Goal: Task Accomplishment & Management: Manage account settings

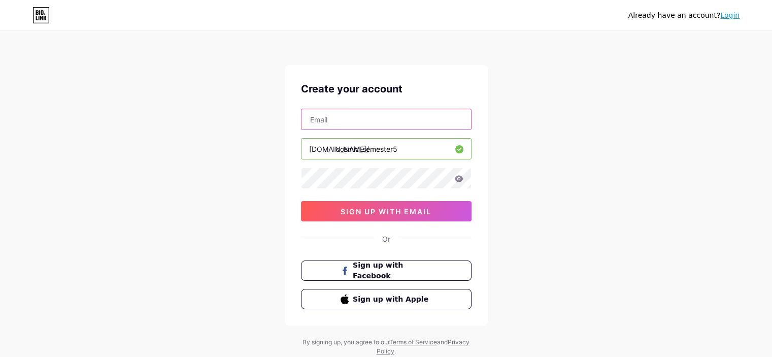
click at [362, 126] on input "text" at bounding box center [385, 119] width 169 height 20
type input "[EMAIL_ADDRESS][DOMAIN_NAME]"
click at [457, 180] on icon at bounding box center [458, 178] width 9 height 7
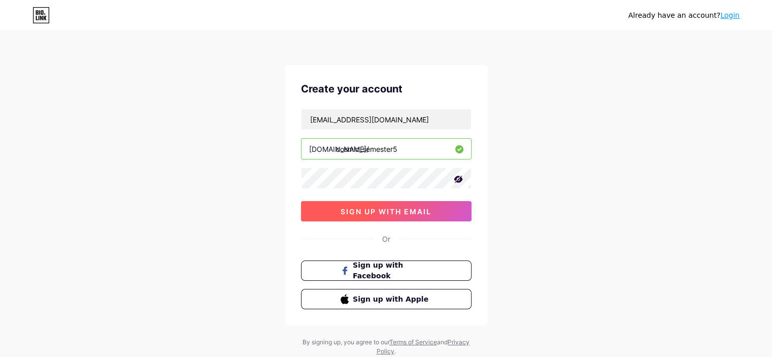
click at [440, 204] on button "sign up with email" at bounding box center [386, 211] width 170 height 20
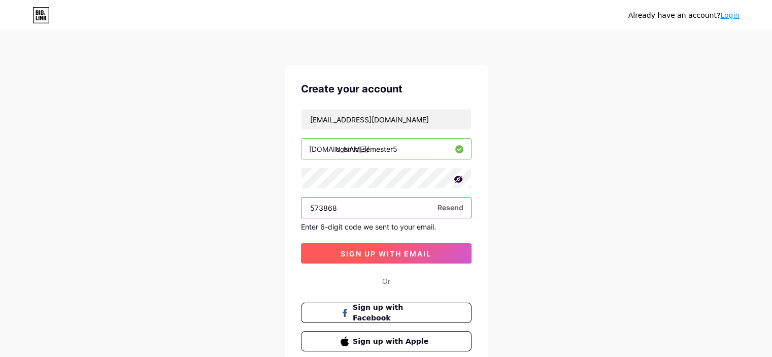
type input "573868"
click at [401, 253] on span "sign up with email" at bounding box center [385, 253] width 91 height 9
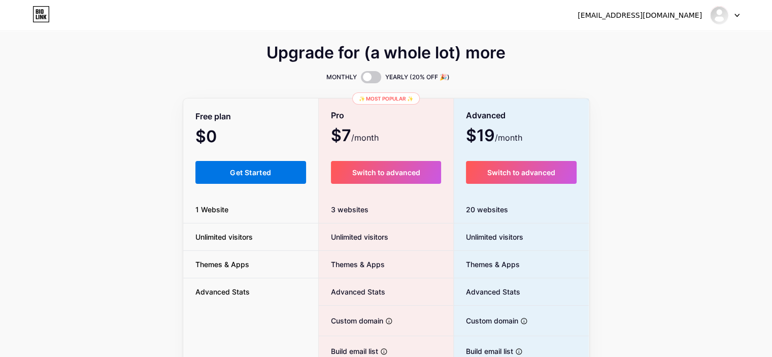
click at [270, 172] on span "Get Started" at bounding box center [250, 172] width 41 height 9
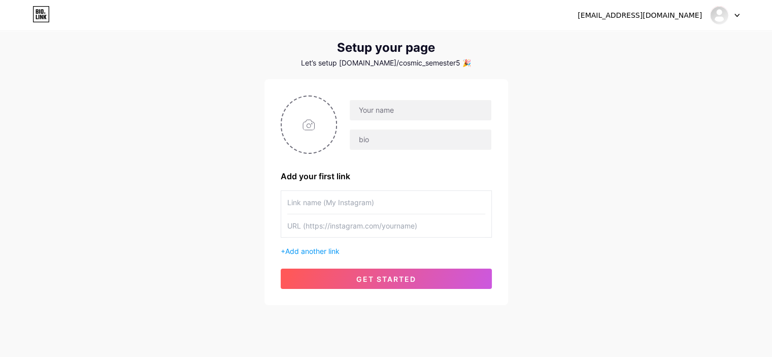
scroll to position [45, 0]
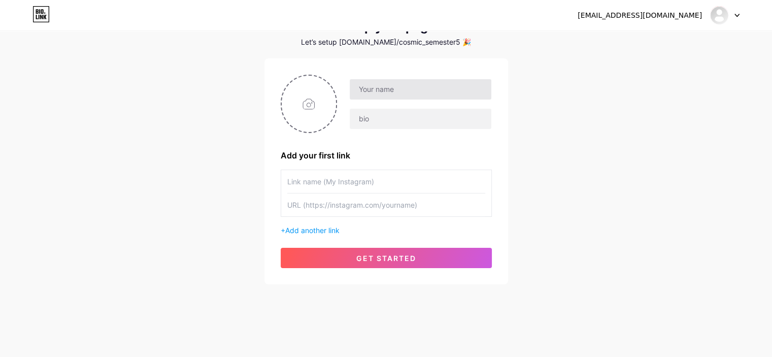
drag, startPoint x: 393, startPoint y: 77, endPoint x: 393, endPoint y: 86, distance: 9.6
click at [393, 86] on div at bounding box center [386, 104] width 211 height 58
click at [393, 86] on input "text" at bounding box center [420, 89] width 141 height 20
type input "c"
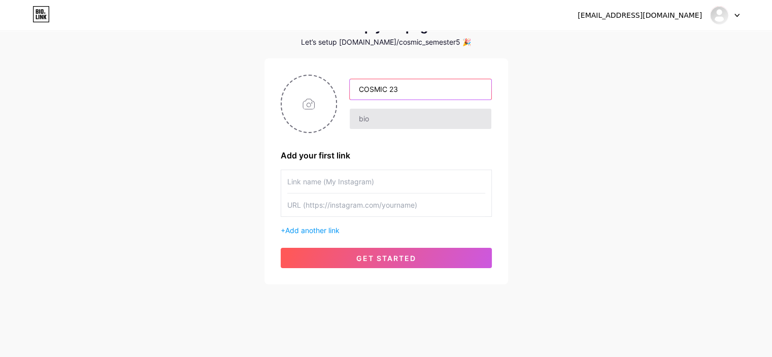
type input "COSMIC 23"
click at [384, 122] on input "text" at bounding box center [420, 119] width 141 height 20
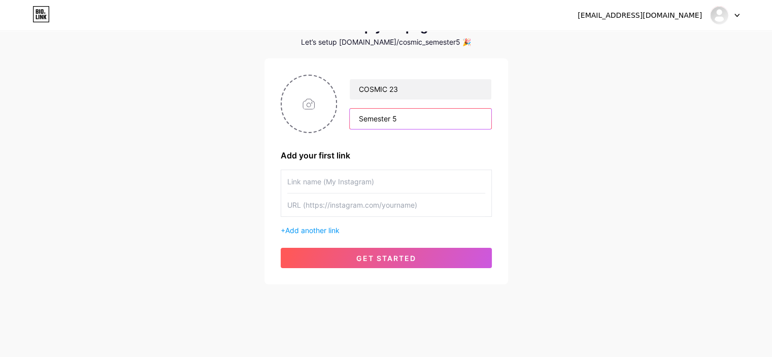
type input "Semester 5"
click at [319, 131] on input "file" at bounding box center [309, 104] width 55 height 56
type input "C:\fakepath\cosmic.PNG"
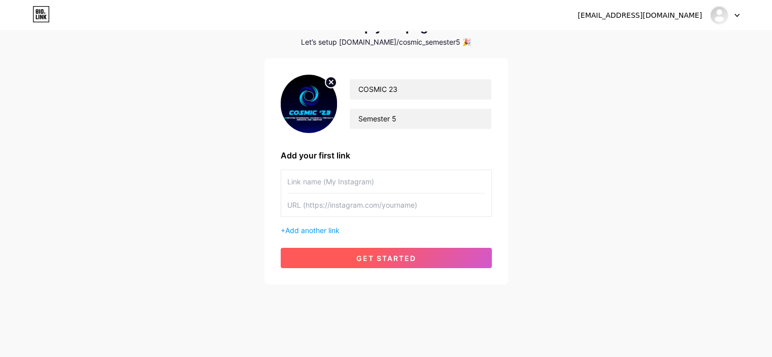
click at [419, 255] on button "get started" at bounding box center [386, 258] width 211 height 20
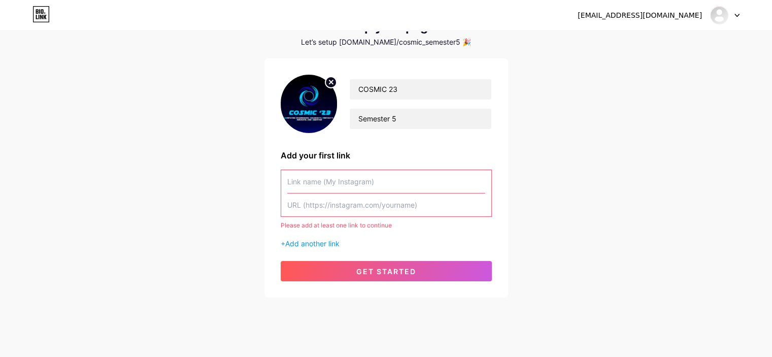
click at [399, 206] on input "text" at bounding box center [386, 204] width 198 height 23
click at [319, 245] on span "Add another link" at bounding box center [312, 243] width 54 height 9
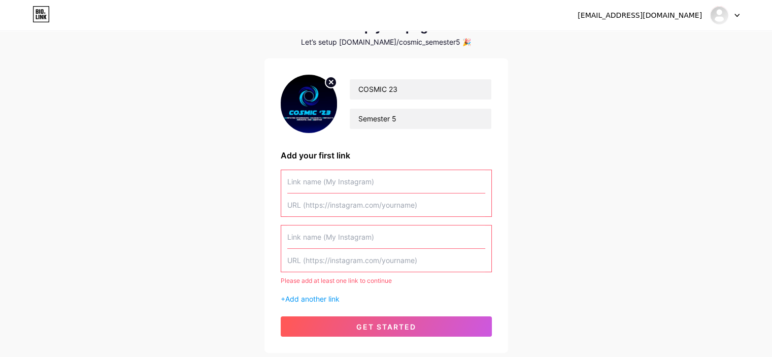
click at [337, 202] on input "text" at bounding box center [386, 204] width 198 height 23
paste input "[URL][DOMAIN_NAME]"
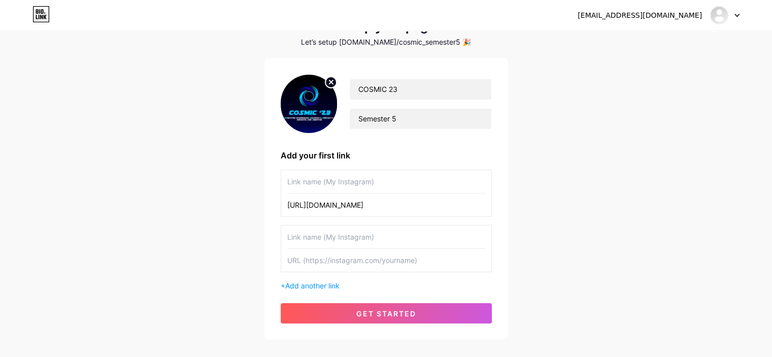
type input "[URL][DOMAIN_NAME]"
click at [353, 186] on input "text" at bounding box center [386, 181] width 198 height 23
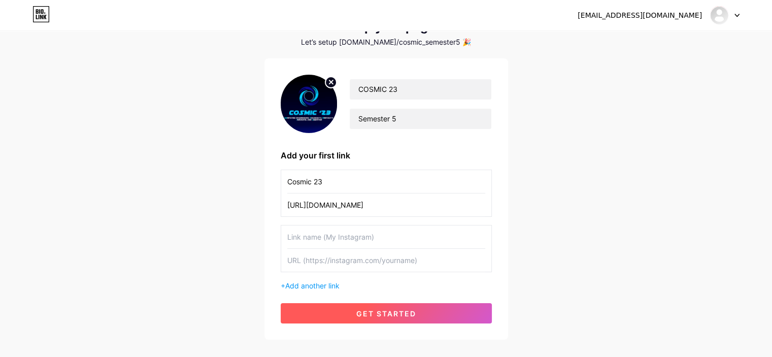
type input "Cosmic 23"
click at [353, 303] on button "get started" at bounding box center [386, 313] width 211 height 20
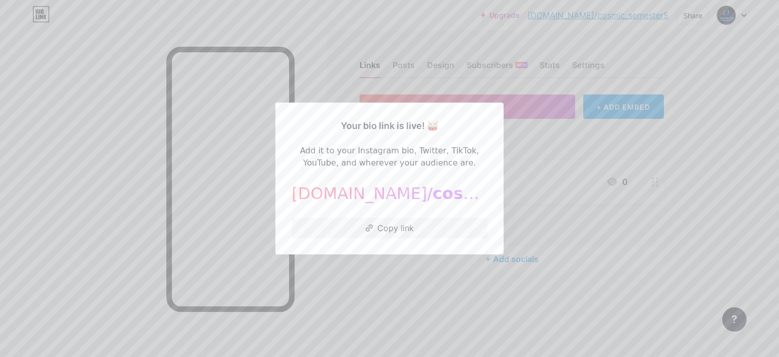
click at [404, 280] on div at bounding box center [389, 178] width 779 height 357
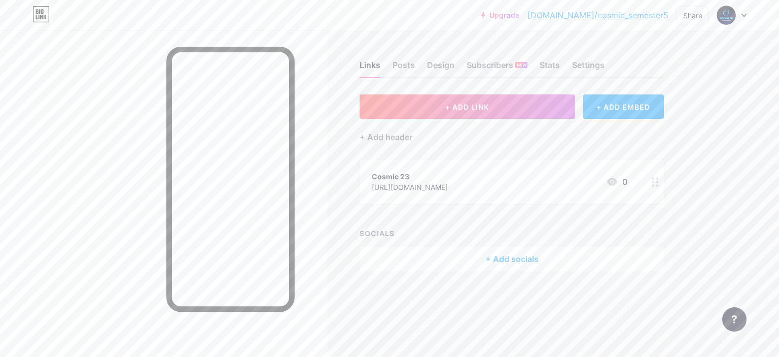
click at [652, 182] on icon at bounding box center [655, 182] width 7 height 10
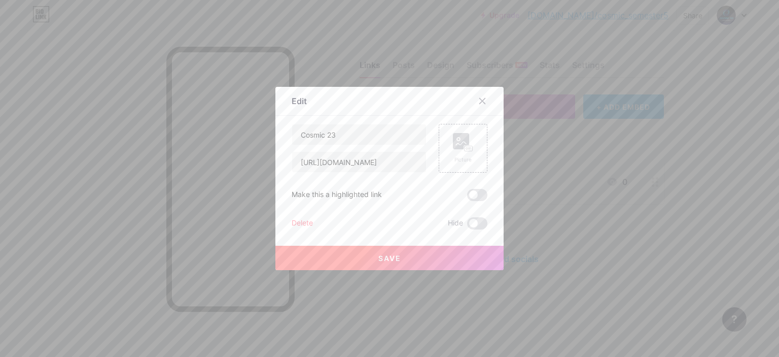
click at [292, 225] on div "Delete" at bounding box center [302, 223] width 21 height 12
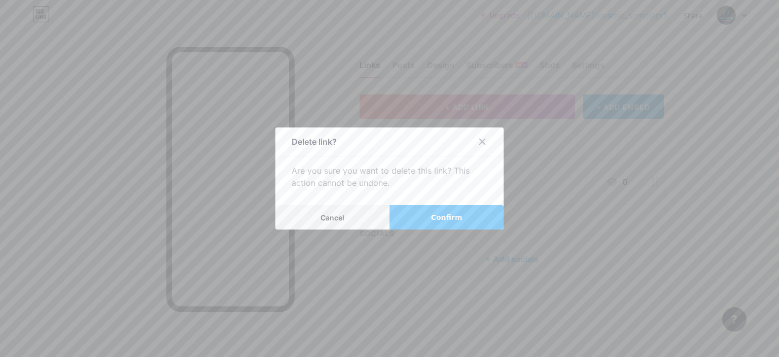
click at [420, 222] on button "Confirm" at bounding box center [447, 217] width 114 height 24
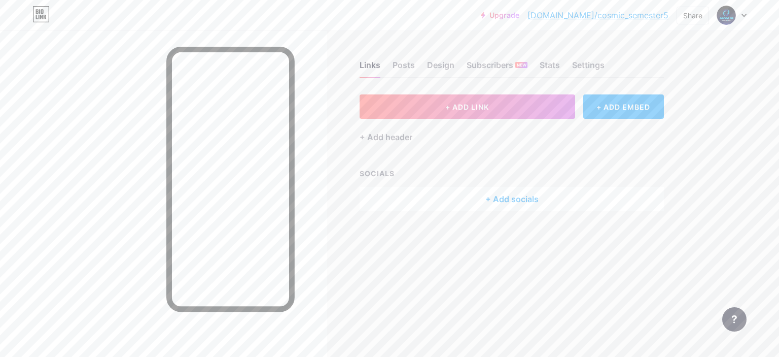
click at [452, 199] on div "+ Add socials" at bounding box center [512, 199] width 304 height 24
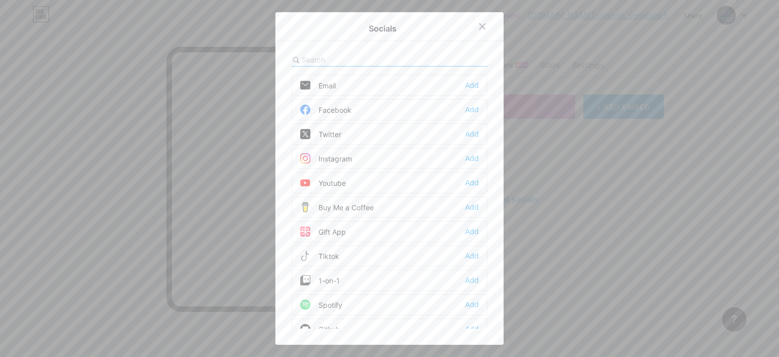
click at [520, 224] on div at bounding box center [389, 178] width 779 height 357
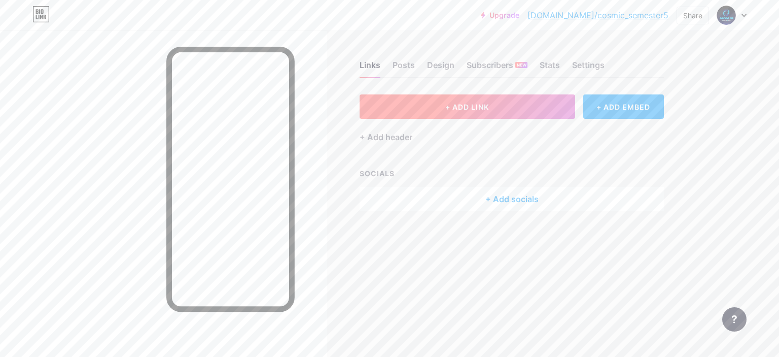
click at [475, 103] on span "+ ADD LINK" at bounding box center [468, 107] width 44 height 9
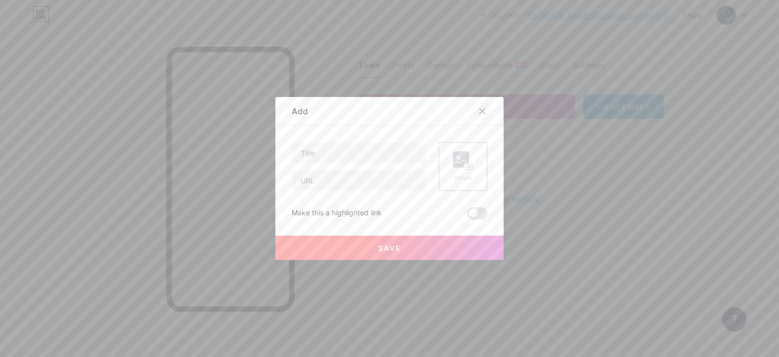
click at [479, 111] on icon at bounding box center [483, 111] width 8 height 8
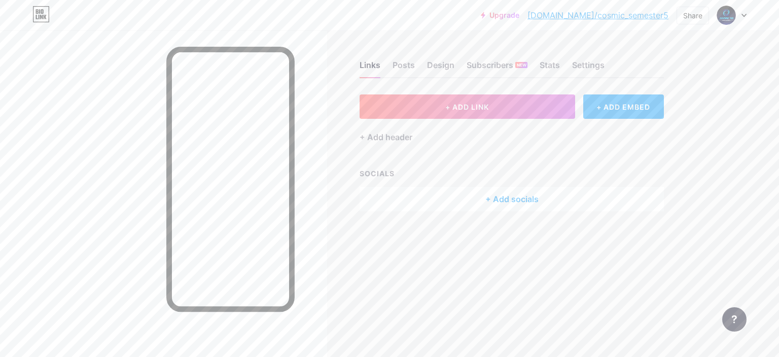
click at [516, 200] on div "+ Add socials" at bounding box center [512, 199] width 304 height 24
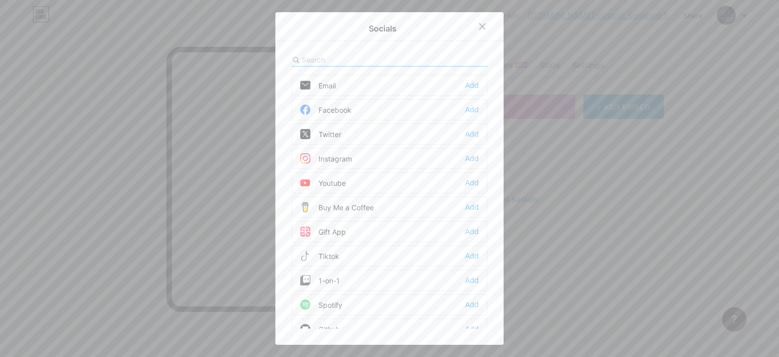
click at [349, 62] on input "text" at bounding box center [358, 59] width 112 height 11
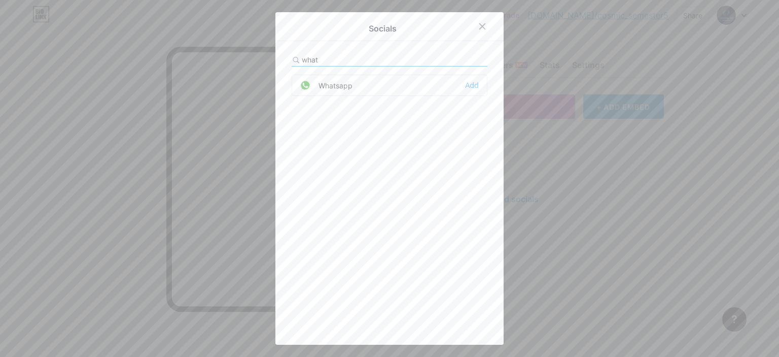
type input "what"
drag, startPoint x: 359, startPoint y: 103, endPoint x: 414, endPoint y: 91, distance: 56.1
click at [414, 91] on div "Whatsapp Add" at bounding box center [390, 202] width 196 height 254
click at [414, 91] on div "Whatsapp Add" at bounding box center [390, 85] width 196 height 21
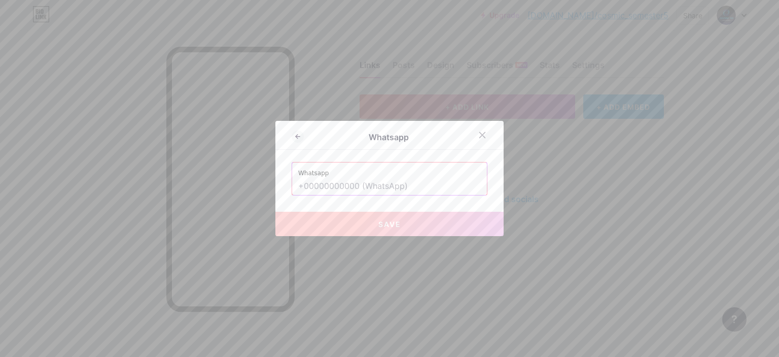
click at [335, 194] on input "text" at bounding box center [389, 186] width 183 height 17
paste input "[URL][DOMAIN_NAME]"
type input "[URL][DOMAIN_NAME]"
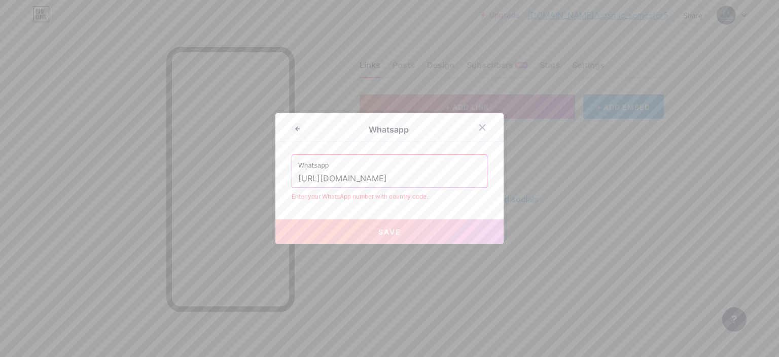
scroll to position [0, 35]
click at [352, 182] on input "[URL][DOMAIN_NAME]" at bounding box center [389, 178] width 183 height 17
click at [479, 123] on icon at bounding box center [483, 127] width 8 height 8
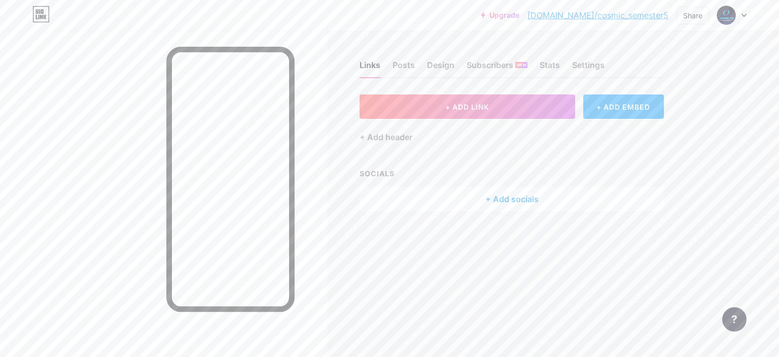
click at [465, 228] on div "Links Posts Design Subscribers NEW Stats Settings + ADD LINK + ADD EMBED + Add …" at bounding box center [353, 145] width 707 height 231
click at [466, 110] on span "+ ADD LINK" at bounding box center [468, 107] width 44 height 9
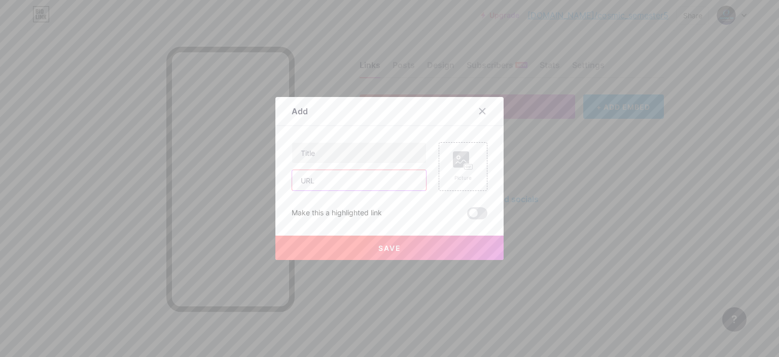
click at [343, 175] on input "text" at bounding box center [359, 180] width 134 height 20
paste input "[URL][DOMAIN_NAME]"
type input "[URL][DOMAIN_NAME]"
click at [334, 149] on input "text" at bounding box center [359, 153] width 134 height 20
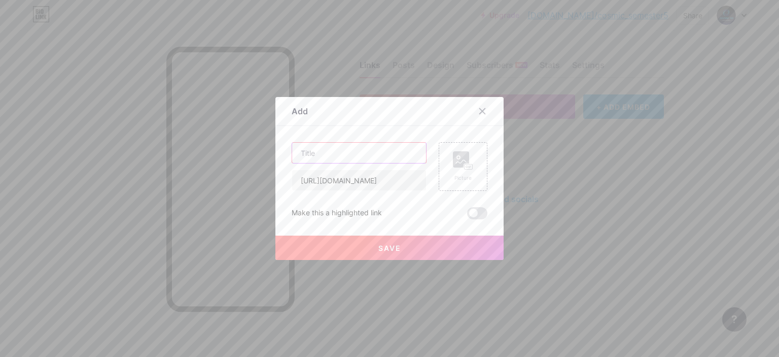
scroll to position [0, 0]
drag, startPoint x: 363, startPoint y: 144, endPoint x: 245, endPoint y: 146, distance: 118.8
click at [245, 146] on div "Add Content YouTube Play YouTube video without leaving your page. ADD Vimeo Pla…" at bounding box center [389, 178] width 779 height 357
paste input "OBILE PROGRAMMING"
click at [386, 155] on input "MOBILE PROGRAMMING ()" at bounding box center [359, 153] width 134 height 20
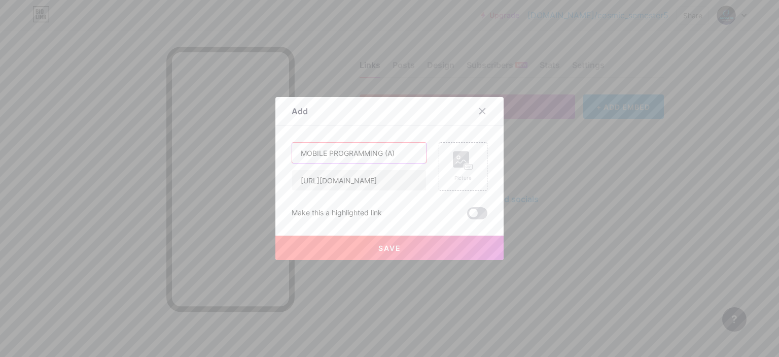
type input "MOBILE PROGRAMMING (A)"
click at [470, 213] on span at bounding box center [477, 213] width 20 height 12
click at [467, 216] on input "checkbox" at bounding box center [467, 216] width 0 height 0
click at [466, 241] on button "Save" at bounding box center [390, 247] width 228 height 24
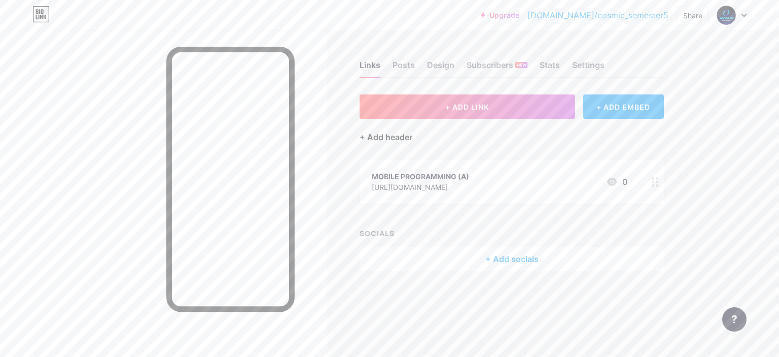
click at [385, 138] on div "+ Add header" at bounding box center [386, 137] width 53 height 12
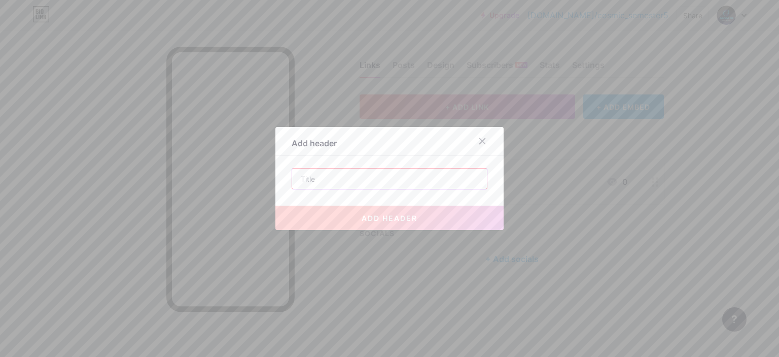
click at [369, 172] on input "text" at bounding box center [389, 178] width 195 height 20
paste input "MOBILE PROGRAMMING ()"
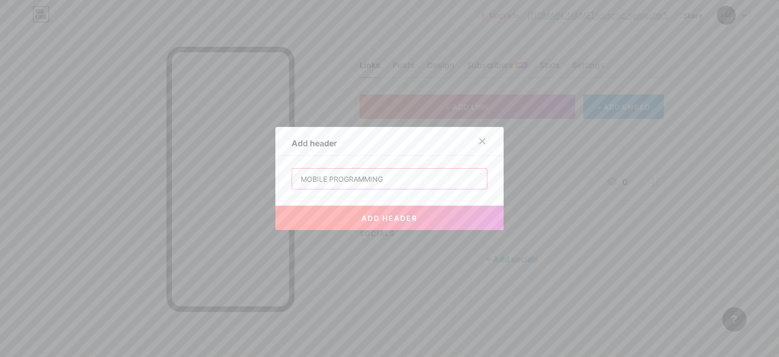
type input "MOBILE PROGRAMMING"
click at [397, 216] on span "add header" at bounding box center [390, 218] width 56 height 9
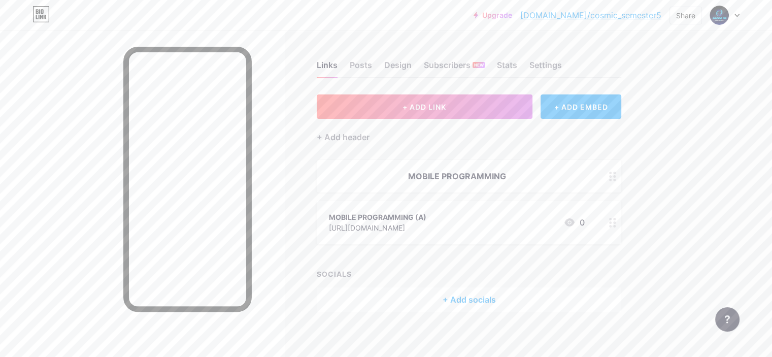
click at [489, 120] on div "+ Add header" at bounding box center [469, 131] width 304 height 25
click at [492, 109] on button "+ ADD LINK" at bounding box center [425, 106] width 216 height 24
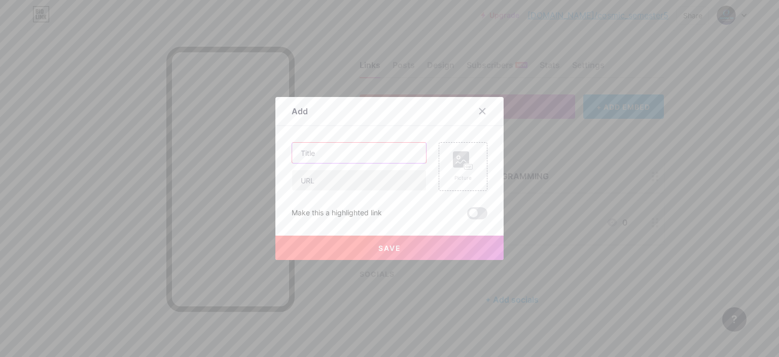
click at [361, 151] on input "text" at bounding box center [359, 153] width 134 height 20
paste input "MOBILE PROGRAMMING ()"
type input "MOBILE PROGRAMMING ()"
click at [474, 218] on span at bounding box center [477, 213] width 20 height 12
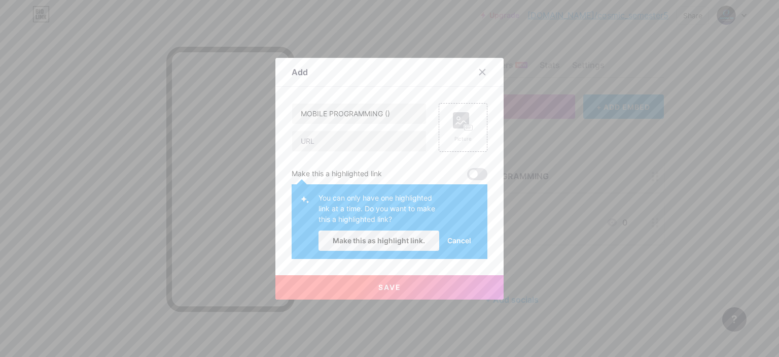
click at [454, 244] on span "Cancel" at bounding box center [460, 240] width 24 height 11
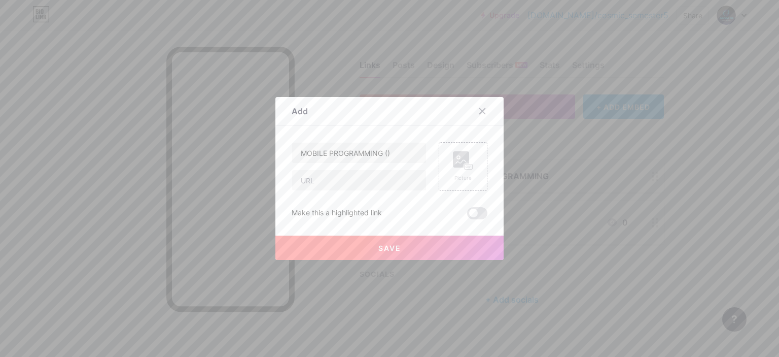
click at [454, 244] on button "Save" at bounding box center [390, 247] width 228 height 24
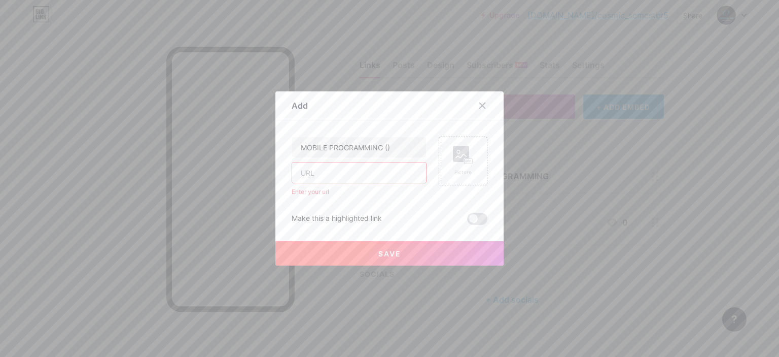
click at [347, 176] on input "text" at bounding box center [359, 172] width 134 height 20
paste input "[URL][DOMAIN_NAME]"
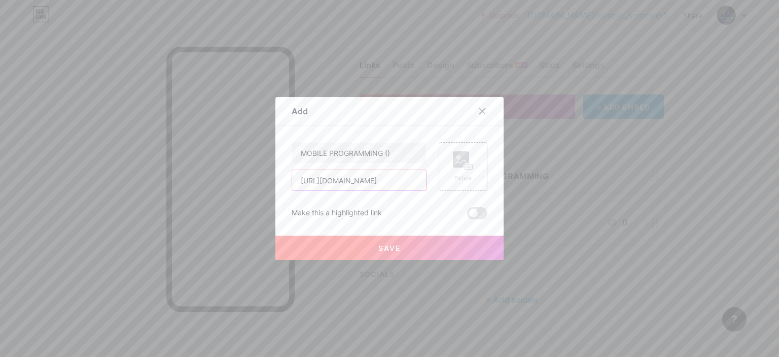
scroll to position [0, 68]
type input "[URL][DOMAIN_NAME]"
click at [436, 249] on button "Save" at bounding box center [390, 247] width 228 height 24
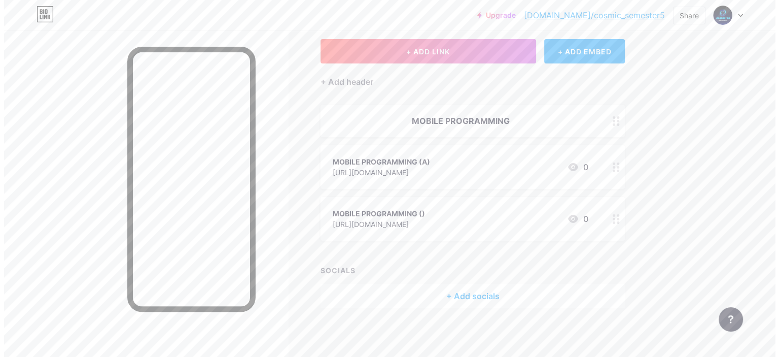
scroll to position [56, 0]
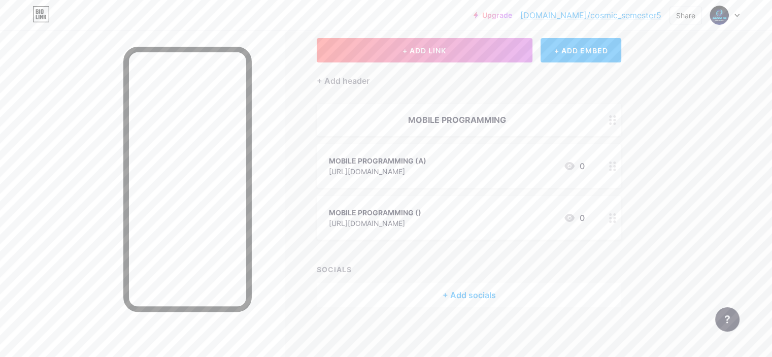
click at [421, 210] on div "MOBILE PROGRAMMING ()" at bounding box center [375, 212] width 92 height 11
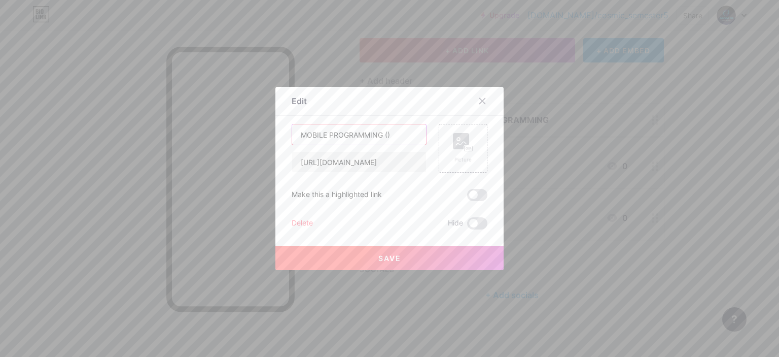
click at [384, 134] on input "MOBILE PROGRAMMING ()" at bounding box center [359, 134] width 134 height 20
type input "MOBILE PROGRAMMING (B)"
click at [390, 257] on span "Save" at bounding box center [390, 258] width 23 height 9
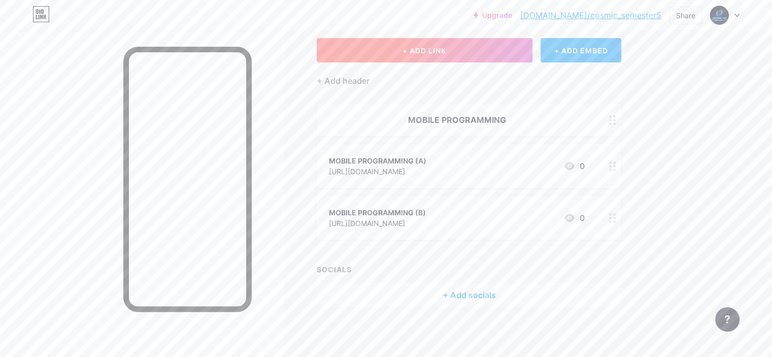
click at [493, 54] on button "+ ADD LINK" at bounding box center [425, 50] width 216 height 24
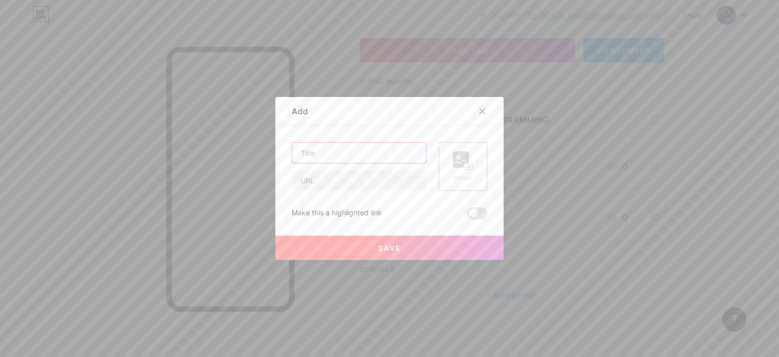
click at [365, 143] on input "text" at bounding box center [359, 153] width 134 height 20
click at [327, 172] on input "text" at bounding box center [359, 180] width 134 height 20
paste input "[URL][DOMAIN_NAME]"
type input "[URL][DOMAIN_NAME]"
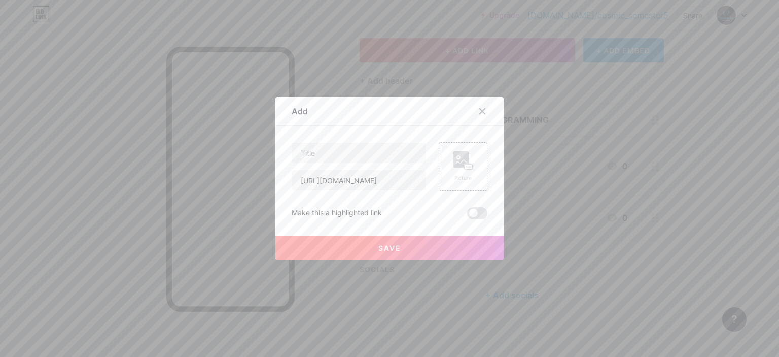
click at [324, 249] on button "Save" at bounding box center [390, 247] width 228 height 24
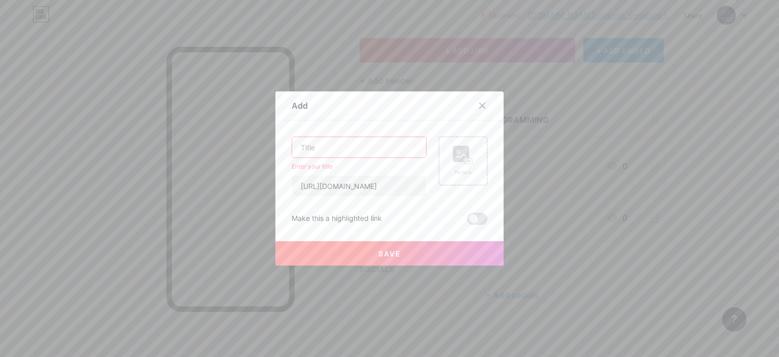
click at [337, 146] on input "text" at bounding box center [359, 147] width 134 height 20
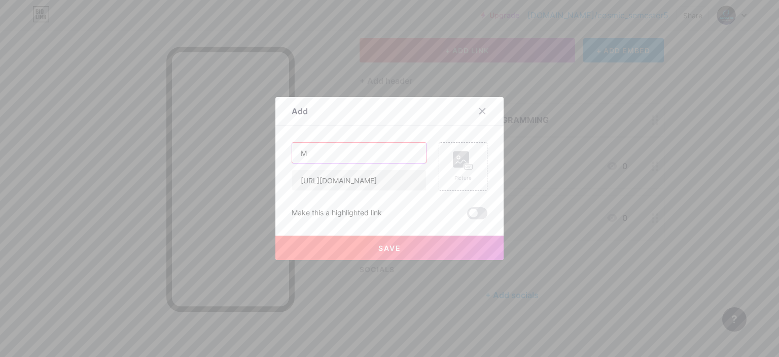
type input "M"
paste input "MOBILE PROGRAMMING"
type input "MOBILE PROGRAMMING (C)"
click at [472, 209] on span at bounding box center [477, 213] width 20 height 12
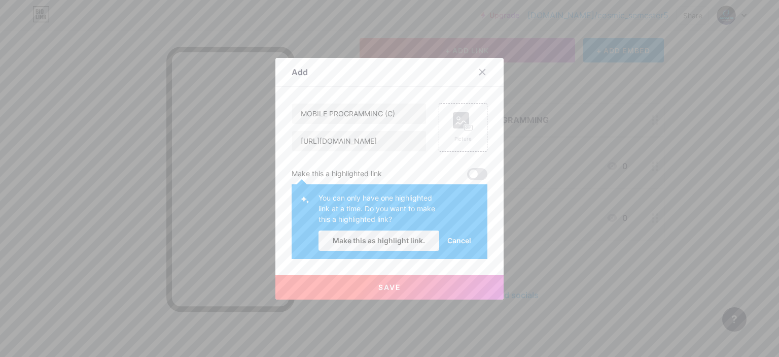
click at [405, 289] on button "Save" at bounding box center [390, 287] width 228 height 24
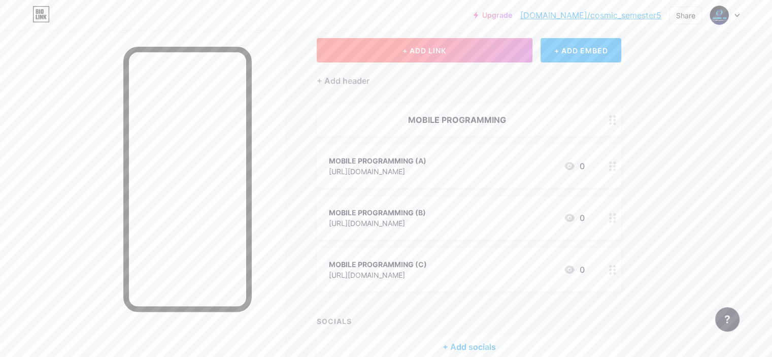
click at [446, 54] on span "+ ADD LINK" at bounding box center [424, 50] width 44 height 9
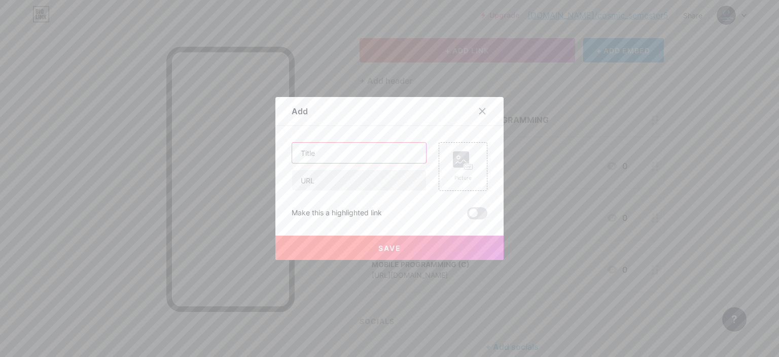
click at [355, 158] on input "text" at bounding box center [359, 153] width 134 height 20
paste input "MOBILE PROGRAMMING"
type input "MOBILE PROGRAMMING (D)"
click at [361, 176] on input "text" at bounding box center [359, 180] width 134 height 20
paste input "[URL][DOMAIN_NAME]"
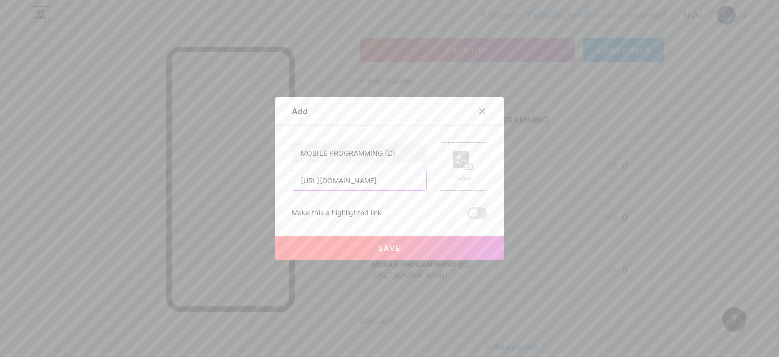
scroll to position [0, 70]
type input "[URL][DOMAIN_NAME]"
click at [321, 245] on button "Save" at bounding box center [390, 247] width 228 height 24
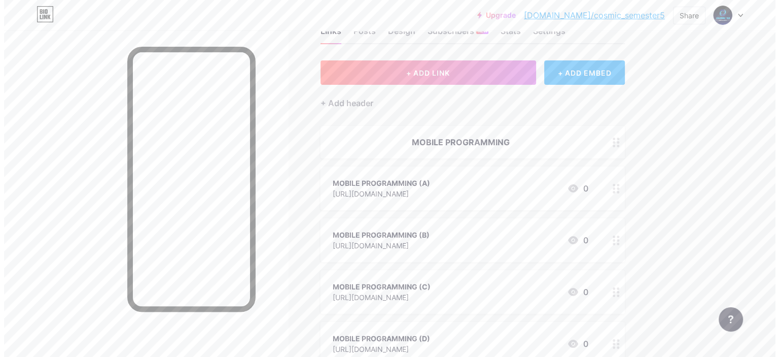
scroll to position [0, 0]
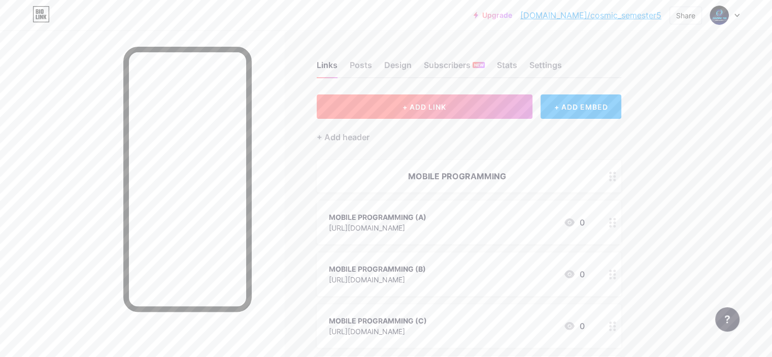
click at [446, 109] on span "+ ADD LINK" at bounding box center [424, 107] width 44 height 9
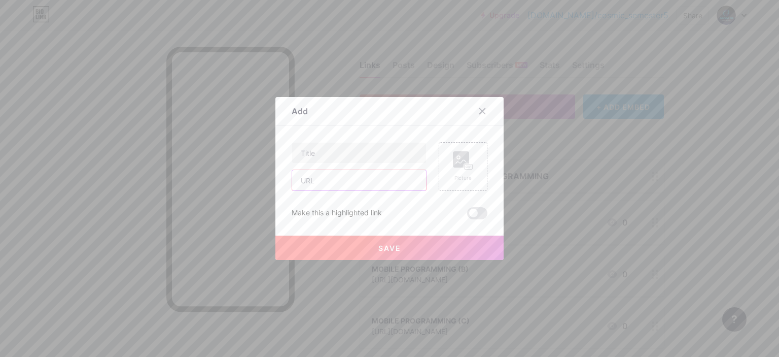
click at [315, 177] on input "text" at bounding box center [359, 180] width 134 height 20
paste input "[URL][DOMAIN_NAME]"
type input "[URL][DOMAIN_NAME]"
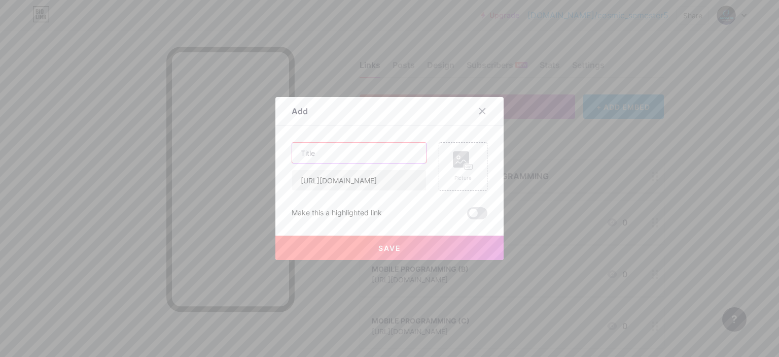
click at [354, 149] on input "text" at bounding box center [359, 153] width 134 height 20
paste input "MOBILE PROGRAMMING"
type input "MOBILE PROGRAMMING (E)"
click at [390, 251] on span "Save" at bounding box center [390, 248] width 23 height 9
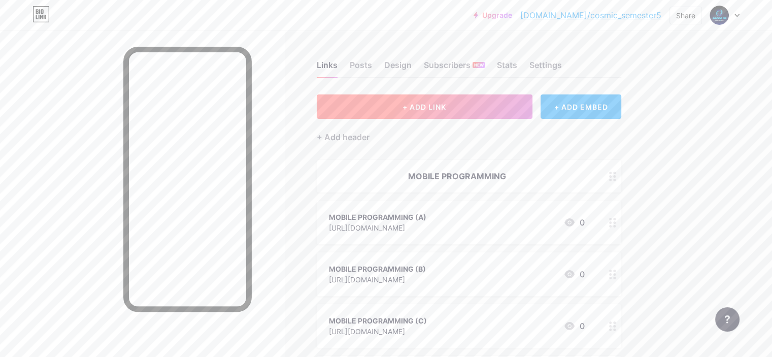
click at [453, 117] on button "+ ADD LINK" at bounding box center [425, 106] width 216 height 24
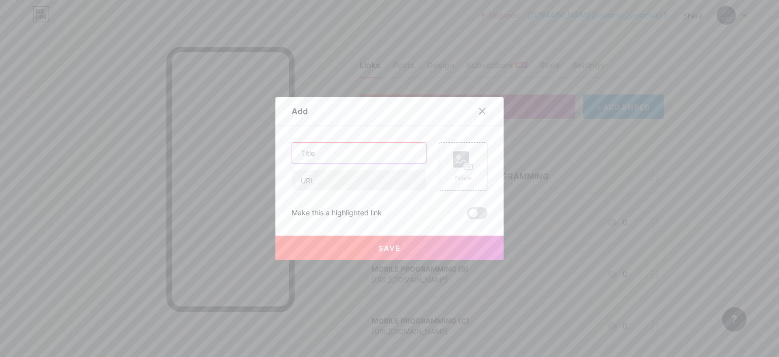
click at [369, 156] on input "text" at bounding box center [359, 153] width 134 height 20
paste input "MOBILE PROGRAMMING"
type input "MOBILE PROGRAMMING (F)"
click at [343, 180] on input "text" at bounding box center [359, 180] width 134 height 20
paste input "[URL][DOMAIN_NAME]"
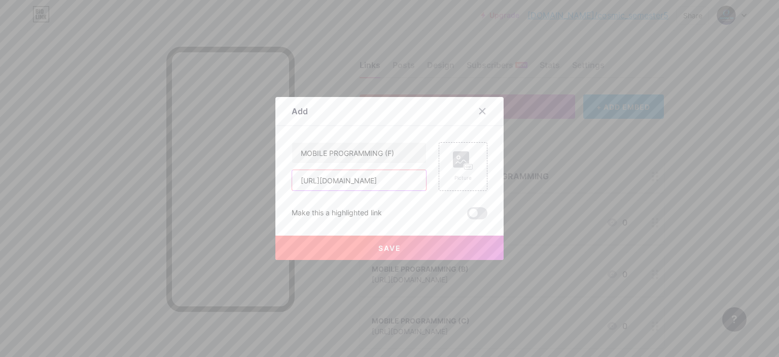
scroll to position [0, 67]
type input "[URL][DOMAIN_NAME]"
click at [332, 247] on button "Save" at bounding box center [390, 247] width 228 height 24
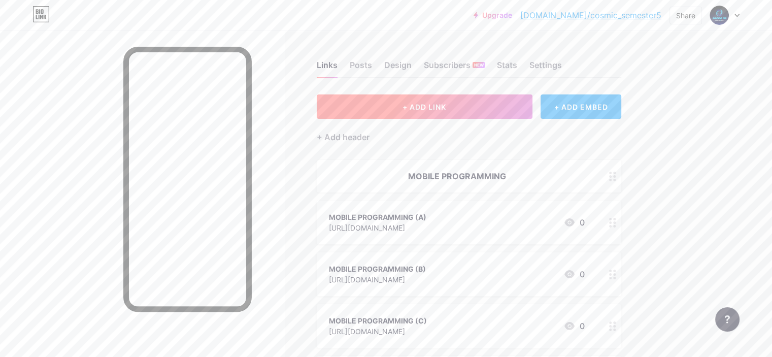
click at [527, 108] on button "+ ADD LINK" at bounding box center [425, 106] width 216 height 24
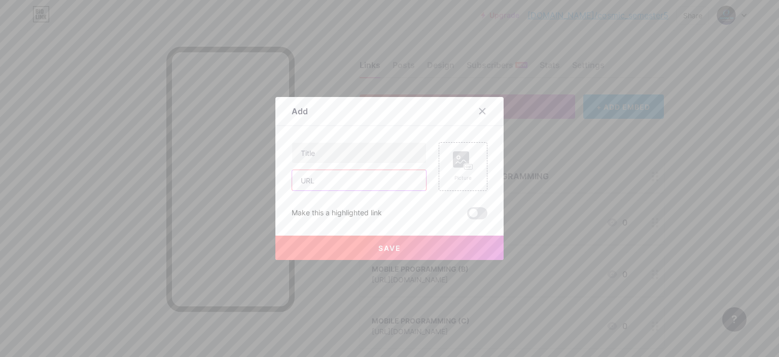
click at [345, 187] on input "text" at bounding box center [359, 180] width 134 height 20
paste input "[URL][DOMAIN_NAME]"
type input "[URL][DOMAIN_NAME]"
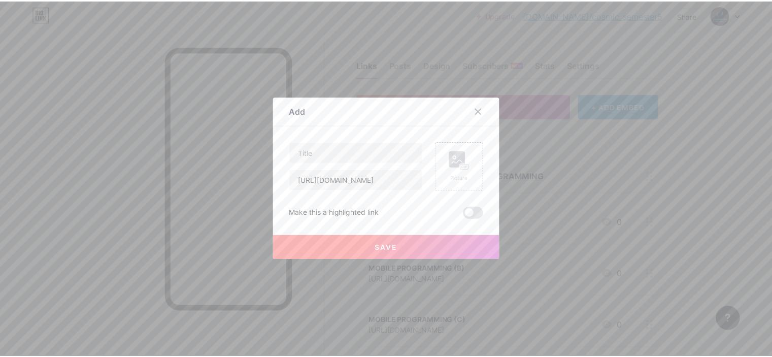
scroll to position [0, 0]
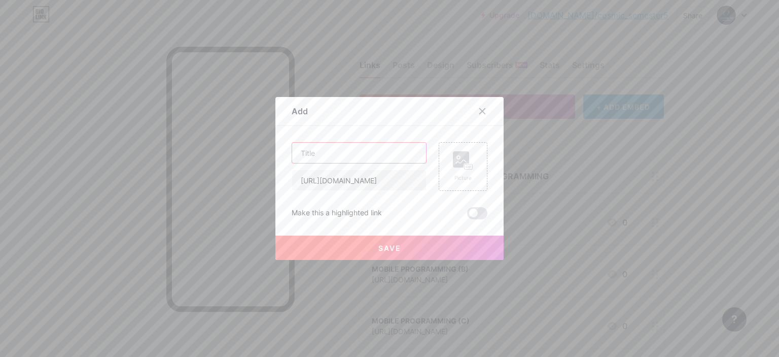
click at [349, 153] on input "text" at bounding box center [359, 153] width 134 height 20
paste input "MOBILE PROGRAMMING"
type input "MOBILE PROGRAMMING (G)"
click at [400, 239] on button "Save" at bounding box center [390, 247] width 228 height 24
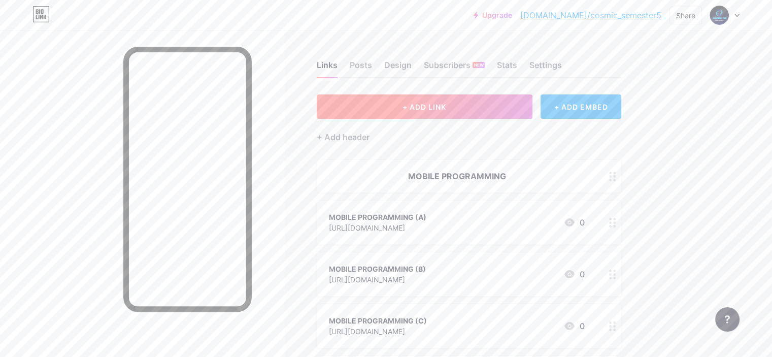
click at [440, 114] on button "+ ADD LINK" at bounding box center [425, 106] width 216 height 24
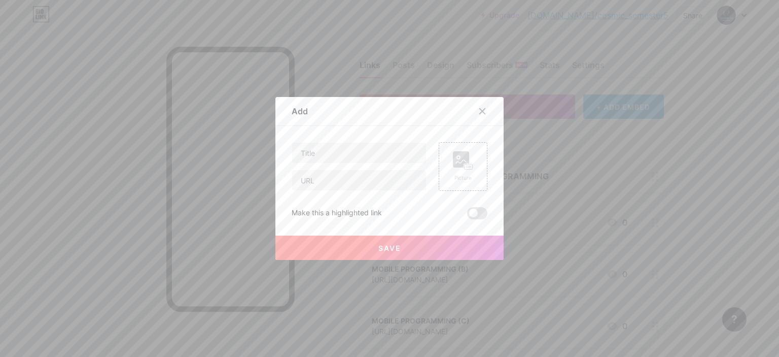
click at [488, 109] on div at bounding box center [488, 111] width 30 height 18
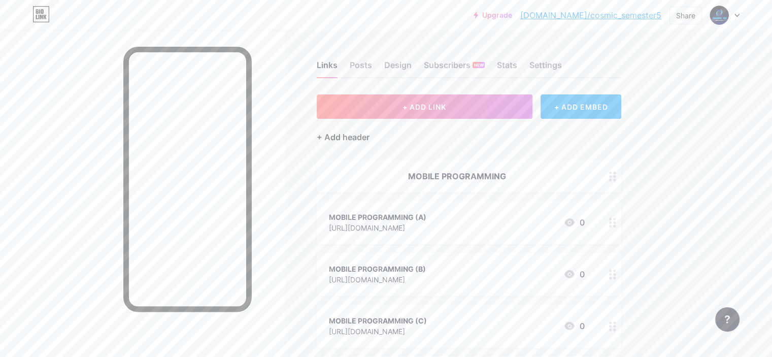
click at [369, 131] on div "+ Add header" at bounding box center [343, 137] width 53 height 12
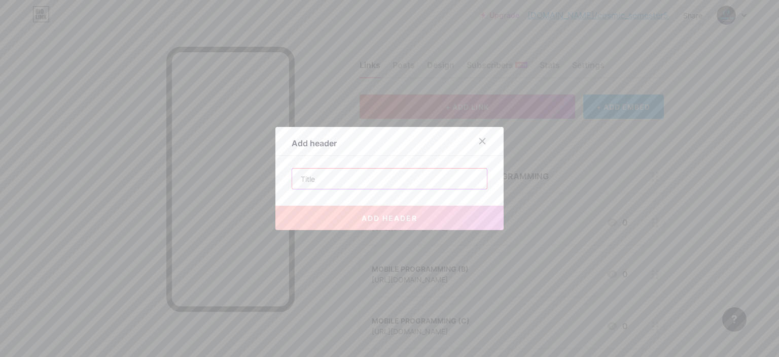
click at [373, 179] on input "text" at bounding box center [389, 178] width 195 height 20
paste input "PEMROGRAMAN MULTIMEDIA & GAME"
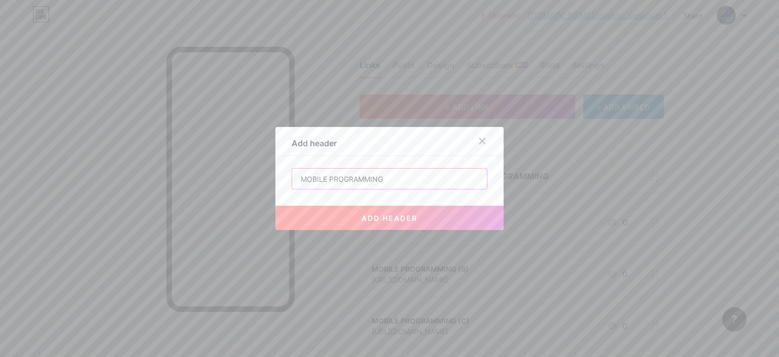
drag, startPoint x: 392, startPoint y: 186, endPoint x: 237, endPoint y: 169, distance: 155.7
click at [237, 169] on div "Add header MOBILE PROGRAMMING add header" at bounding box center [389, 178] width 779 height 357
paste input "PEMROGRAMAN MULTIMEDIA & GAME"
type input "PEMROGRAMAN MULTIMEDIA & GAME"
click at [329, 217] on button "add header" at bounding box center [390, 218] width 228 height 24
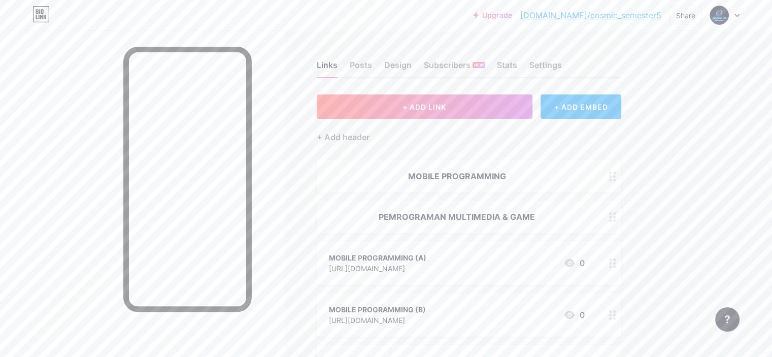
click at [621, 217] on div at bounding box center [612, 216] width 17 height 32
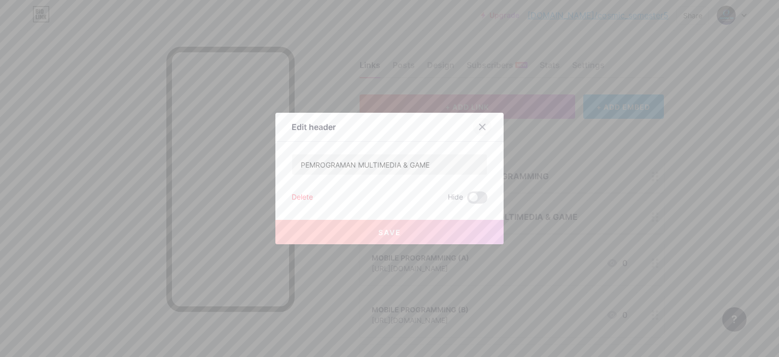
click at [478, 121] on div at bounding box center [482, 127] width 18 height 18
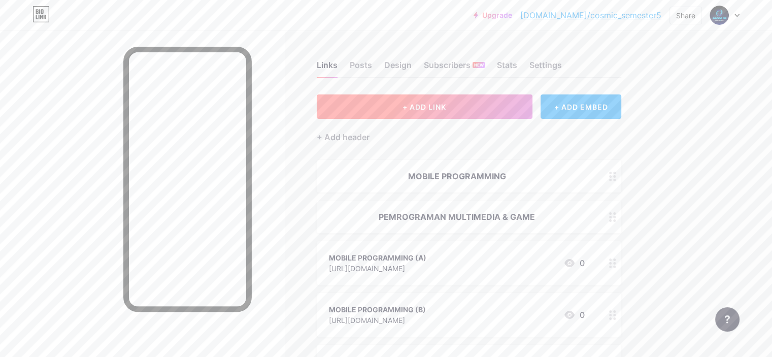
click at [446, 109] on span "+ ADD LINK" at bounding box center [424, 107] width 44 height 9
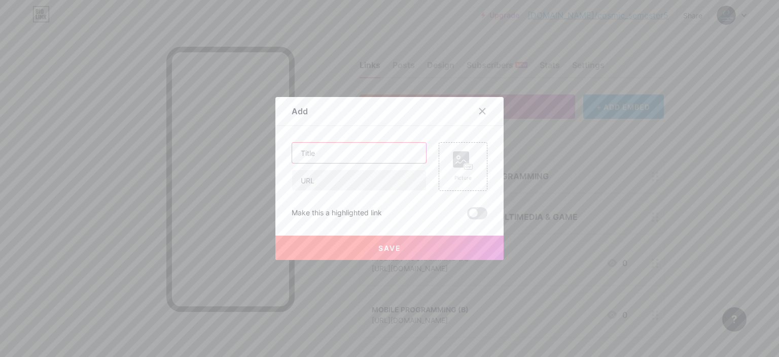
click at [391, 151] on input "text" at bounding box center [359, 153] width 134 height 20
paste input "PEMROGRAMAN MULTIMEDIA & GAME"
type input "PEMROGRAMAN MULTIMEDIA & GAME (A)"
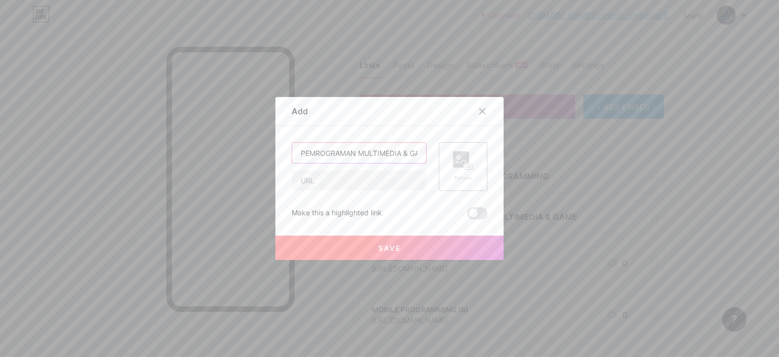
click at [374, 159] on input "PEMROGRAMAN MULTIMEDIA & GAME (A)" at bounding box center [359, 153] width 134 height 20
click at [345, 194] on div "PEMROGRAMAN MULTIMEDIA & GAME (A) Picture Make this a highlighted link Save" at bounding box center [390, 180] width 196 height 77
click at [333, 179] on input "text" at bounding box center [359, 180] width 134 height 20
paste input "[URL][DOMAIN_NAME]"
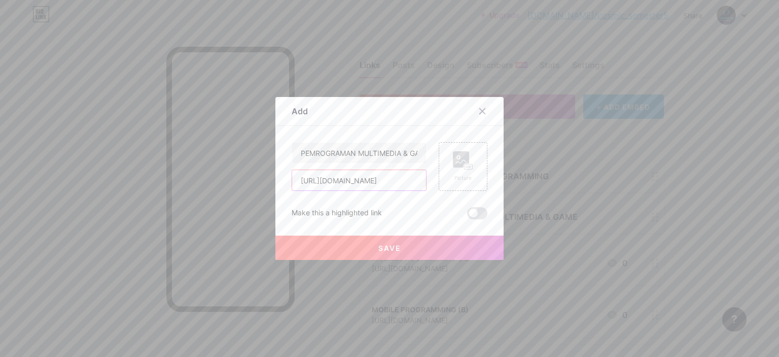
type input "[URL][DOMAIN_NAME]"
click at [471, 215] on span at bounding box center [477, 213] width 20 height 12
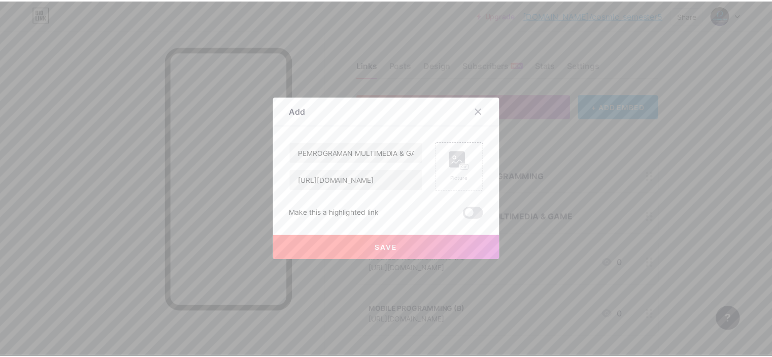
scroll to position [0, 0]
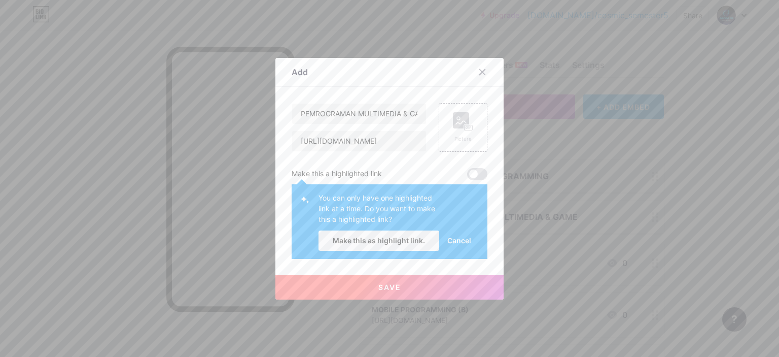
click at [415, 280] on button "Save" at bounding box center [390, 287] width 228 height 24
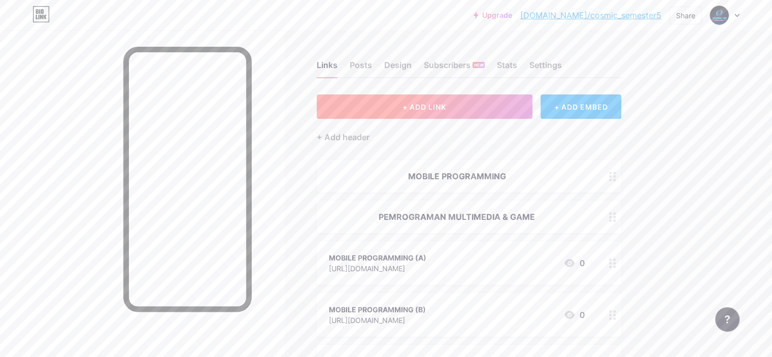
click at [436, 116] on button "+ ADD LINK" at bounding box center [425, 106] width 216 height 24
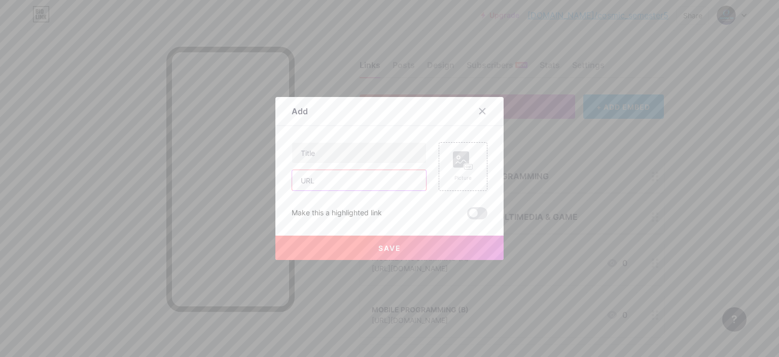
click at [365, 182] on input "text" at bounding box center [359, 180] width 134 height 20
paste input "[URL][DOMAIN_NAME]"
type input "[URL][DOMAIN_NAME]"
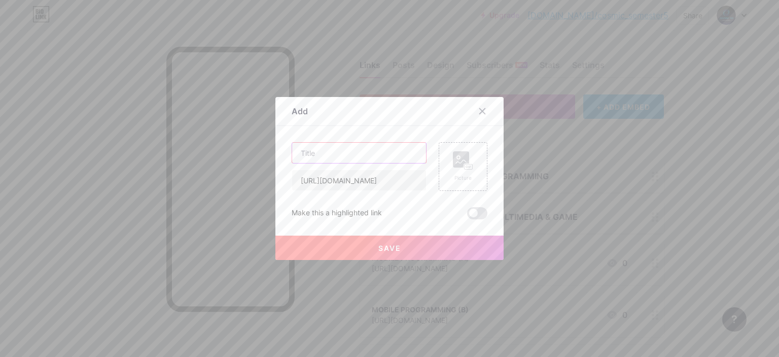
click at [339, 148] on input "text" at bounding box center [359, 153] width 134 height 20
paste input "PEMROGRAMAN MULTIMEDIA & GAME"
type input "PEMROGRAMAN MULTIMEDIA & GAME (B)"
click at [386, 256] on button "Save" at bounding box center [390, 247] width 228 height 24
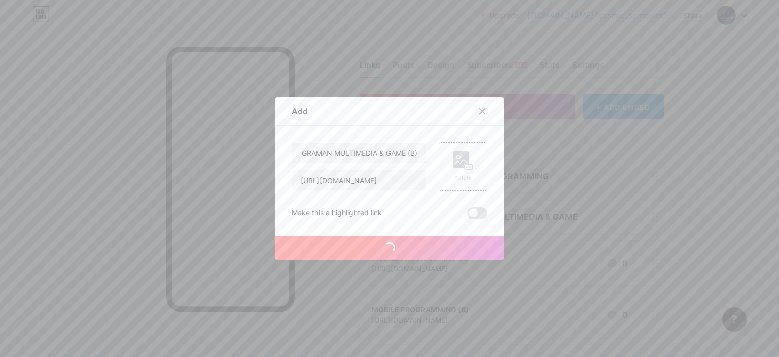
scroll to position [0, 0]
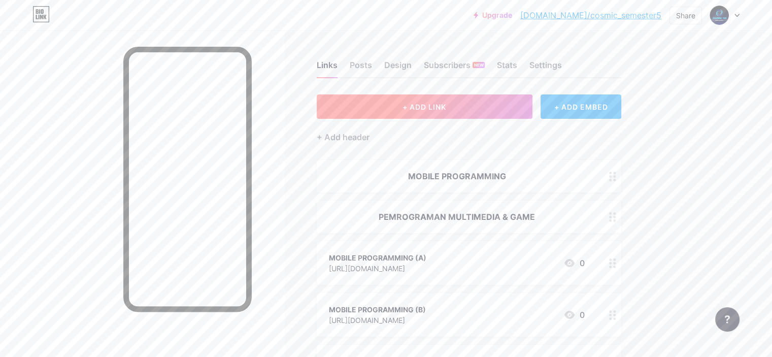
click at [446, 107] on span "+ ADD LINK" at bounding box center [424, 107] width 44 height 9
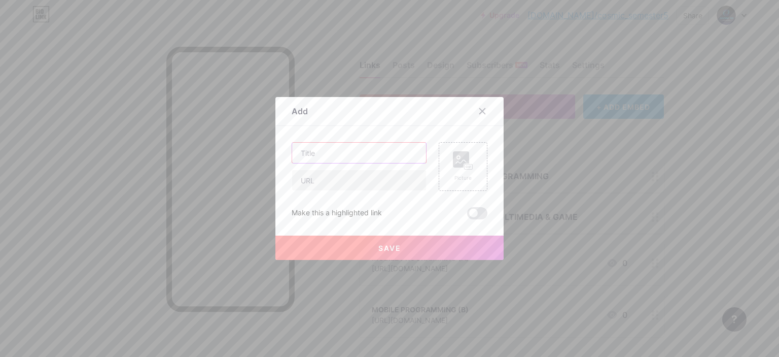
click at [361, 148] on input "text" at bounding box center [359, 153] width 134 height 20
paste input "PEMROGRAMAN MULTIMEDIA & GAME"
click at [361, 148] on input "PEMROGRAMAN MULTIMEDIA & GAME" at bounding box center [359, 153] width 134 height 20
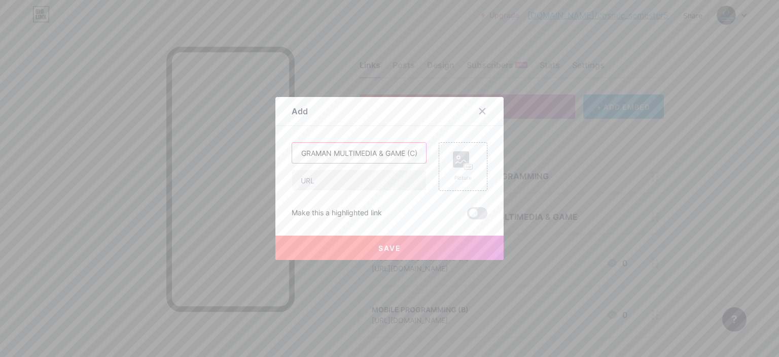
type input "PEMROGRAMAN MULTIMEDIA & GAME (C)"
click at [348, 178] on input "text" at bounding box center [359, 180] width 134 height 20
paste input "[URL][DOMAIN_NAME]"
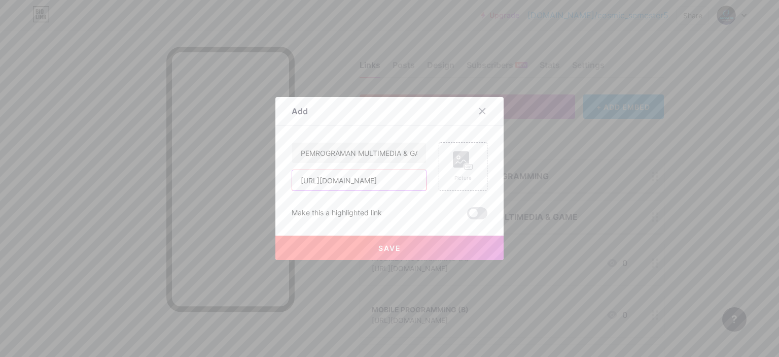
type input "[URL][DOMAIN_NAME]"
click at [355, 248] on button "Save" at bounding box center [390, 247] width 228 height 24
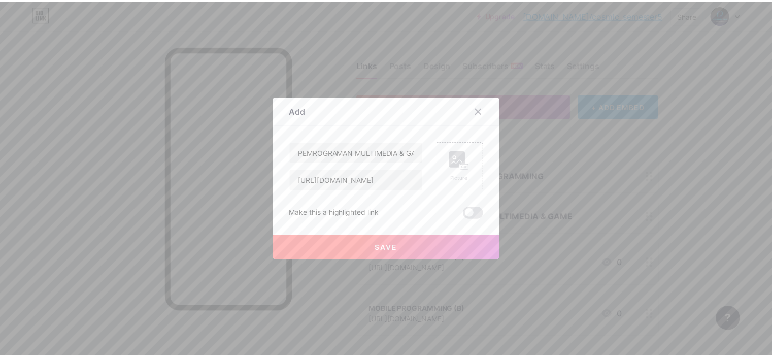
scroll to position [0, 0]
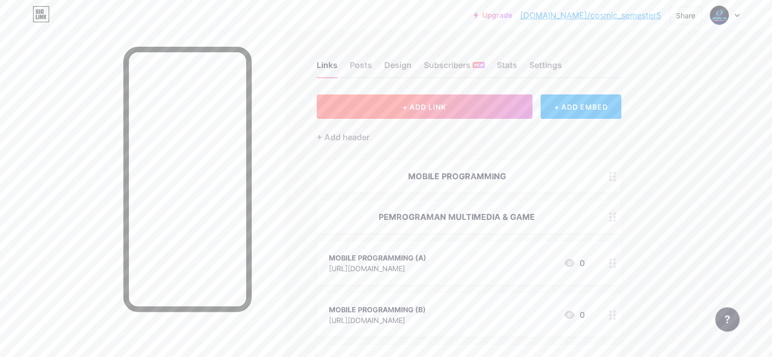
click at [471, 115] on button "+ ADD LINK" at bounding box center [425, 106] width 216 height 24
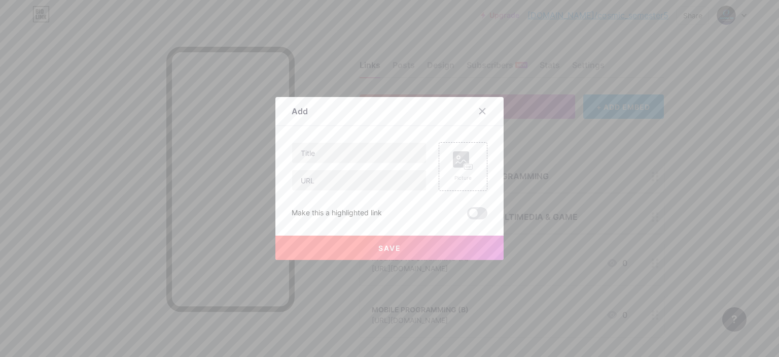
click at [251, 204] on div at bounding box center [389, 178] width 779 height 357
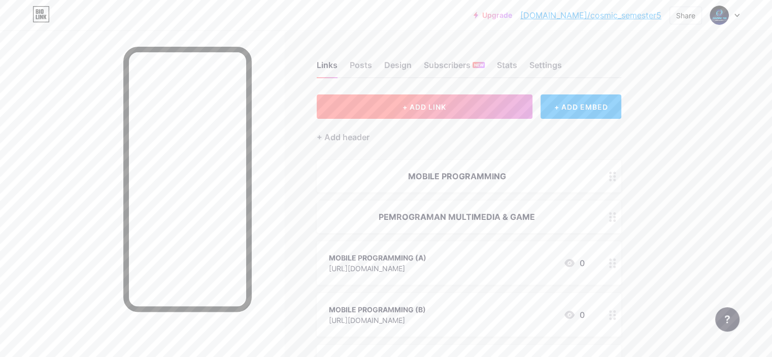
click at [395, 109] on button "+ ADD LINK" at bounding box center [425, 106] width 216 height 24
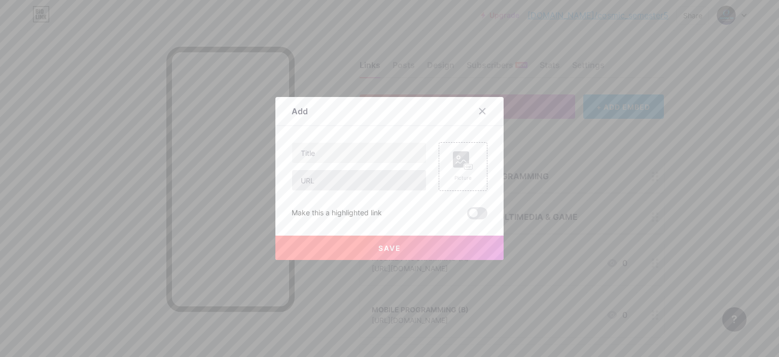
drag, startPoint x: 369, startPoint y: 196, endPoint x: 370, endPoint y: 185, distance: 11.2
click at [370, 185] on div "Picture Make this a highlighted link Save" at bounding box center [390, 180] width 196 height 77
click at [370, 185] on input "text" at bounding box center [359, 180] width 134 height 20
click at [344, 182] on input "text" at bounding box center [359, 180] width 134 height 20
paste input "[URL][DOMAIN_NAME]"
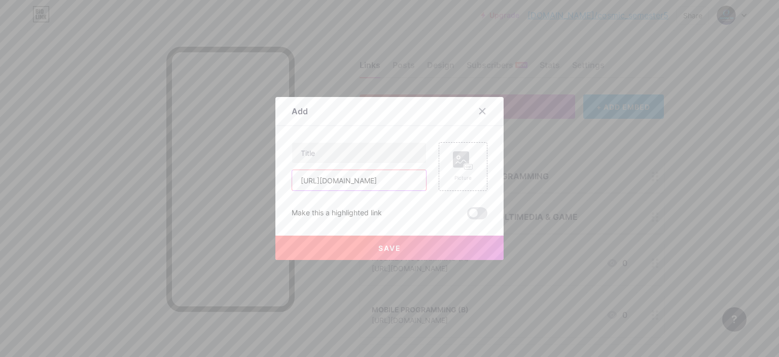
scroll to position [0, 67]
type input "[URL][DOMAIN_NAME]"
click at [346, 147] on input "text" at bounding box center [359, 153] width 134 height 20
paste input "PEMROGRAMAN MULTIMEDIA & GAME"
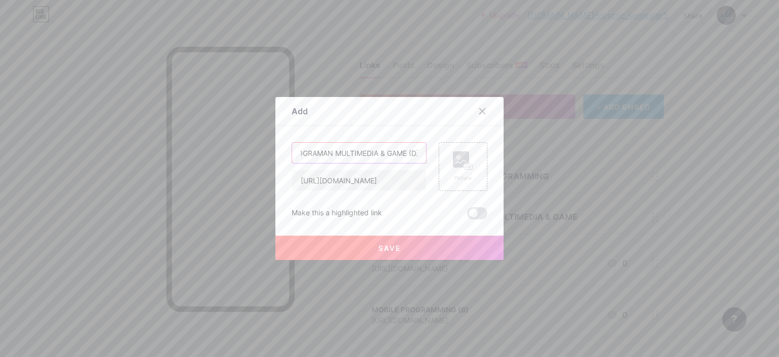
scroll to position [0, 25]
type input "PEMROGRAMAN MULTIMEDIA & GAME (D)"
click at [416, 251] on button "Save" at bounding box center [390, 247] width 228 height 24
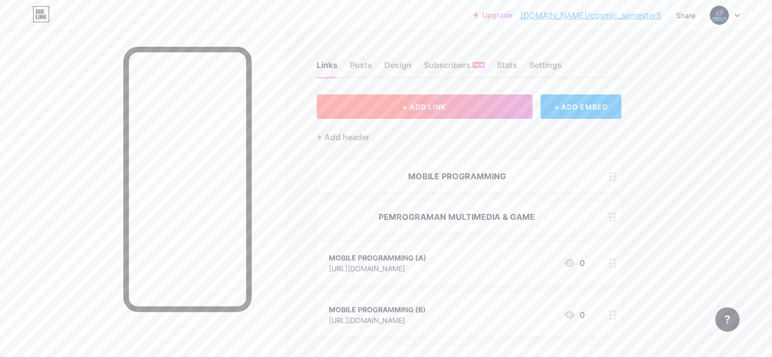
click at [450, 113] on button "+ ADD LINK" at bounding box center [425, 106] width 216 height 24
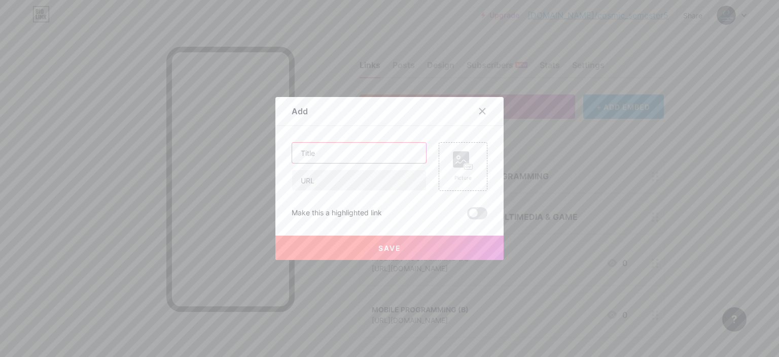
click at [371, 147] on input "text" at bounding box center [359, 153] width 134 height 20
paste input "PEMROGRAMAN MULTIMEDIA & GAME"
type input "PEMROGRAMAN MULTIMEDIA & GAME (E)"
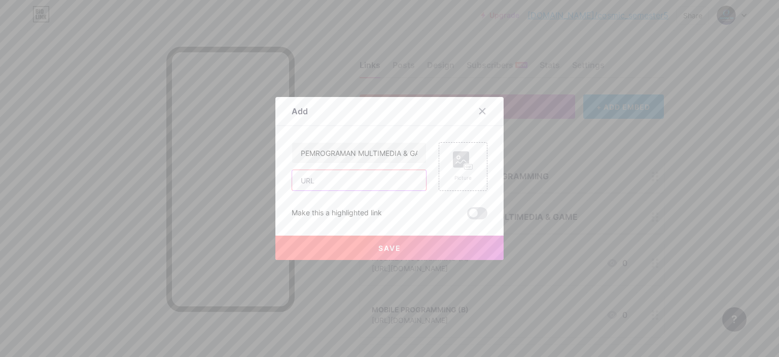
click at [367, 185] on input "text" at bounding box center [359, 180] width 134 height 20
paste input "[URL][DOMAIN_NAME]"
type input "[URL][DOMAIN_NAME]"
click at [357, 240] on button "Save" at bounding box center [390, 247] width 228 height 24
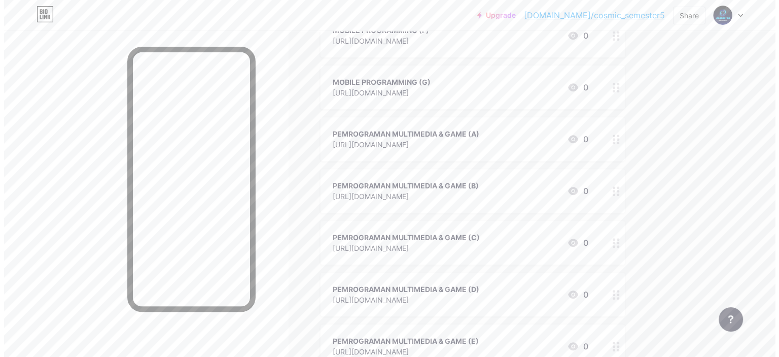
scroll to position [0, 0]
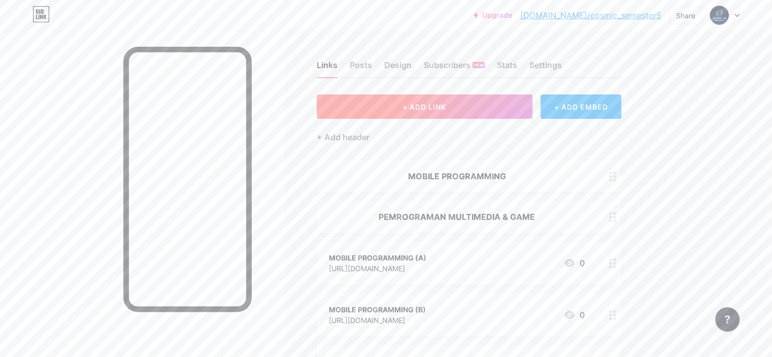
click at [419, 96] on button "+ ADD LINK" at bounding box center [425, 106] width 216 height 24
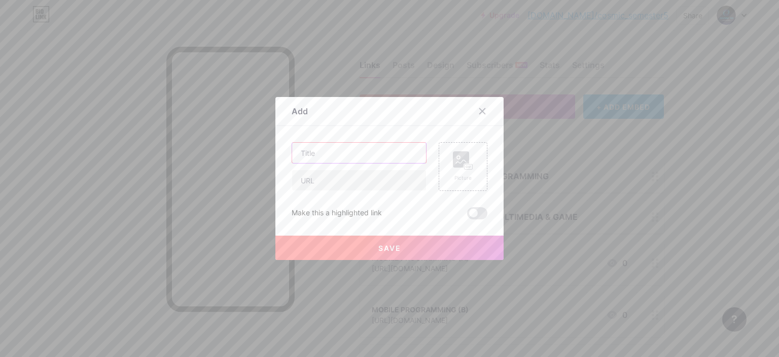
click at [321, 149] on input "text" at bounding box center [359, 153] width 134 height 20
paste input "[URL][DOMAIN_NAME]"
type input "[URL][DOMAIN_NAME]"
click at [350, 184] on input "text" at bounding box center [359, 180] width 134 height 20
paste input "[URL][DOMAIN_NAME]"
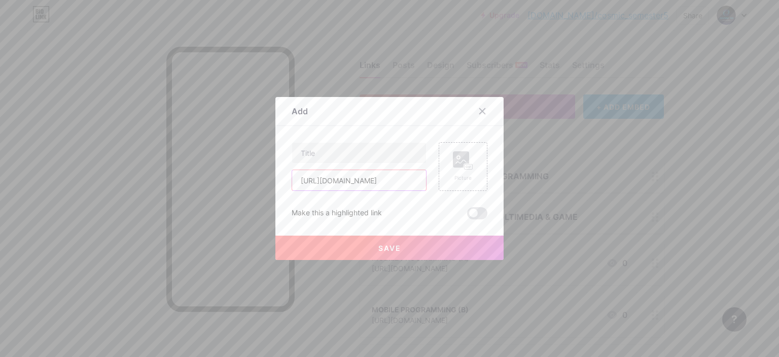
scroll to position [0, 73]
type input "[URL][DOMAIN_NAME]"
click at [345, 146] on input "text" at bounding box center [359, 153] width 134 height 20
paste input "PEMROGRAMAN MULTIMEDIA & GAME"
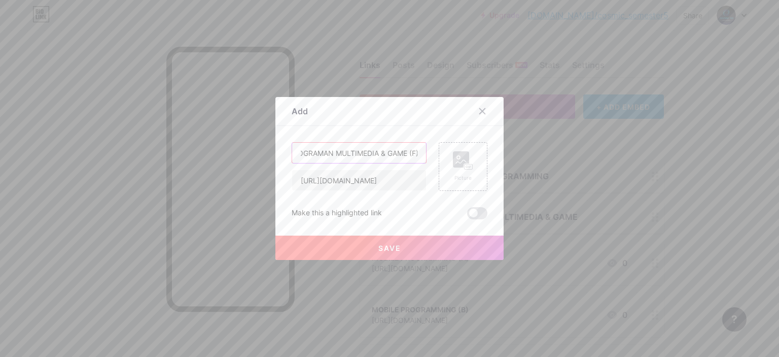
scroll to position [0, 24]
type input "PEMROGRAMAN MULTIMEDIA & GAME (F)"
click at [370, 237] on button "Save" at bounding box center [390, 247] width 228 height 24
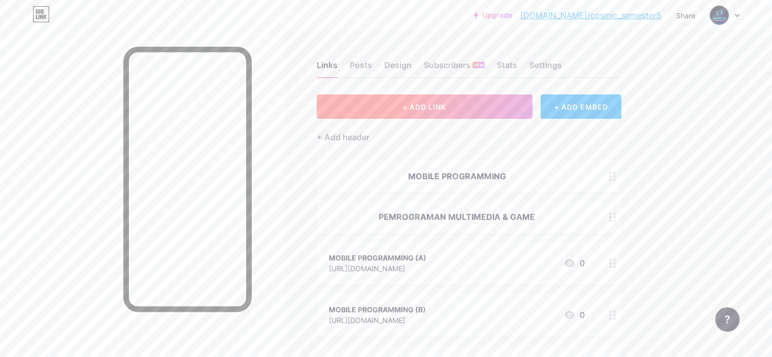
click at [446, 108] on span "+ ADD LINK" at bounding box center [424, 107] width 44 height 9
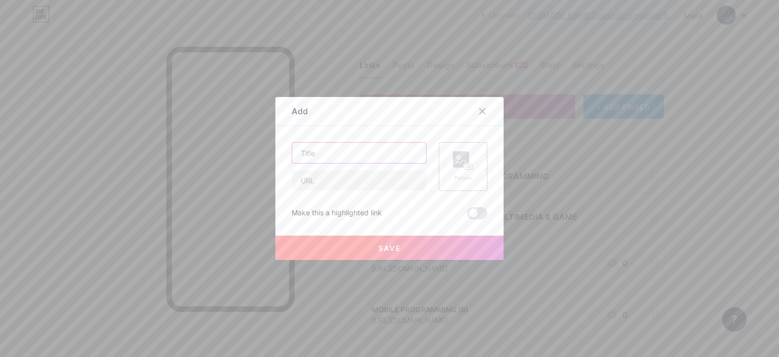
click at [339, 152] on input "text" at bounding box center [359, 153] width 134 height 20
paste input "PEMROGRAMAN MULTIMEDIA & GAME"
type input "PEMROGRAMAN MULTIMEDIA & GAME (G)"
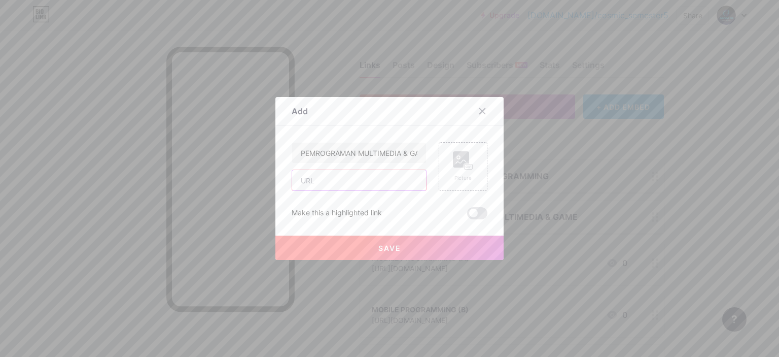
click at [366, 176] on input "text" at bounding box center [359, 180] width 134 height 20
paste input "[URL][DOMAIN_NAME]"
type input "[URL][DOMAIN_NAME]"
click at [369, 249] on button "Save" at bounding box center [390, 247] width 228 height 24
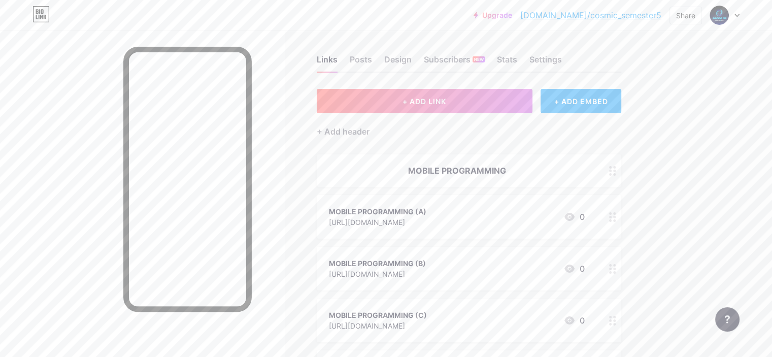
scroll to position [0, 0]
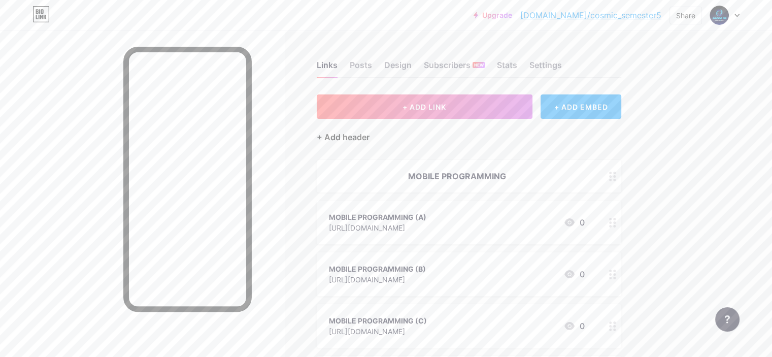
click at [369, 133] on div "+ Add header" at bounding box center [343, 137] width 53 height 12
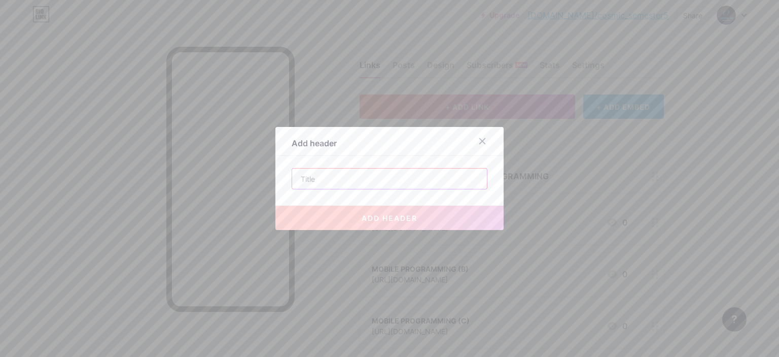
click at [382, 174] on input "text" at bounding box center [389, 178] width 195 height 20
paste input "PRAKTIKUM PEMROGRAMAN MOBILE"
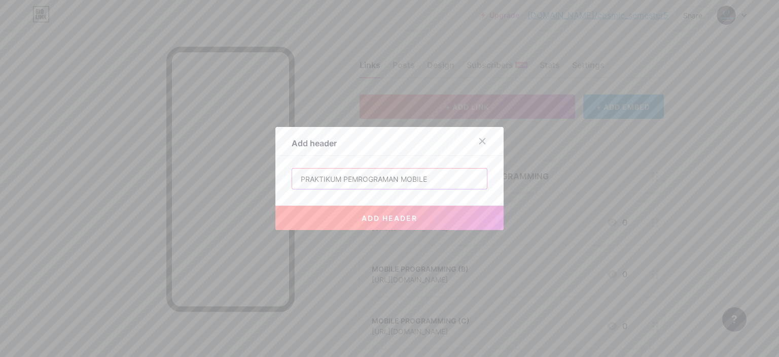
type input "PRAKTIKUM PEMROGRAMAN MOBILE"
click at [375, 212] on button "add header" at bounding box center [390, 218] width 228 height 24
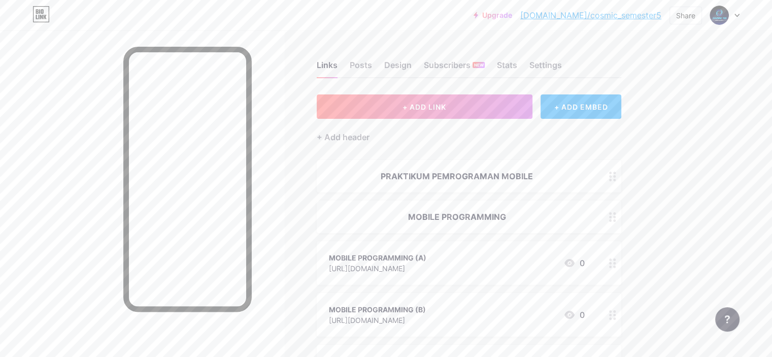
click at [621, 215] on div at bounding box center [612, 216] width 17 height 32
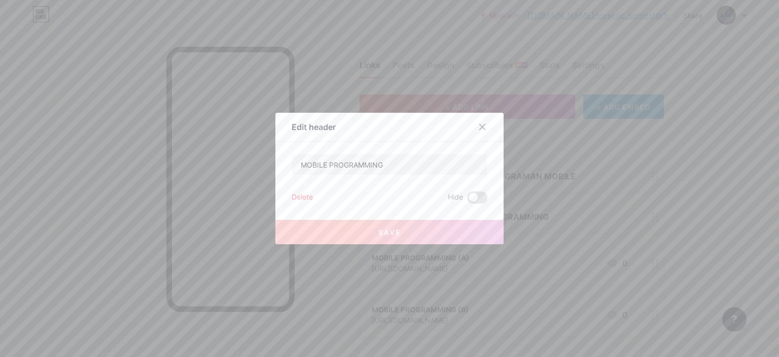
click at [584, 222] on div at bounding box center [389, 178] width 779 height 357
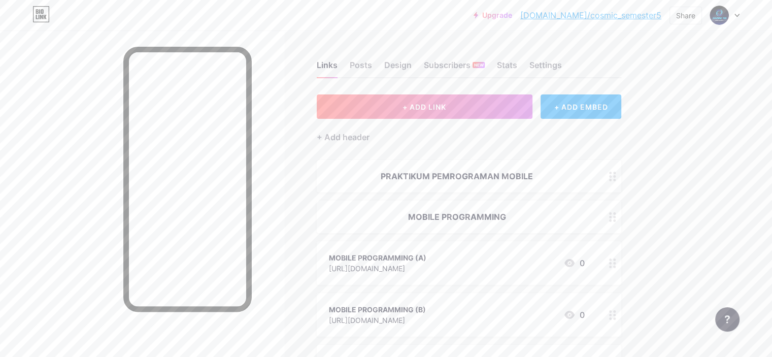
click at [530, 274] on div "MOBILE PROGRAMMING (A) [URL][DOMAIN_NAME] 0" at bounding box center [469, 263] width 304 height 44
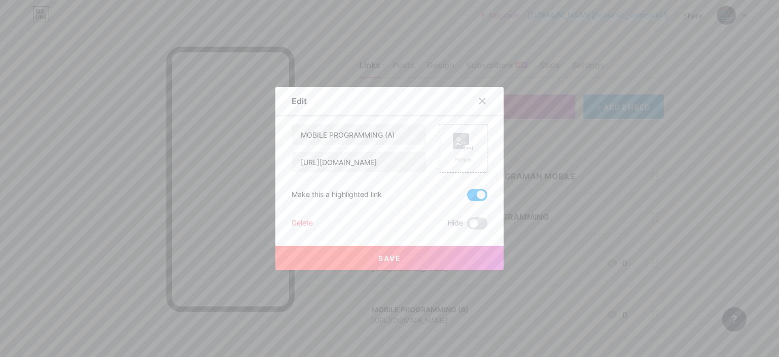
click at [475, 198] on span at bounding box center [477, 195] width 20 height 12
click at [467, 197] on input "checkbox" at bounding box center [467, 197] width 0 height 0
click at [649, 227] on div at bounding box center [389, 178] width 779 height 357
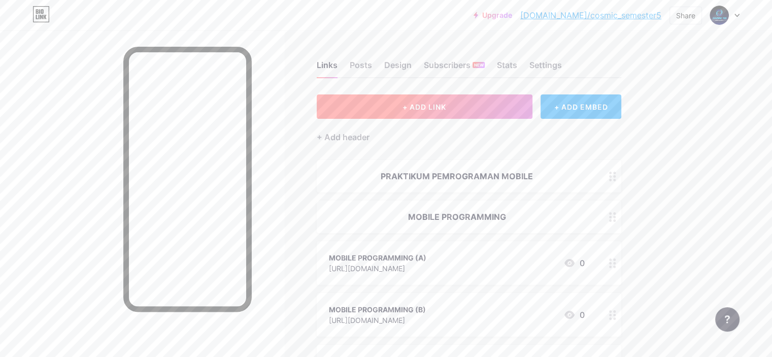
click at [446, 110] on span "+ ADD LINK" at bounding box center [424, 107] width 44 height 9
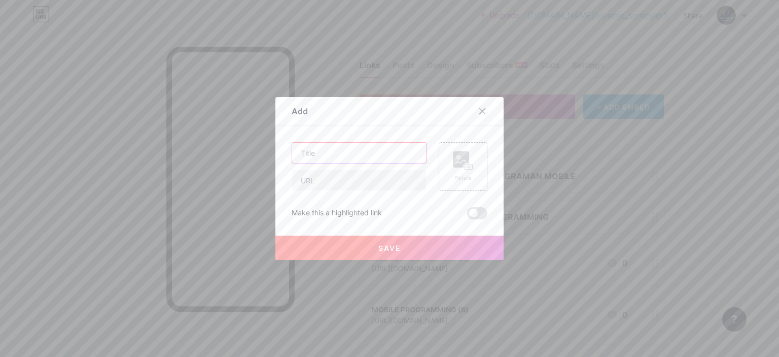
click at [362, 152] on input "text" at bounding box center [359, 153] width 134 height 20
paste input "PRAKTIKUM PEMROGRAMAN MOBILE"
type input "PRAKTIKUM PEMROGRAMAN MOBILE (A)"
click at [383, 180] on input "text" at bounding box center [359, 180] width 134 height 20
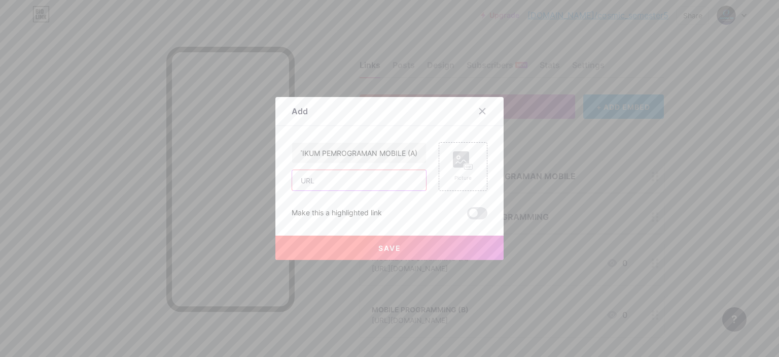
click at [381, 178] on input "text" at bounding box center [359, 180] width 134 height 20
paste input "[URL][DOMAIN_NAME]"
type input "[URL][DOMAIN_NAME]"
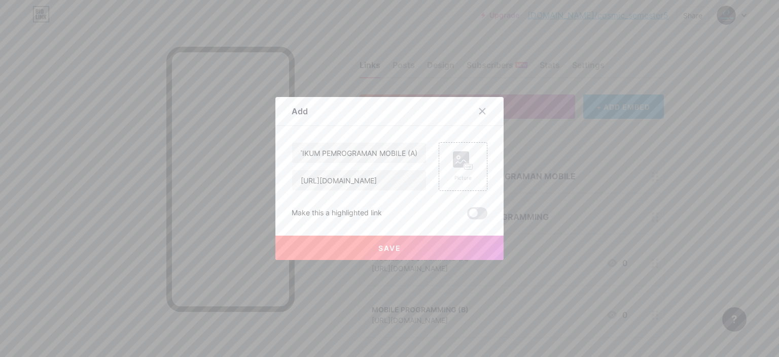
click at [352, 248] on button "Save" at bounding box center [390, 247] width 228 height 24
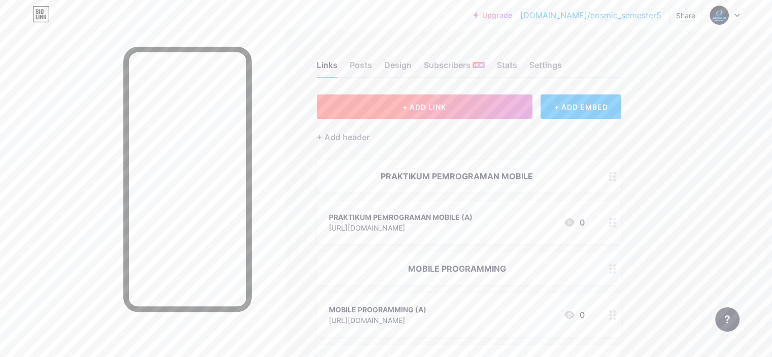
click at [450, 117] on button "+ ADD LINK" at bounding box center [425, 106] width 216 height 24
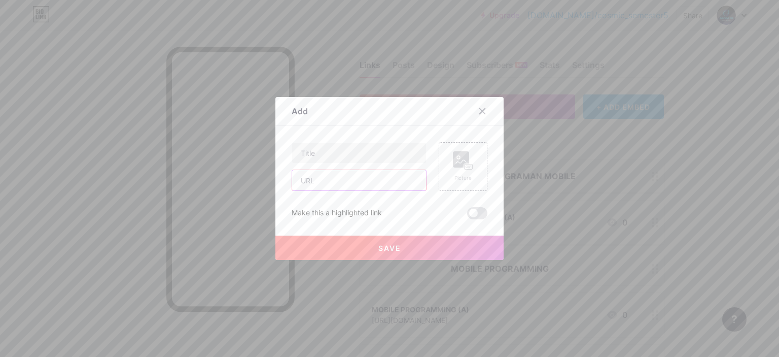
click at [340, 176] on input "text" at bounding box center [359, 180] width 134 height 20
paste input "[URL][DOMAIN_NAME]"
type input "[URL][DOMAIN_NAME]"
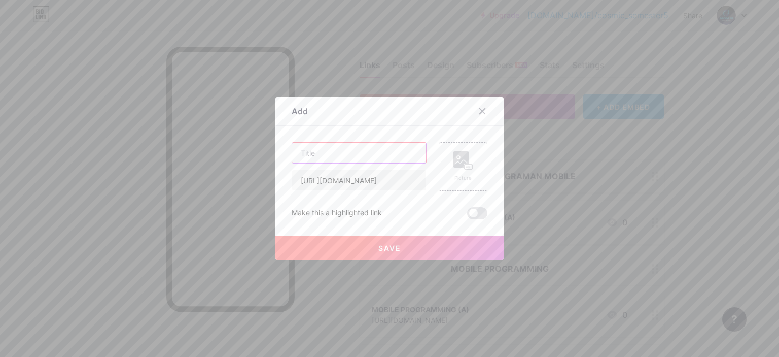
click at [379, 146] on input "text" at bounding box center [359, 153] width 134 height 20
paste input "PRAKTIKUM PEMROGRAMAN MOBILE"
type input "PRAKTIKUM PEMROGRAMAN MOBILE (B)"
click at [392, 248] on span "Save" at bounding box center [390, 248] width 23 height 9
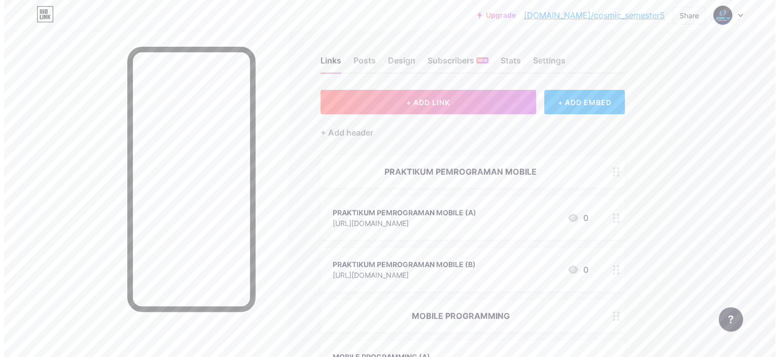
scroll to position [0, 0]
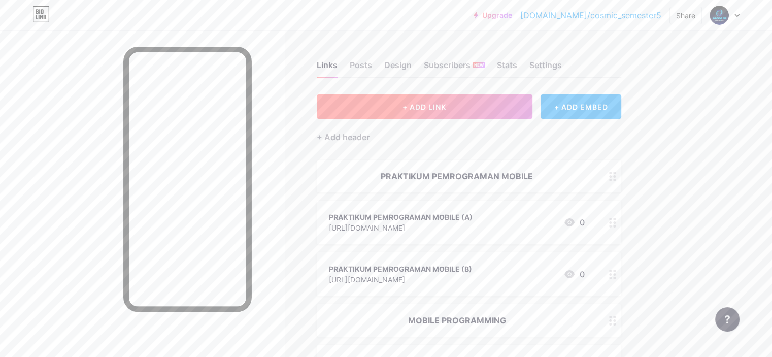
click at [463, 99] on button "+ ADD LINK" at bounding box center [425, 106] width 216 height 24
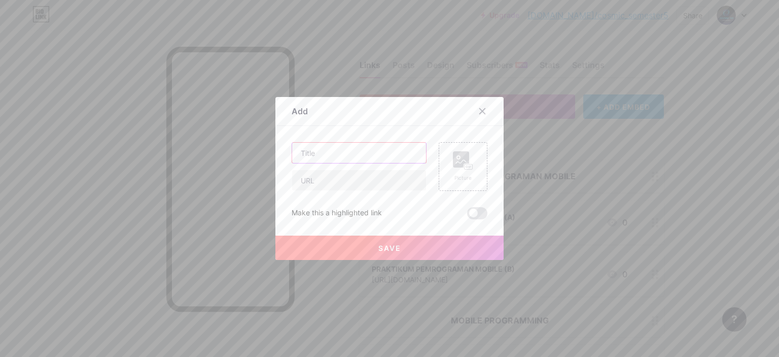
click at [345, 146] on input "text" at bounding box center [359, 153] width 134 height 20
paste input "PRAKTIKUM PEMROGRAMAN MOBILE"
type input "PRAKTIKUM PEMROGRAMAN MOBILE (C)"
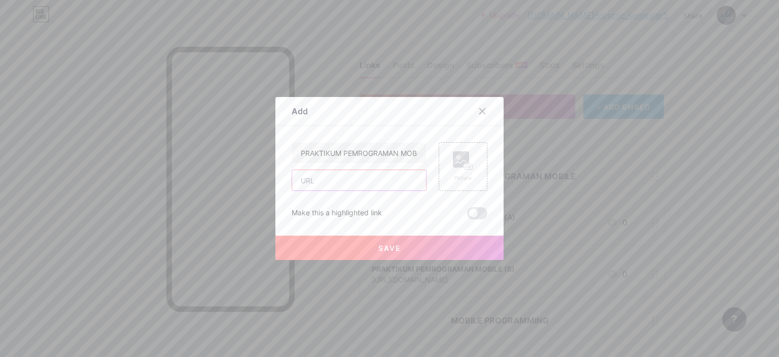
click at [353, 189] on input "text" at bounding box center [359, 180] width 134 height 20
paste input "[URL][DOMAIN_NAME]"
type input "[URL][DOMAIN_NAME]"
click at [317, 244] on button "Save" at bounding box center [390, 247] width 228 height 24
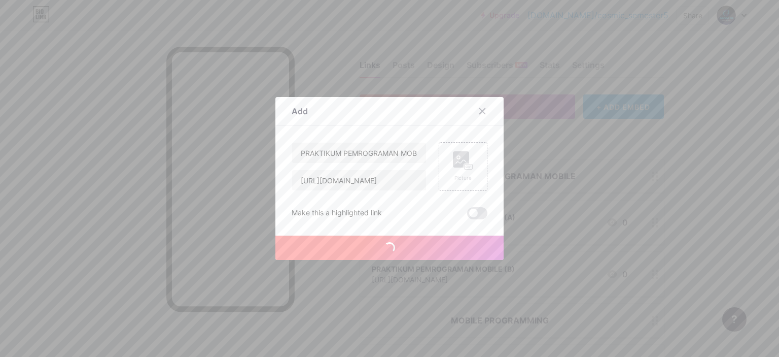
scroll to position [0, 0]
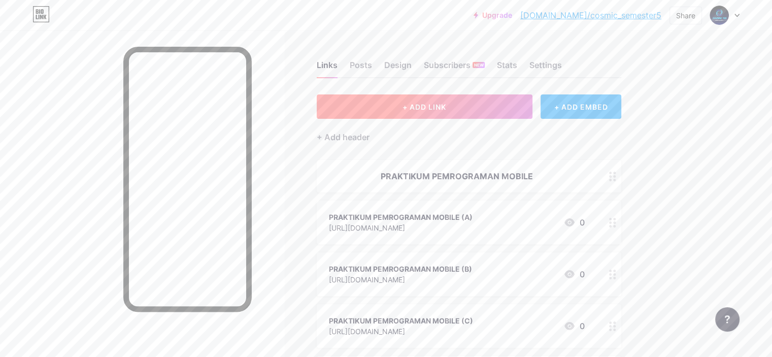
click at [419, 99] on button "+ ADD LINK" at bounding box center [425, 106] width 216 height 24
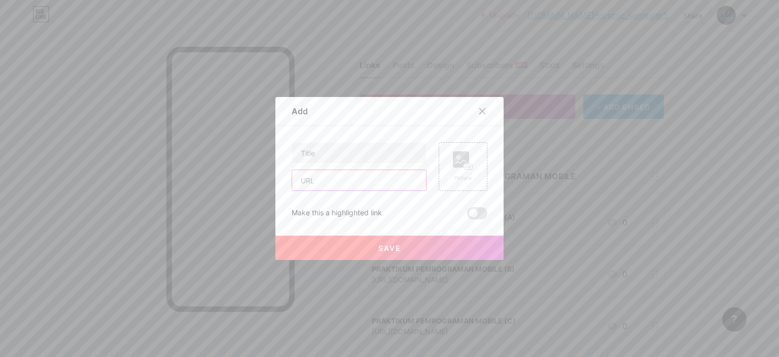
click at [327, 183] on input "text" at bounding box center [359, 180] width 134 height 20
paste input "[URL][DOMAIN_NAME]"
type input "[URL][DOMAIN_NAME]"
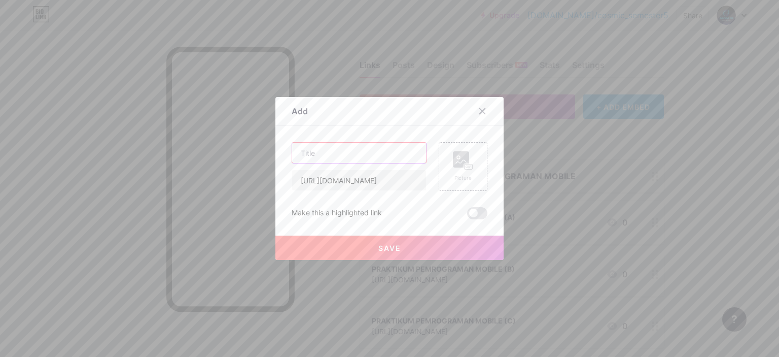
click at [361, 146] on input "text" at bounding box center [359, 153] width 134 height 20
paste input "PRAKTIKUM PEMROGRAMAN MOBILE"
type input "PRAKTIKUM PEMROGRAMAN MOBILE (D)"
click at [401, 248] on button "Save" at bounding box center [390, 247] width 228 height 24
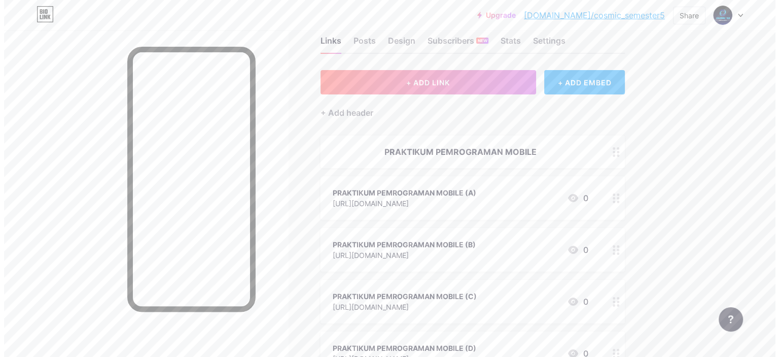
scroll to position [0, 0]
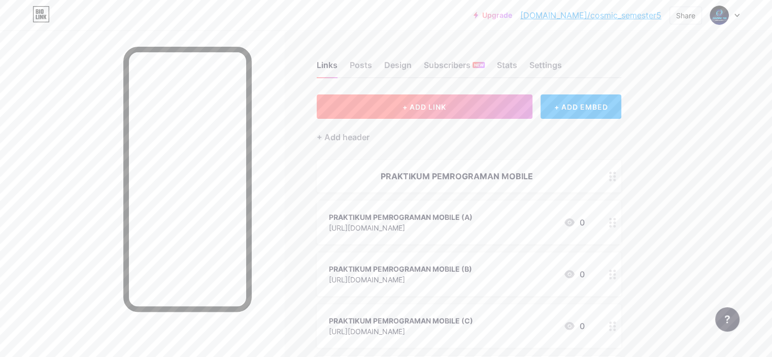
click at [423, 105] on button "+ ADD LINK" at bounding box center [425, 106] width 216 height 24
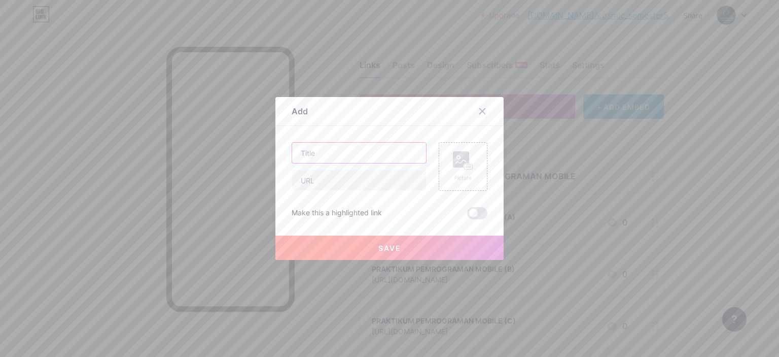
click at [322, 155] on input "text" at bounding box center [359, 153] width 134 height 20
paste input "PRAKTIKUM PEMROGRAMAN MOBILE"
type input "PRAKTIKUM PEMROGRAMAN MOBILE (E)"
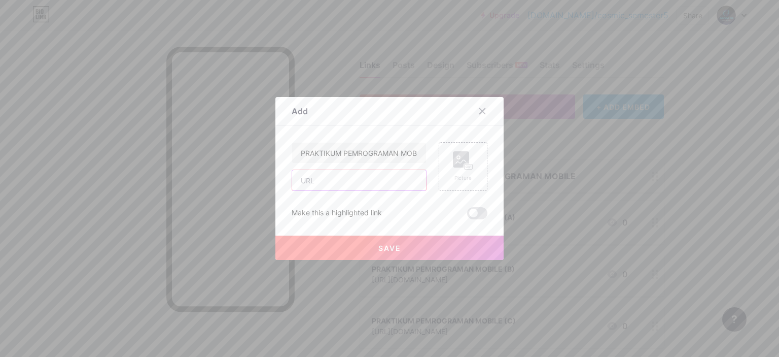
click at [345, 186] on input "text" at bounding box center [359, 180] width 134 height 20
paste input "[URL][DOMAIN_NAME]"
type input "[URL][DOMAIN_NAME]"
click at [345, 247] on button "Save" at bounding box center [390, 247] width 228 height 24
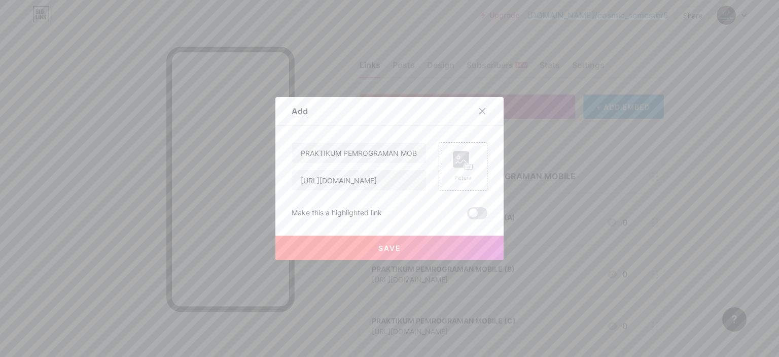
scroll to position [0, 0]
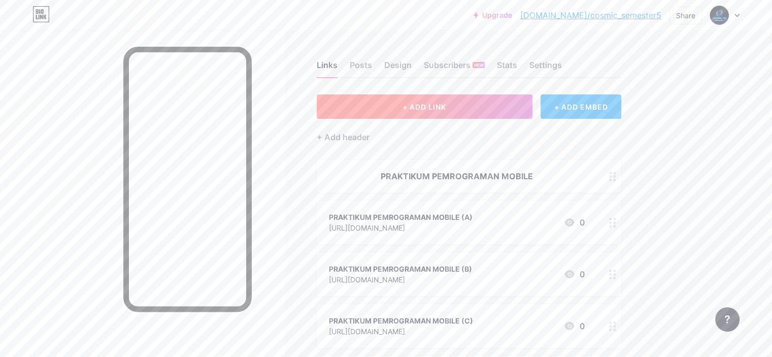
click at [448, 113] on button "+ ADD LINK" at bounding box center [425, 106] width 216 height 24
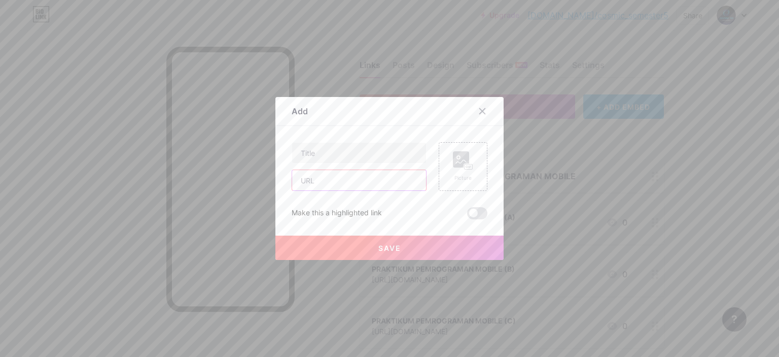
click at [357, 188] on input "text" at bounding box center [359, 180] width 134 height 20
paste input "[URL][DOMAIN_NAME]"
type input "[URL][DOMAIN_NAME]"
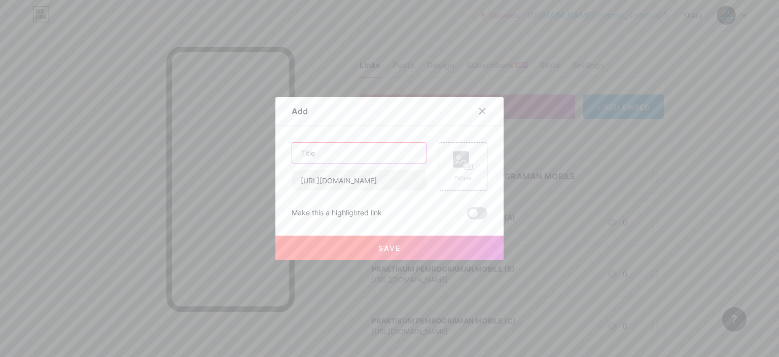
click at [331, 152] on input "text" at bounding box center [359, 153] width 134 height 20
paste input "PRAKTIKUM PEMROGRAMAN MOBILE"
click at [408, 148] on input "PRAKTIKUM PEMROGRAMAN MOBILE" at bounding box center [359, 153] width 134 height 20
type input "PRAKTIKUM PEMROGRAMAN MOBILE (F)"
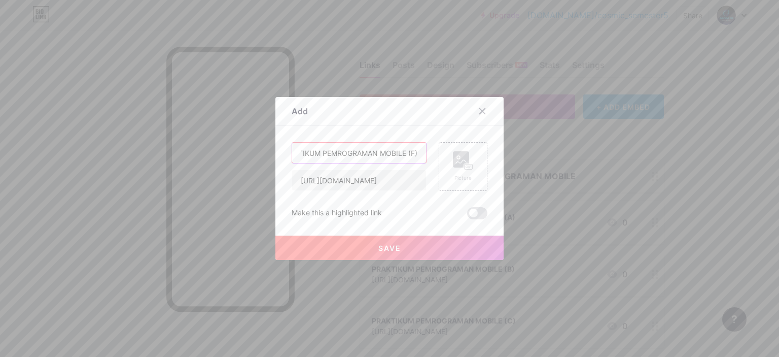
click at [384, 255] on button "Save" at bounding box center [390, 247] width 228 height 24
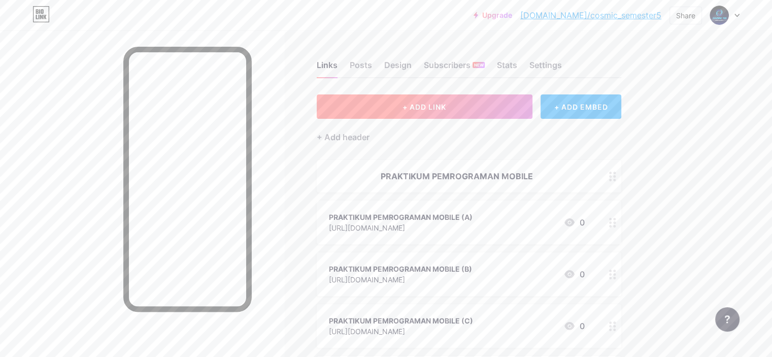
click at [446, 110] on span "+ ADD LINK" at bounding box center [424, 107] width 44 height 9
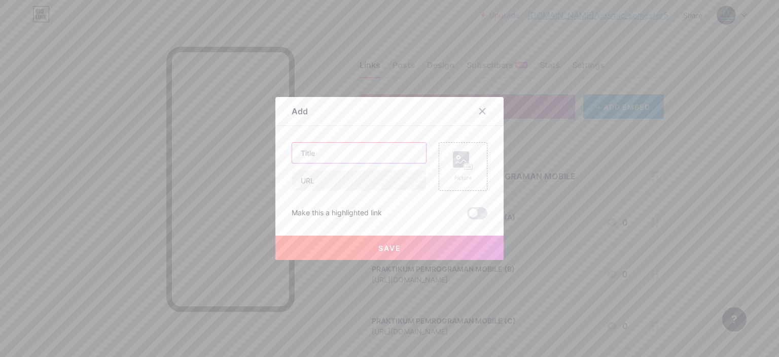
click at [372, 153] on input "text" at bounding box center [359, 153] width 134 height 20
paste input "PRAKTIKUM PEMROGRAMAN MOBILE"
type input "PRAKTIKUM PEMROGRAMAN MOBILE (G)"
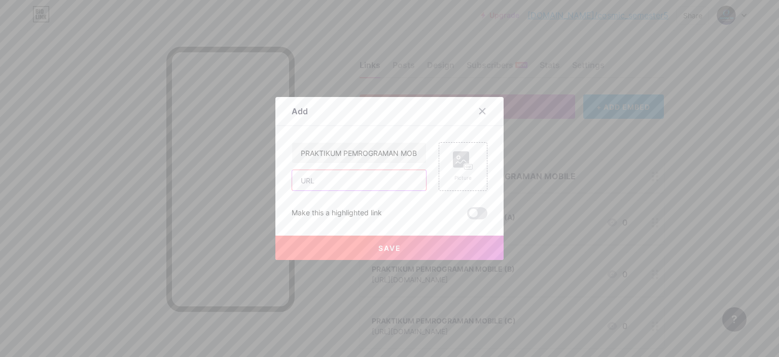
click at [350, 185] on input "text" at bounding box center [359, 180] width 134 height 20
paste input "[URL][DOMAIN_NAME]"
type input "[URL][DOMAIN_NAME]"
drag, startPoint x: 347, startPoint y: 229, endPoint x: 348, endPoint y: 241, distance: 11.8
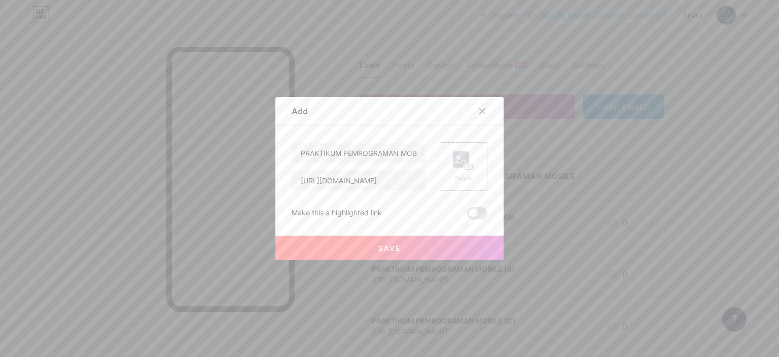
click at [348, 241] on div "Save" at bounding box center [390, 239] width 228 height 41
click at [348, 241] on button "Save" at bounding box center [390, 247] width 228 height 24
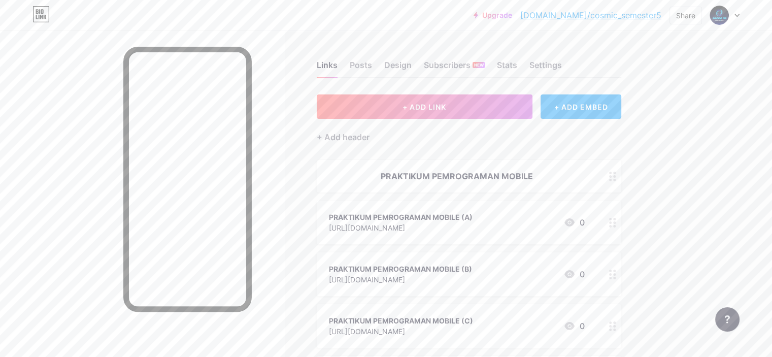
click at [443, 104] on button "+ ADD LINK" at bounding box center [425, 106] width 216 height 24
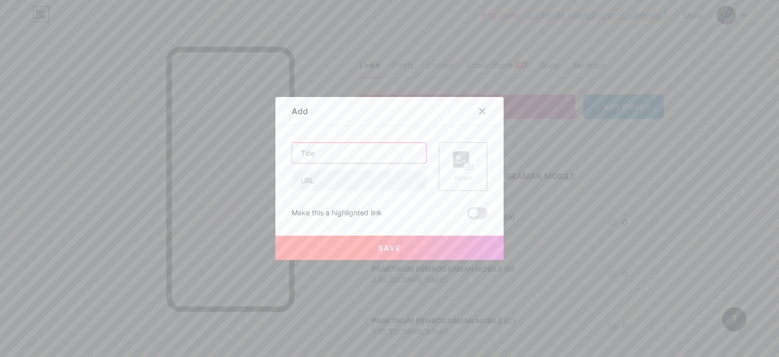
click at [370, 154] on input "text" at bounding box center [359, 153] width 134 height 20
paste input "[URL][DOMAIN_NAME]"
type input "[URL][DOMAIN_NAME]"
click at [329, 178] on input "text" at bounding box center [359, 180] width 134 height 20
paste input "[URL][DOMAIN_NAME][GEOGRAPHIC_DATA]"
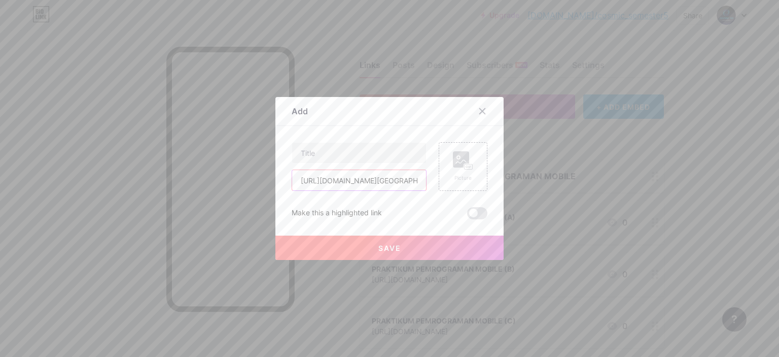
scroll to position [0, 78]
type input "[URL][DOMAIN_NAME][GEOGRAPHIC_DATA]"
click at [330, 158] on input "text" at bounding box center [359, 153] width 134 height 20
paste input "PRAKTIKUM PEMROGRAMAN MOBILE"
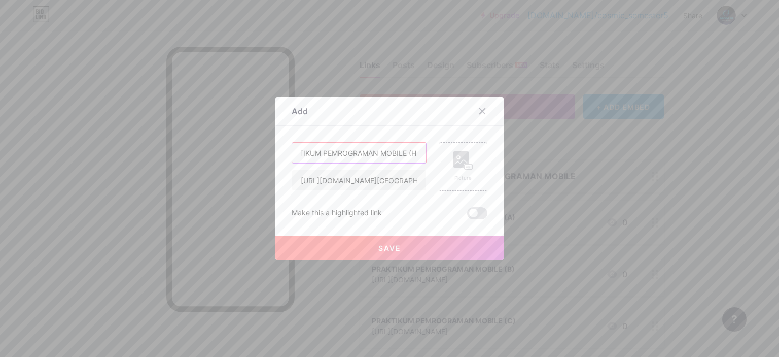
scroll to position [0, 22]
type input "PRAKTIKUM PEMROGRAMAN MOBILE (H)"
click at [334, 248] on button "Save" at bounding box center [390, 247] width 228 height 24
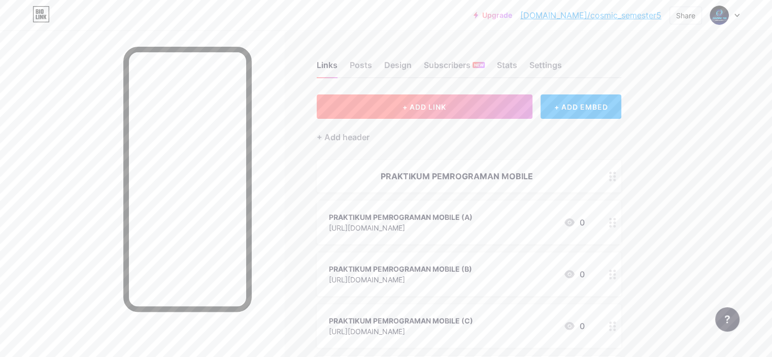
click at [421, 110] on button "+ ADD LINK" at bounding box center [425, 106] width 216 height 24
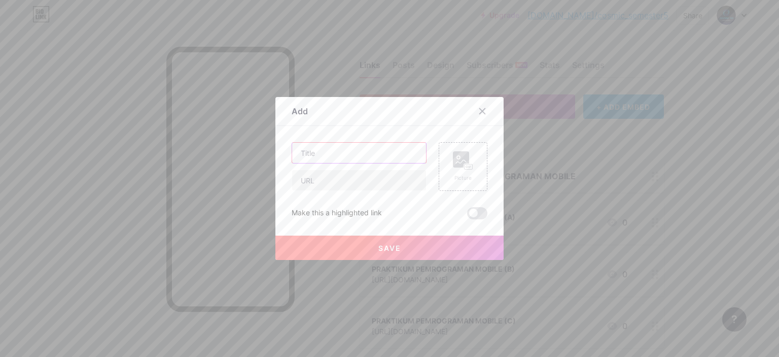
click at [360, 149] on input "text" at bounding box center [359, 153] width 134 height 20
paste input "PRAKTIKUM PEMROGRAMAN MOBILE"
type input "PRAKTIKUM PEMROGRAMAN MOBILE (I)"
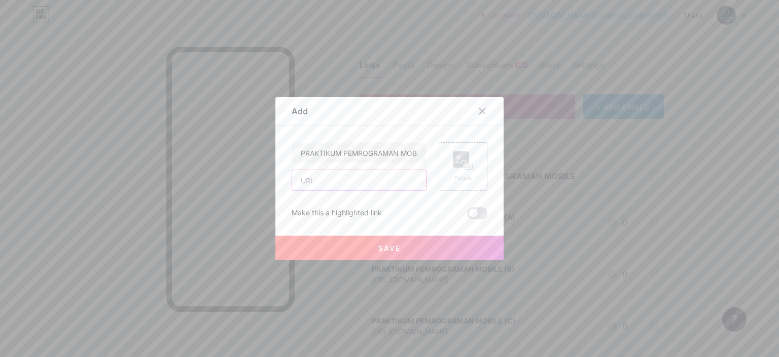
click at [357, 186] on input "text" at bounding box center [359, 180] width 134 height 20
paste input "[URL][DOMAIN_NAME]"
type input "[URL][DOMAIN_NAME]"
click at [365, 257] on button "Save" at bounding box center [390, 247] width 228 height 24
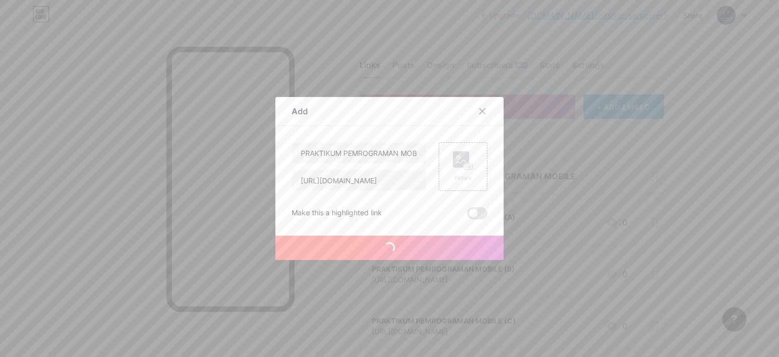
scroll to position [0, 0]
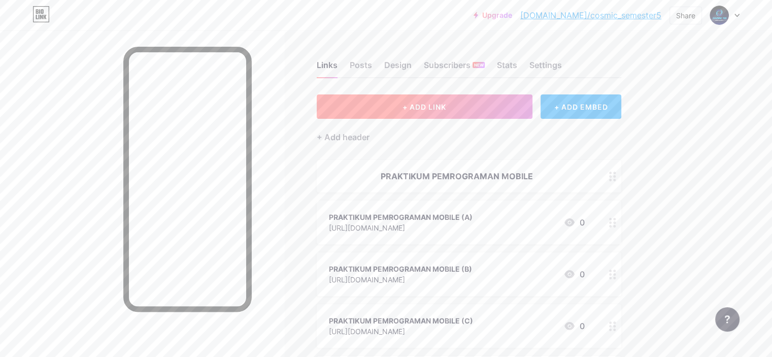
click at [438, 111] on button "+ ADD LINK" at bounding box center [425, 106] width 216 height 24
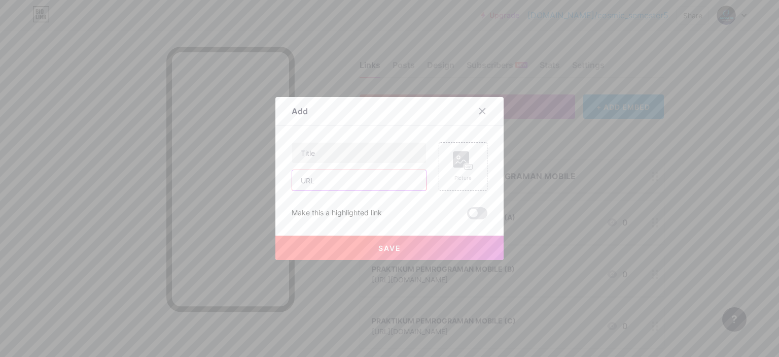
click at [345, 187] on input "text" at bounding box center [359, 180] width 134 height 20
paste input "[URL][DOMAIN_NAME]"
type input "[URL][DOMAIN_NAME]"
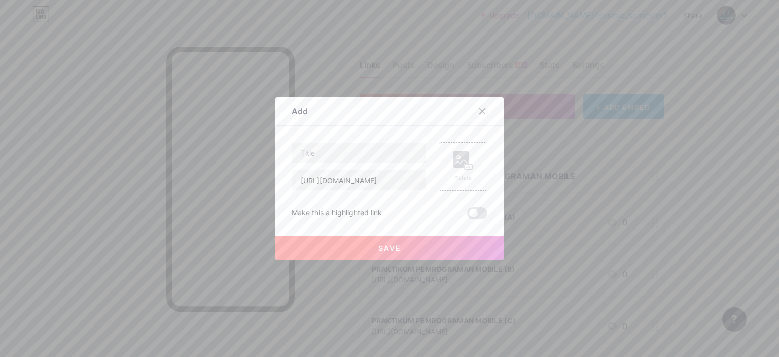
click at [367, 142] on div "Content YouTube Play YouTube video without leaving your page. ADD Vimeo Play Vi…" at bounding box center [390, 172] width 196 height 93
click at [365, 152] on input "text" at bounding box center [359, 153] width 134 height 20
paste input "PRAKTIKUM PEMROGRAMAN MOBILE"
type input "PRAKTIKUM PEMROGRAMAN MOBILE (J)"
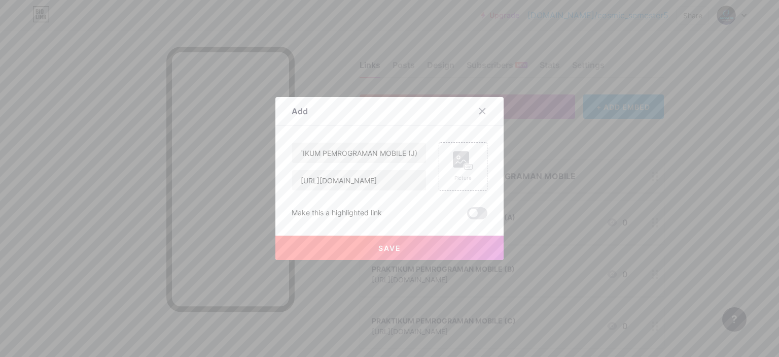
click at [396, 238] on button "Save" at bounding box center [390, 247] width 228 height 24
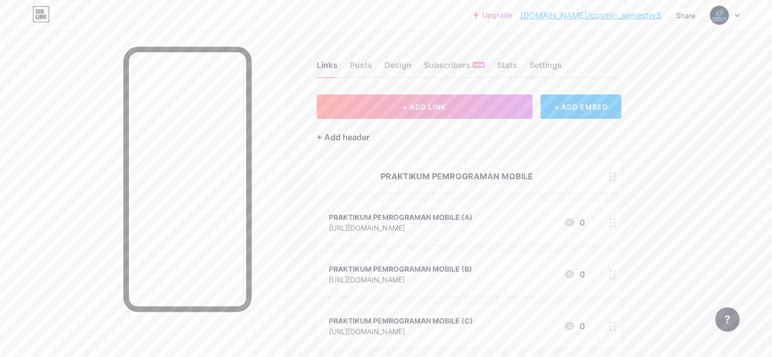
click at [369, 138] on div "+ Add header" at bounding box center [343, 137] width 53 height 12
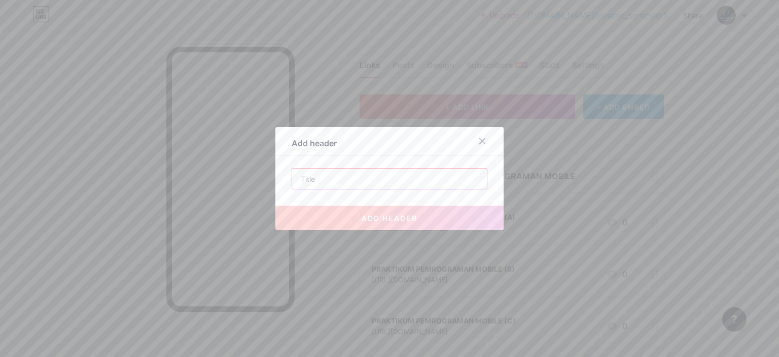
click at [377, 170] on input "text" at bounding box center [389, 178] width 195 height 20
paste input "PRAKTIKUM PEMROGRAMAN MULTIMEDIA & GAME"
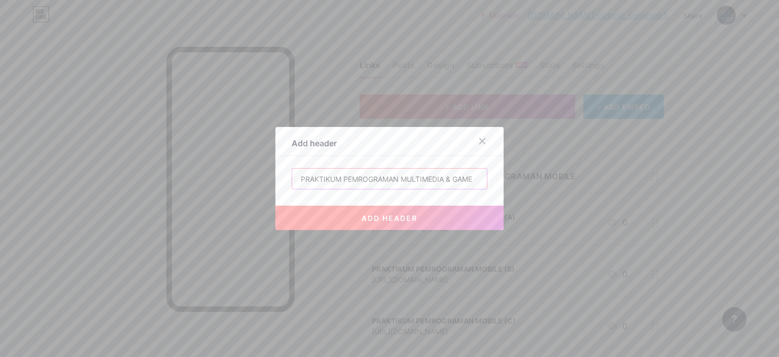
type input "PRAKTIKUM PEMROGRAMAN MULTIMEDIA & GAME"
click at [396, 217] on span "add header" at bounding box center [390, 218] width 56 height 9
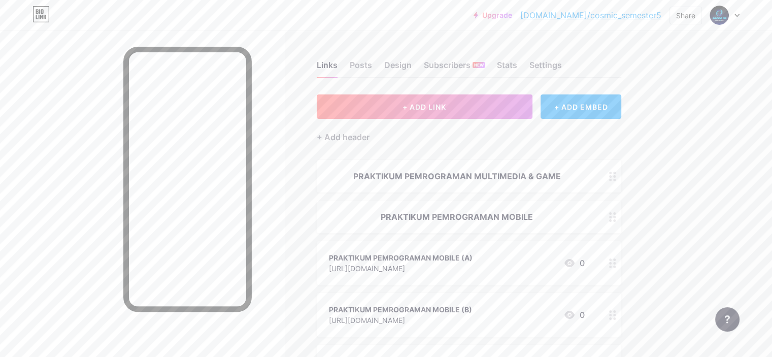
click at [616, 219] on circle at bounding box center [614, 220] width 3 height 3
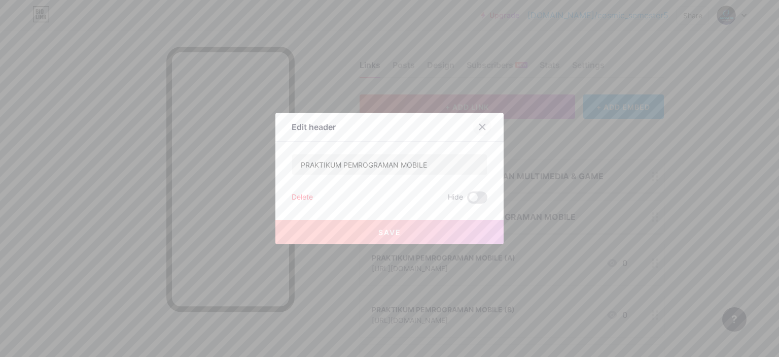
click at [479, 123] on icon at bounding box center [483, 127] width 8 height 8
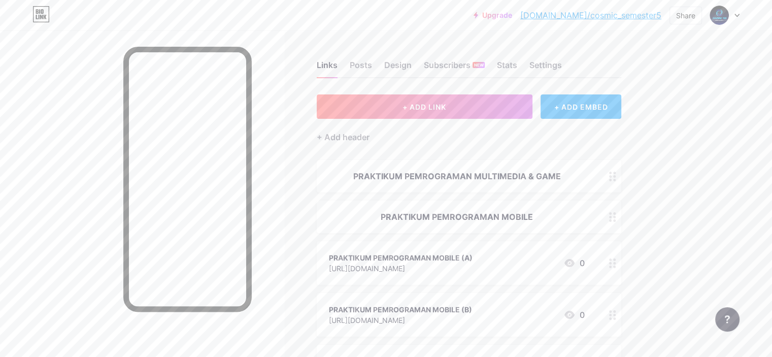
click at [477, 99] on button "+ ADD LINK" at bounding box center [425, 106] width 216 height 24
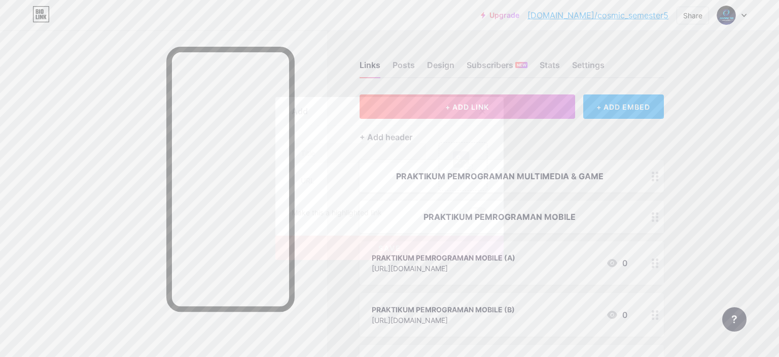
click at [395, 162] on input "text" at bounding box center [359, 153] width 134 height 20
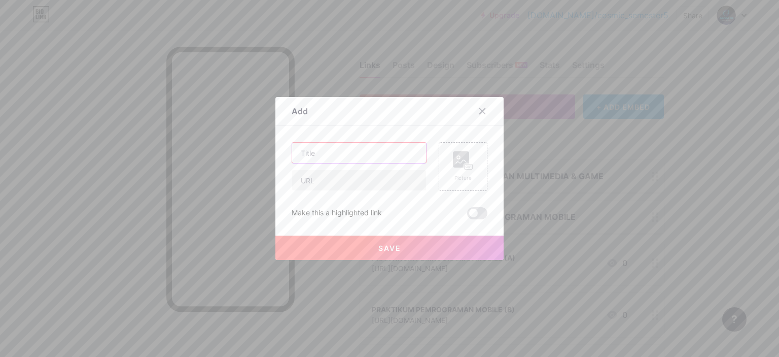
paste input "PRAKTIKUM PEMROGRAMAN MULTIMEDIA & GAME"
type input "PRAKTIKUM PEMROGRAMAN MULTIMEDIA & GAME (A)"
click at [371, 184] on input "text" at bounding box center [359, 180] width 134 height 20
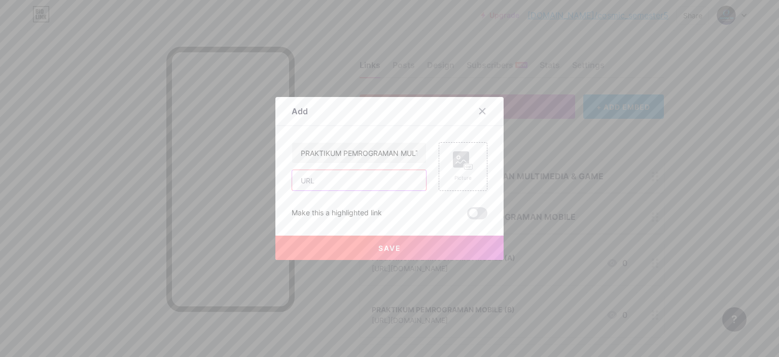
paste input "[URL][DOMAIN_NAME]"
type input "[URL][DOMAIN_NAME]"
click at [369, 236] on button "Save" at bounding box center [390, 247] width 228 height 24
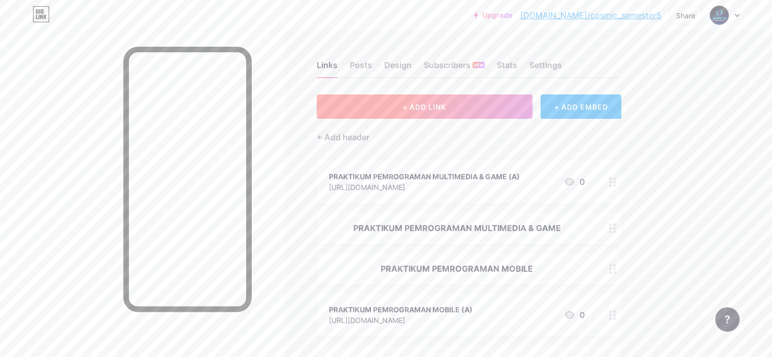
click at [446, 109] on span "+ ADD LINK" at bounding box center [424, 107] width 44 height 9
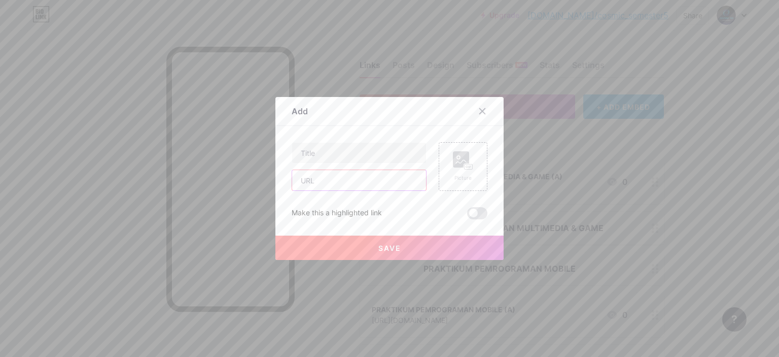
click at [351, 176] on input "text" at bounding box center [359, 180] width 134 height 20
paste input "[URL][DOMAIN_NAME]"
type input "[URL][DOMAIN_NAME]"
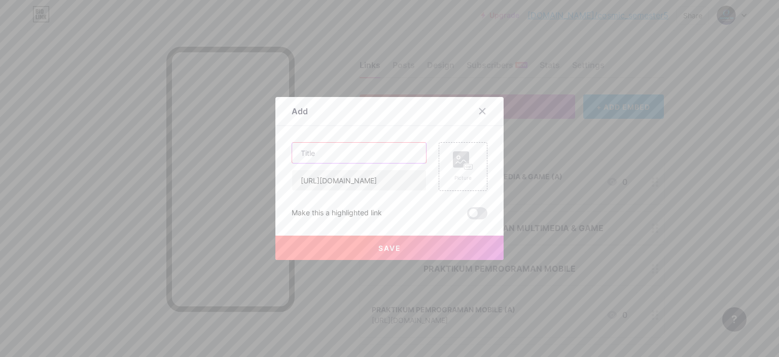
click at [322, 150] on input "text" at bounding box center [359, 153] width 134 height 20
paste input "PRAKTIKUM PEMROGRAMAN MULTIMEDIA & GAME"
type input "PRAKTIKUM PEMROGRAMAN MULTIMEDIA & GAME (B)"
click at [411, 245] on button "Save" at bounding box center [390, 247] width 228 height 24
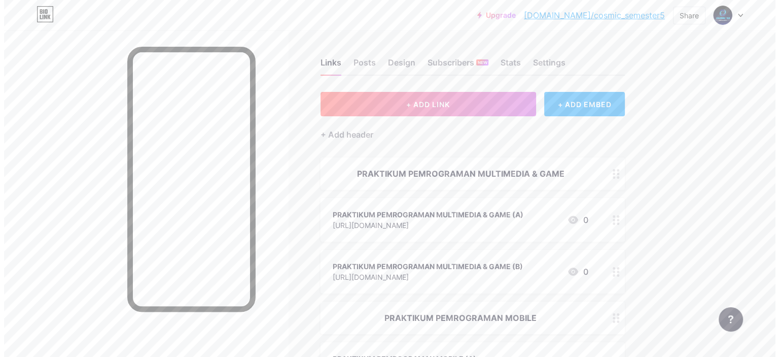
scroll to position [0, 0]
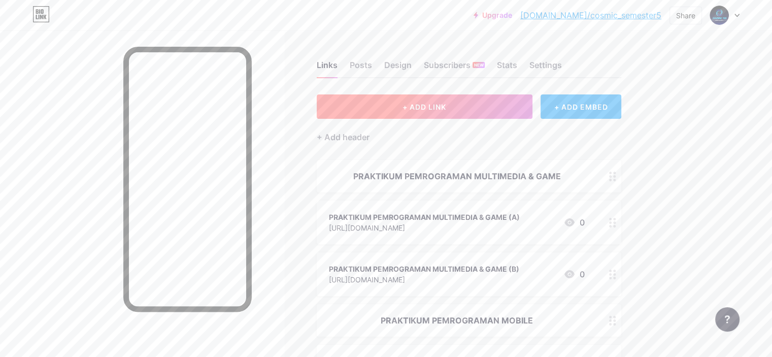
click at [450, 98] on button "+ ADD LINK" at bounding box center [425, 106] width 216 height 24
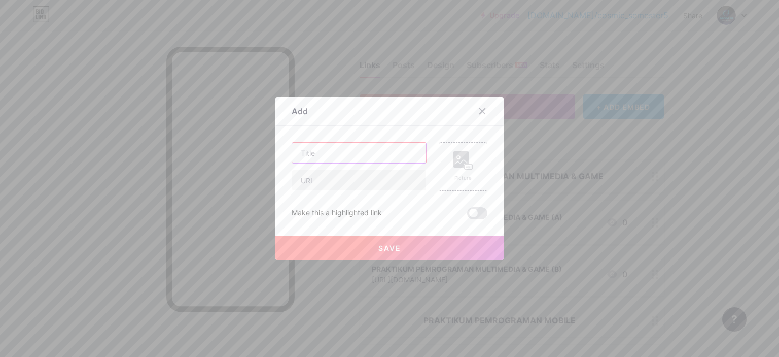
click at [363, 143] on input "text" at bounding box center [359, 153] width 134 height 20
paste input "PRAKTIKUM PEMROGRAMAN MULTIMEDIA & GAME"
type input "PRAKTIKUM PEMROGRAMAN MULTIMEDIA & GAME (C)"
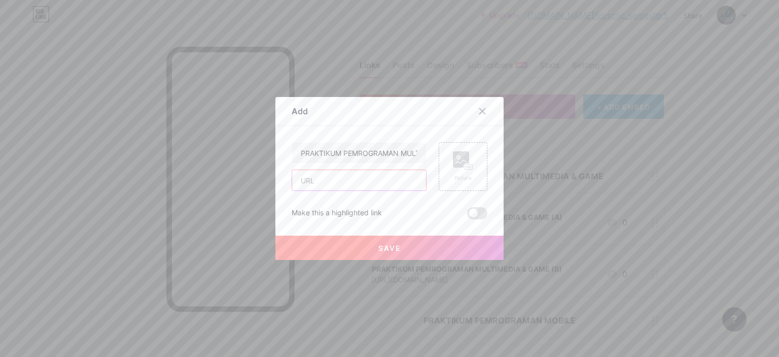
click at [319, 177] on input "text" at bounding box center [359, 180] width 134 height 20
paste input "[URL][DOMAIN_NAME]"
type input "[URL][DOMAIN_NAME]"
click at [351, 239] on button "Save" at bounding box center [390, 247] width 228 height 24
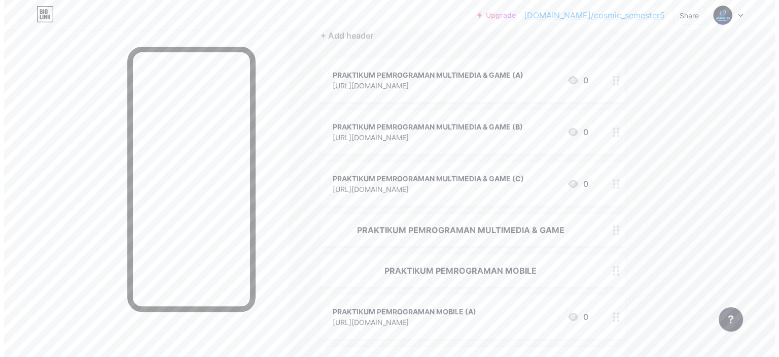
scroll to position [0, 0]
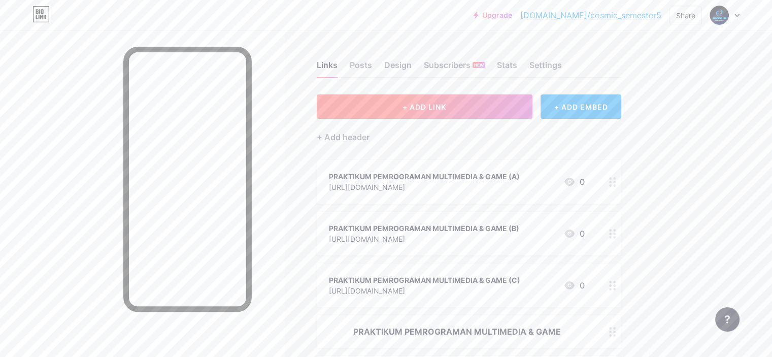
click at [498, 100] on button "+ ADD LINK" at bounding box center [425, 106] width 216 height 24
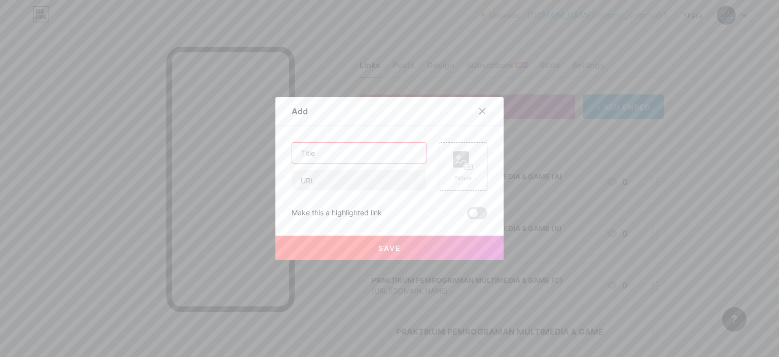
click at [348, 156] on input "text" at bounding box center [359, 153] width 134 height 20
paste input "[URL][DOMAIN_NAME]"
type input "[URL][DOMAIN_NAME]"
click at [329, 176] on input "text" at bounding box center [359, 180] width 134 height 20
paste input "[URL][DOMAIN_NAME]"
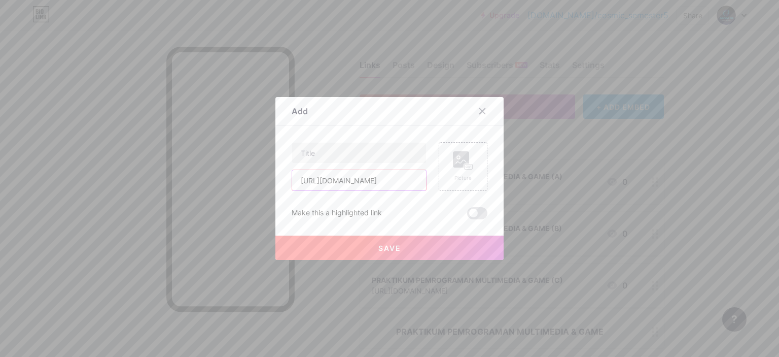
scroll to position [0, 79]
type input "[URL][DOMAIN_NAME]"
click at [365, 158] on input "text" at bounding box center [359, 153] width 134 height 20
paste input "PRAKTIKUM PEMROGRAMAN MULTIMEDIA & GAME"
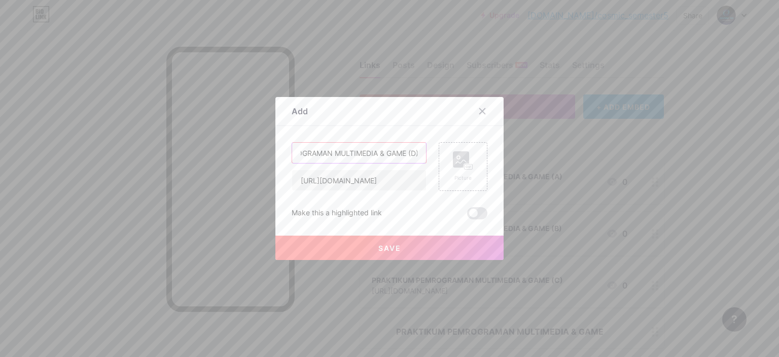
scroll to position [0, 69]
type input "PRAKTIKUM PEMROGRAMAN MULTIMEDIA & GAME (D)"
click at [374, 240] on button "Save" at bounding box center [390, 247] width 228 height 24
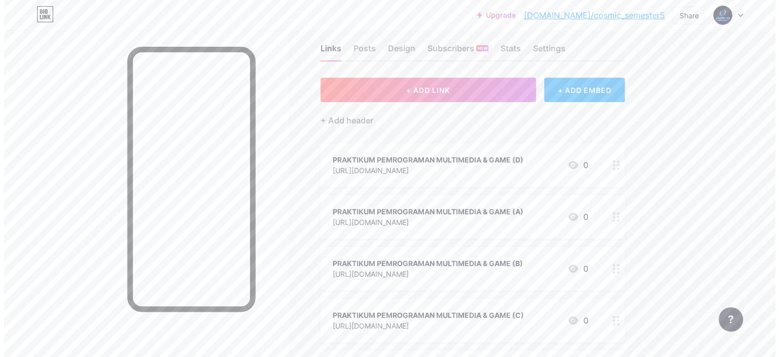
scroll to position [25, 0]
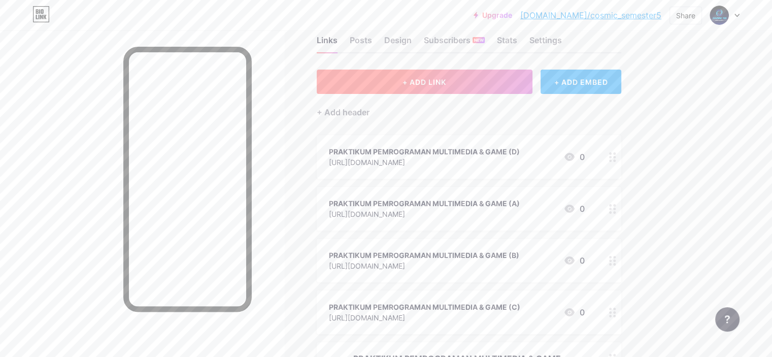
click at [401, 77] on button "+ ADD LINK" at bounding box center [425, 82] width 216 height 24
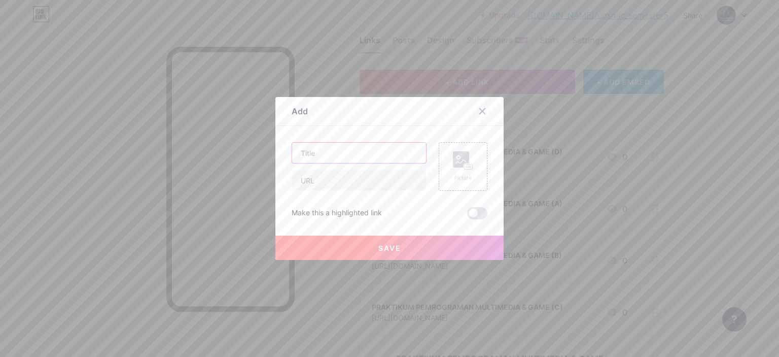
click at [359, 149] on input "text" at bounding box center [359, 153] width 134 height 20
paste input "PRAKTIKUM PEMROGRAMAN MULTIMEDIA & GAME"
type input "PRAKTIKUM PEMROGRAMAN MULTIMEDIA & GAME (E)"
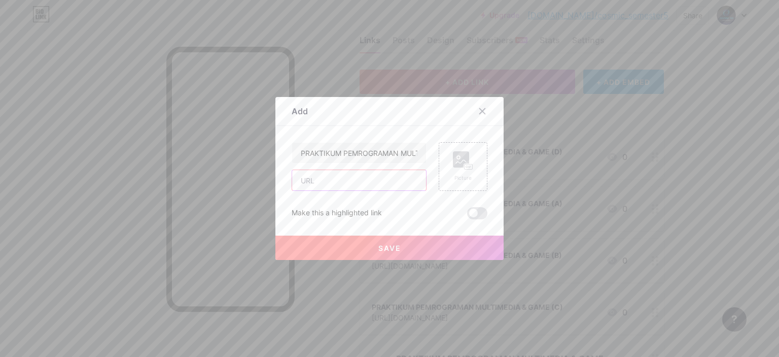
click at [365, 180] on input "text" at bounding box center [359, 180] width 134 height 20
paste input "[URL][DOMAIN_NAME]"
type input "[URL][DOMAIN_NAME]"
click at [374, 259] on button "Save" at bounding box center [390, 247] width 228 height 24
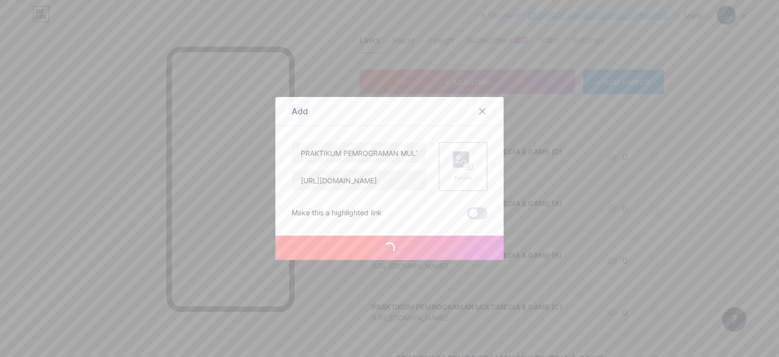
scroll to position [0, 0]
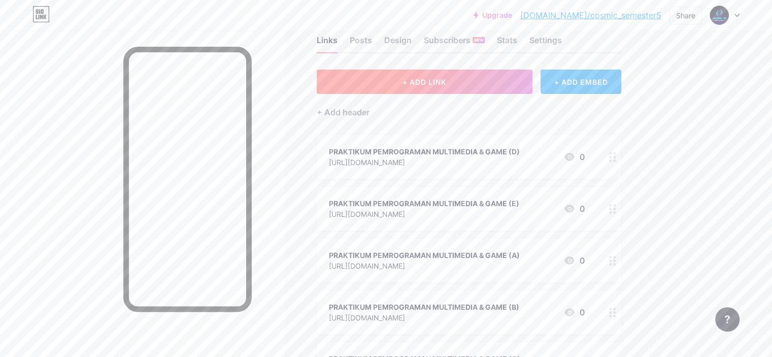
click at [439, 78] on button "+ ADD LINK" at bounding box center [425, 82] width 216 height 24
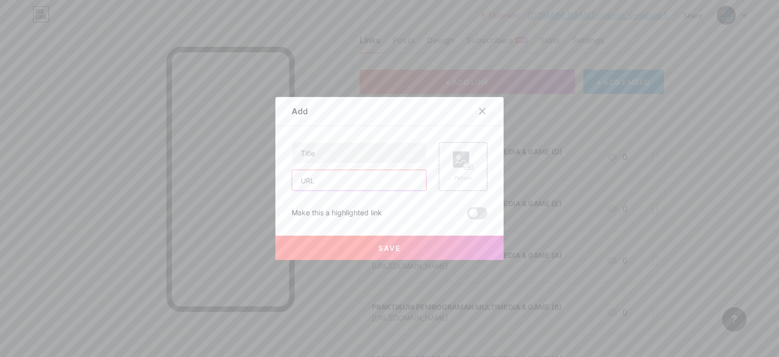
click at [353, 177] on input "text" at bounding box center [359, 180] width 134 height 20
paste input "[URL][DOMAIN_NAME]"
type input "[URL][DOMAIN_NAME]"
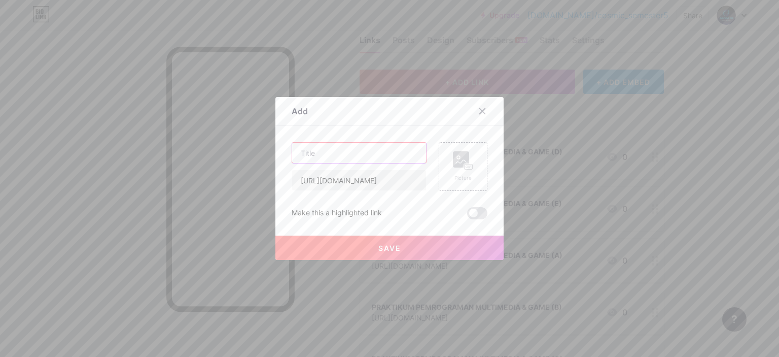
click at [375, 156] on input "text" at bounding box center [359, 153] width 134 height 20
paste input "PRAKTIKUM PEMROGRAMAN MULTIMEDIA & GAME"
type input "PRAKTIKUM PEMROGRAMAN MULTIMEDIA & GAME (F)"
click at [386, 244] on span "Save" at bounding box center [390, 248] width 23 height 9
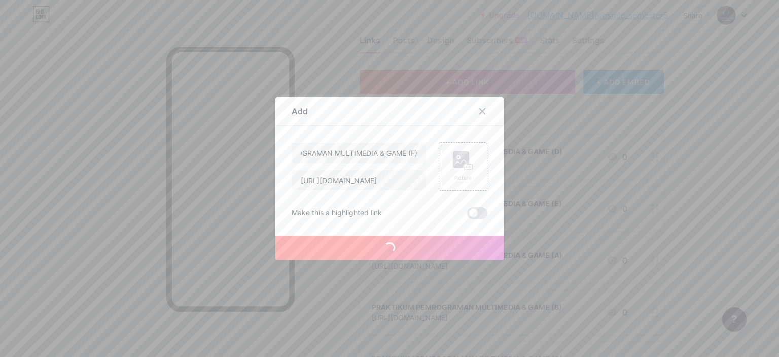
scroll to position [0, 0]
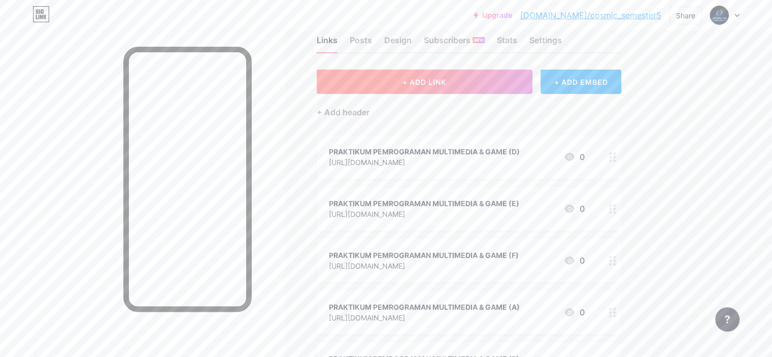
click at [446, 81] on span "+ ADD LINK" at bounding box center [424, 82] width 44 height 9
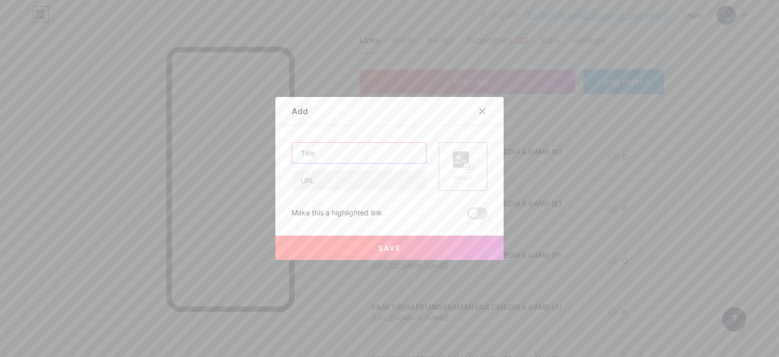
click at [382, 150] on input "text" at bounding box center [359, 153] width 134 height 20
paste input "PRAKTIKUM PEMROGRAMAN MULTIMEDIA & GAME"
type input "PRAKTIKUM PEMROGRAMAN MULTIMEDIA & GAME (G)"
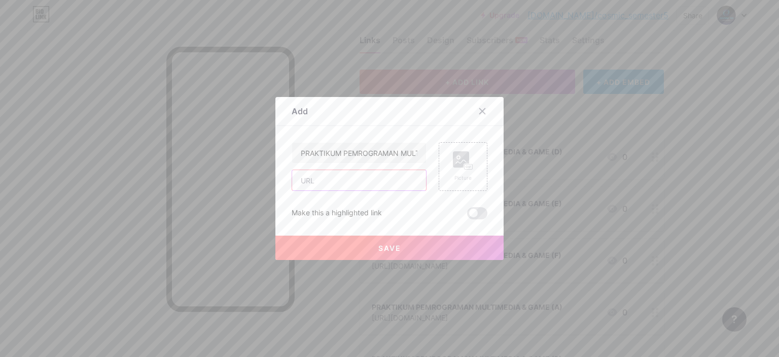
click at [369, 183] on input "text" at bounding box center [359, 180] width 134 height 20
paste input "[URL][DOMAIN_NAME]"
type input "[URL][DOMAIN_NAME]"
click at [390, 253] on button "Save" at bounding box center [390, 247] width 228 height 24
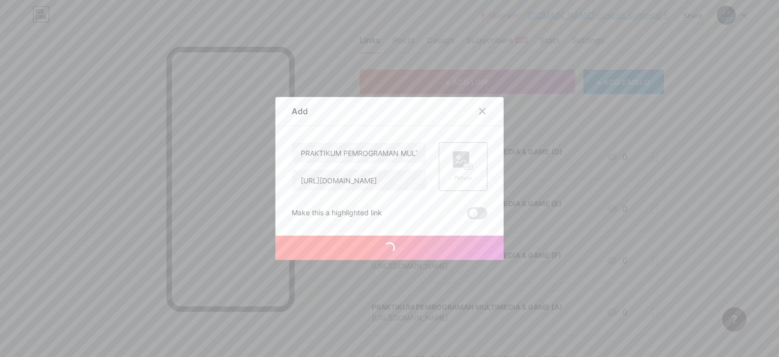
scroll to position [0, 0]
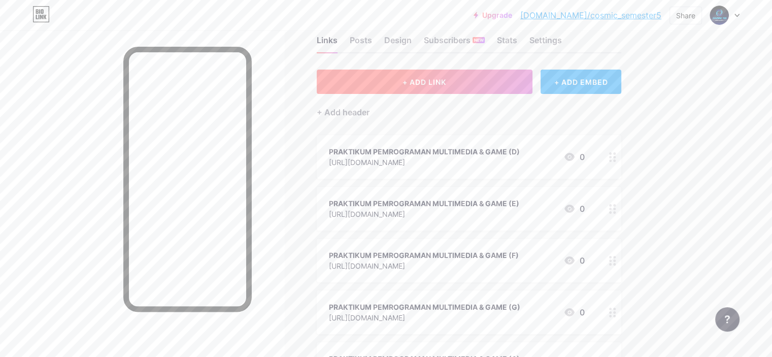
click at [418, 75] on button "+ ADD LINK" at bounding box center [425, 82] width 216 height 24
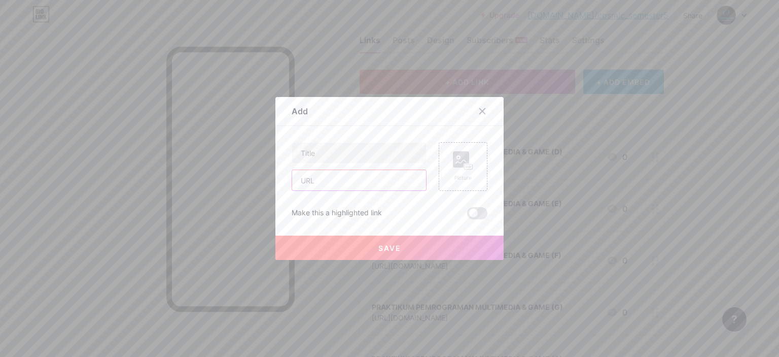
click at [384, 184] on input "text" at bounding box center [359, 180] width 134 height 20
paste input "[URL][DOMAIN_NAME]"
type input "[URL][DOMAIN_NAME]"
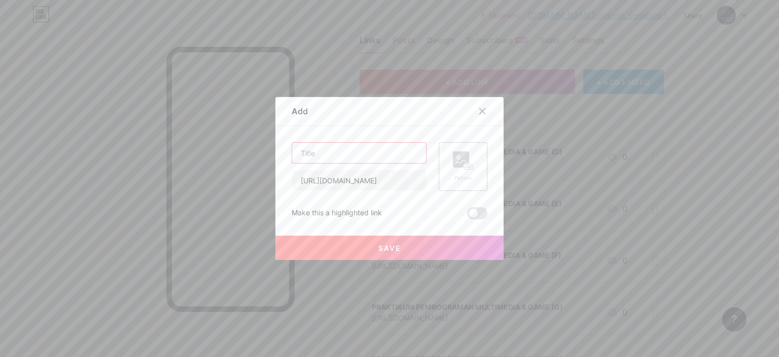
click at [360, 158] on input "text" at bounding box center [359, 153] width 134 height 20
paste input "PRAKTIKUM PEMROGRAMAN MULTIMEDIA & GAME"
type input "PRAKTIKUM PEMROGRAMAN MULTIMEDIA & GAME (H)"
click at [402, 240] on button "Save" at bounding box center [390, 247] width 228 height 24
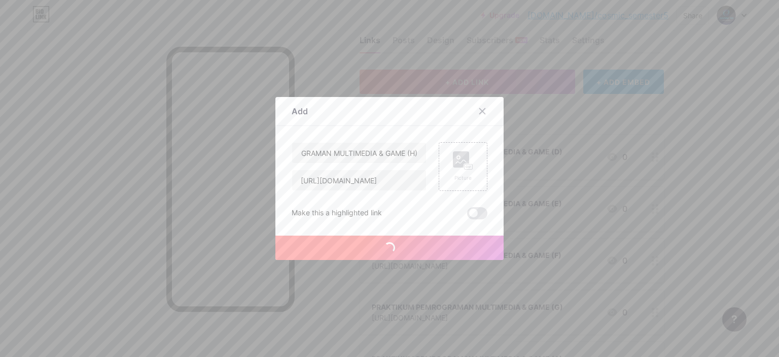
scroll to position [0, 0]
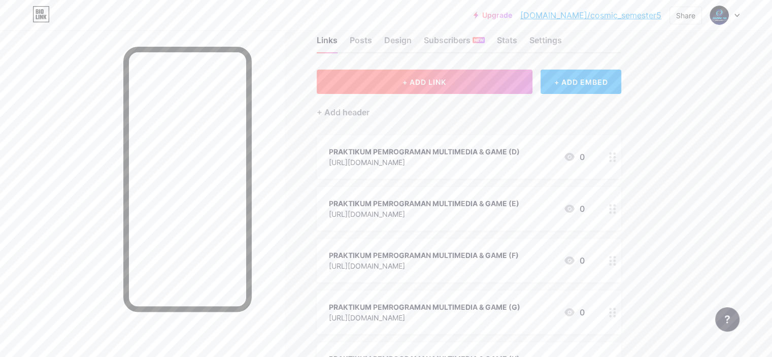
click at [490, 92] on button "+ ADD LINK" at bounding box center [425, 82] width 216 height 24
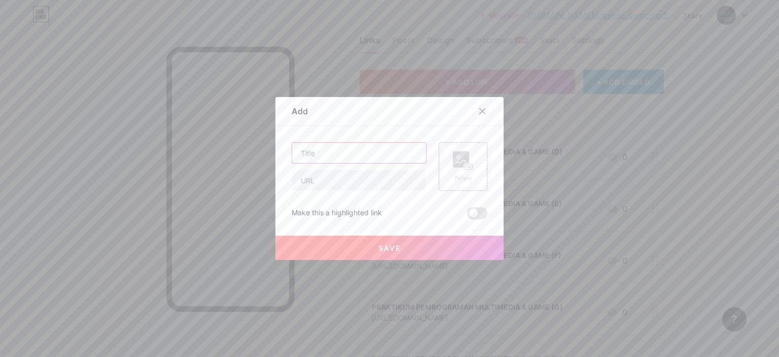
click at [388, 156] on input "text" at bounding box center [359, 153] width 134 height 20
paste input "PRAKTIKUM PEMROGRAMAN MULTIMEDIA & GAME"
type input "PRAKTIKUM PEMROGRAMAN MULTIMEDIA & GAME (I)"
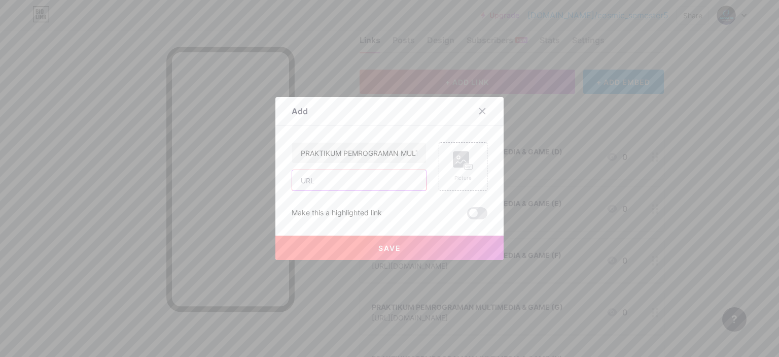
click at [349, 188] on input "text" at bounding box center [359, 180] width 134 height 20
paste input "[URL][DOMAIN_NAME]"
type input "[URL][DOMAIN_NAME]"
click at [380, 244] on span "Save" at bounding box center [390, 248] width 23 height 9
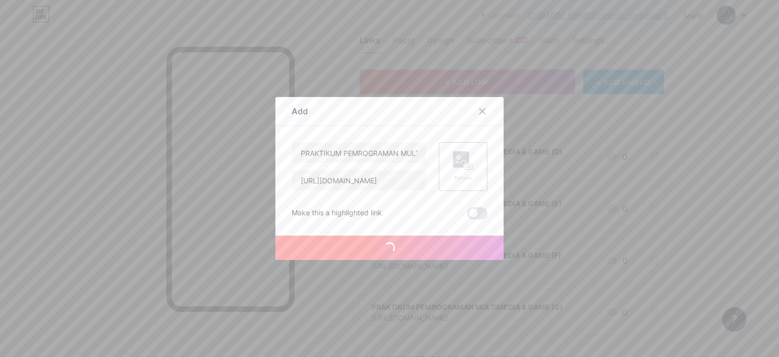
scroll to position [0, 0]
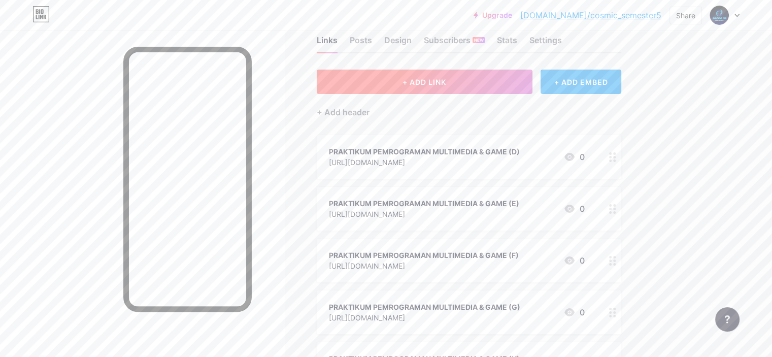
click at [469, 86] on button "+ ADD LINK" at bounding box center [425, 82] width 216 height 24
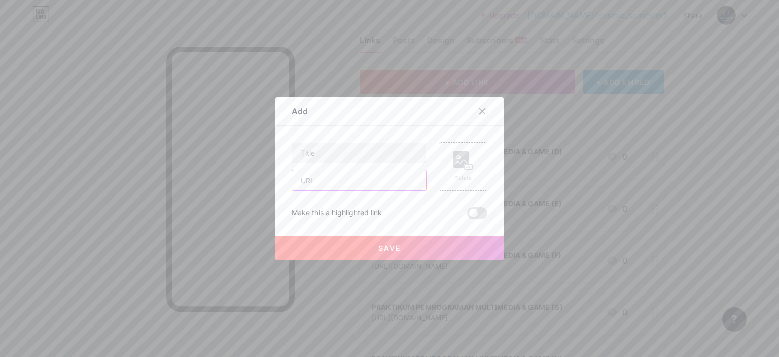
click at [339, 173] on input "text" at bounding box center [359, 180] width 134 height 20
paste input "[URL][DOMAIN_NAME]"
type input "[URL][DOMAIN_NAME]"
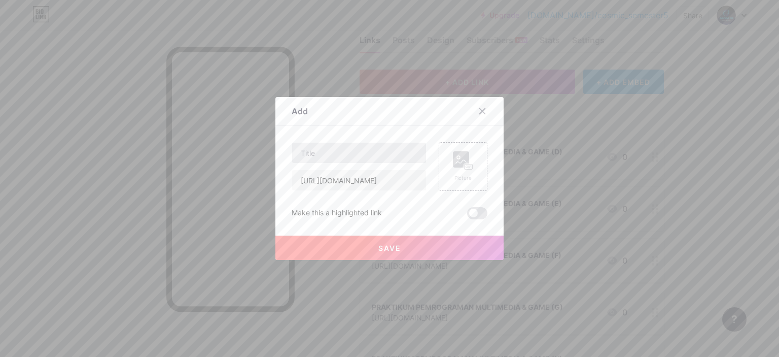
drag, startPoint x: 327, startPoint y: 138, endPoint x: 329, endPoint y: 150, distance: 12.9
click at [329, 150] on div "Content YouTube Play YouTube video without leaving your page. ADD Vimeo Play Vi…" at bounding box center [390, 172] width 196 height 93
click at [329, 150] on input "text" at bounding box center [359, 153] width 134 height 20
paste input "PRAKTIKUM PEMROGRAMAN MULTIMEDIA & GAME"
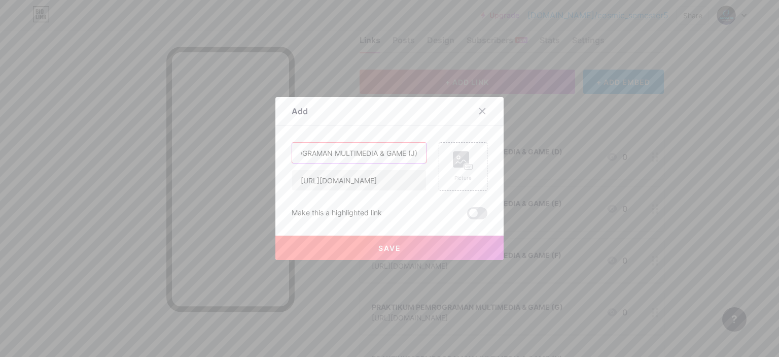
type input "PRAKTIKUM PEMROGRAMAN MULTIMEDIA & GAME (J)"
click at [390, 245] on span "Save" at bounding box center [390, 248] width 23 height 9
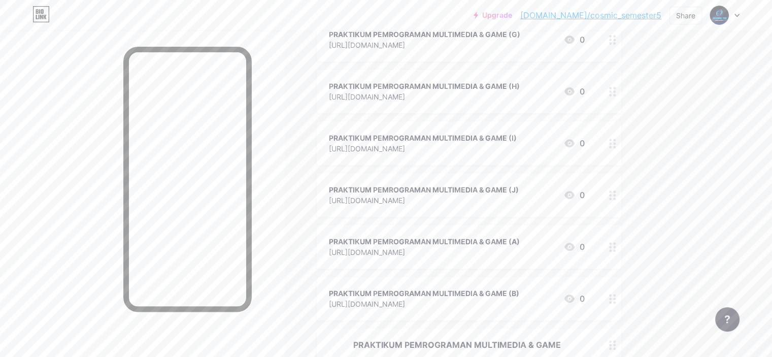
scroll to position [356, 0]
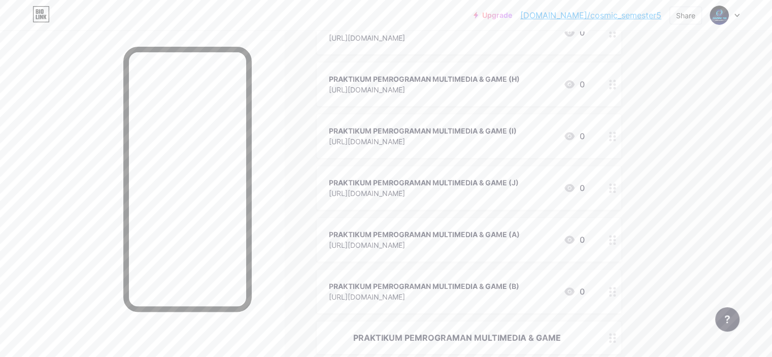
drag, startPoint x: 680, startPoint y: 292, endPoint x: 642, endPoint y: 239, distance: 65.1
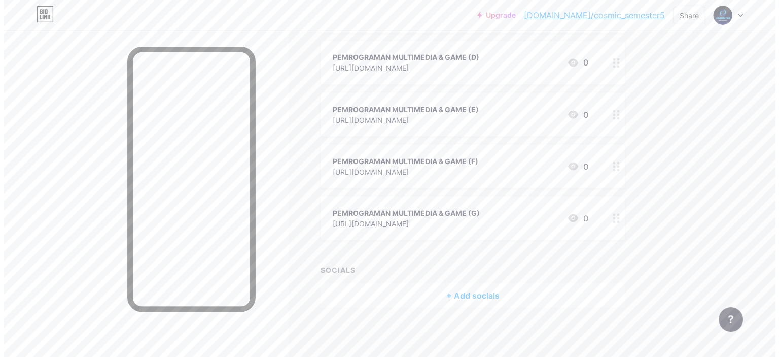
scroll to position [0, 0]
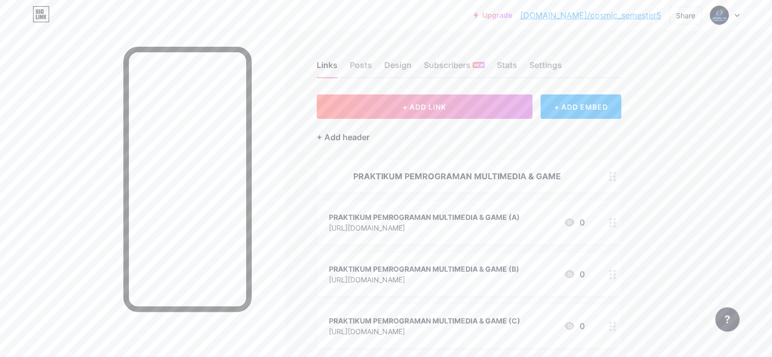
click at [363, 134] on div "+ Add header" at bounding box center [343, 137] width 53 height 12
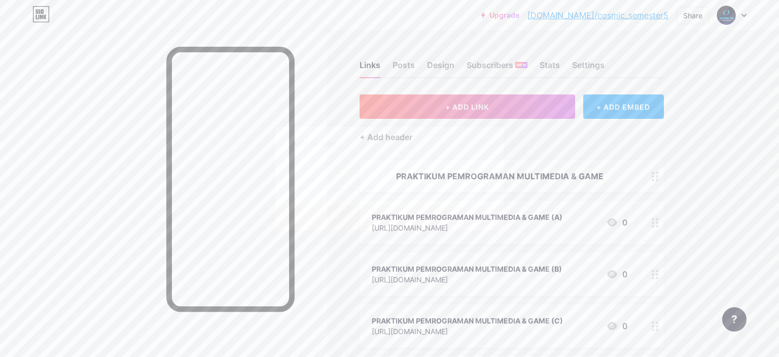
click at [361, 178] on input "text" at bounding box center [389, 178] width 195 height 20
paste input "PRAKTIKUM SISTEM INFORMASI"
type input "PRAKTIKUM SISTEM INFORMASI"
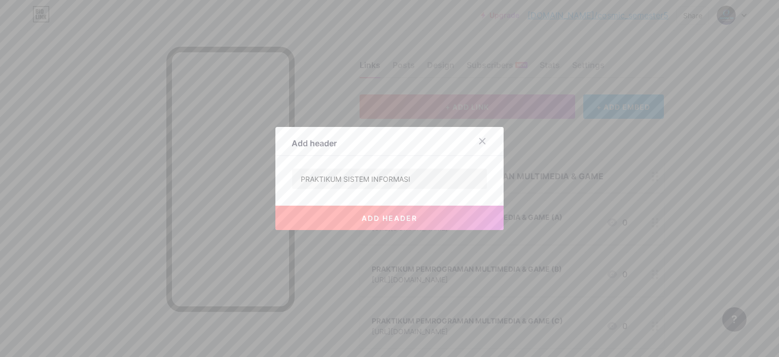
click at [474, 150] on div at bounding box center [488, 141] width 30 height 18
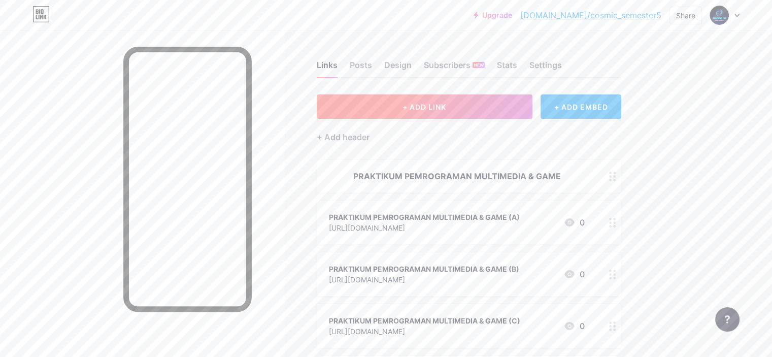
click at [471, 112] on button "+ ADD LINK" at bounding box center [425, 106] width 216 height 24
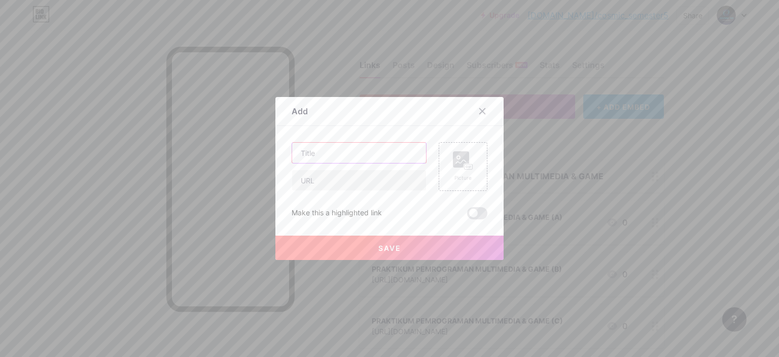
click at [354, 154] on input "text" at bounding box center [359, 153] width 134 height 20
paste input "PRAKTIKUM SISTEM INFORMASI"
type input "PRAKTIKUM SISTEM INFORMASI (A)"
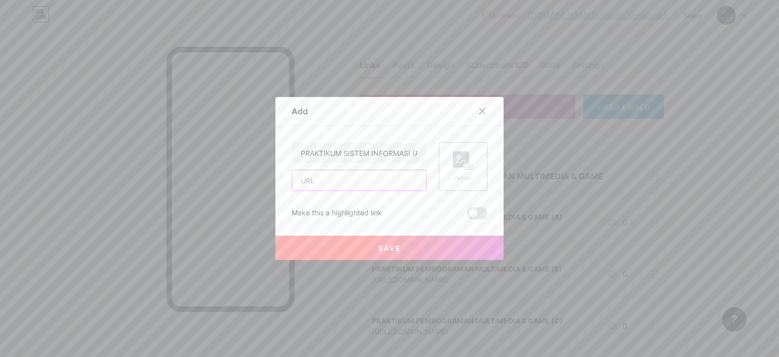
click at [317, 175] on input "text" at bounding box center [359, 180] width 134 height 20
paste input "[URL][DOMAIN_NAME]"
type input "[URL][DOMAIN_NAME]"
click at [365, 241] on button "Save" at bounding box center [390, 247] width 228 height 24
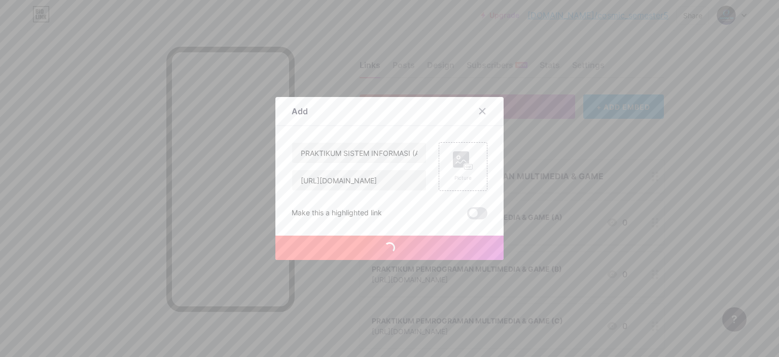
scroll to position [0, 0]
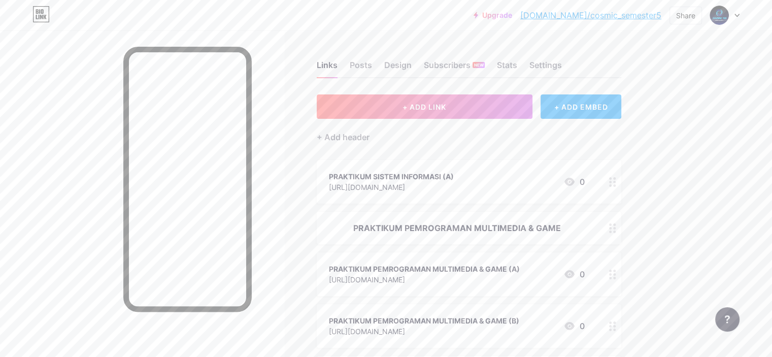
click at [411, 125] on div "+ Add header" at bounding box center [469, 131] width 304 height 25
click at [428, 110] on button "+ ADD LINK" at bounding box center [425, 106] width 216 height 24
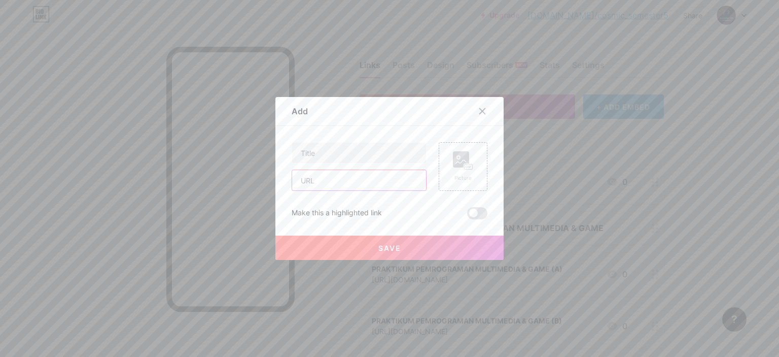
click at [343, 177] on input "text" at bounding box center [359, 180] width 134 height 20
paste input "[URL][DOMAIN_NAME]"
type input "[URL][DOMAIN_NAME]"
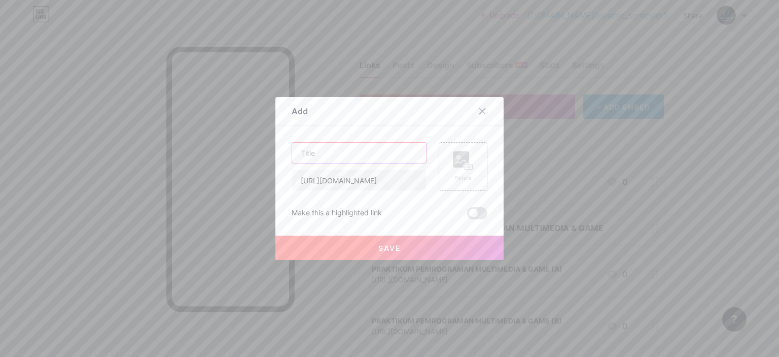
click at [344, 156] on input "text" at bounding box center [359, 153] width 134 height 20
paste input "PRAKTIKUM SISTEM INFORMASI"
type input "PRAKTIKUM SISTEM INFORMASI (B)"
click at [390, 253] on button "Save" at bounding box center [390, 247] width 228 height 24
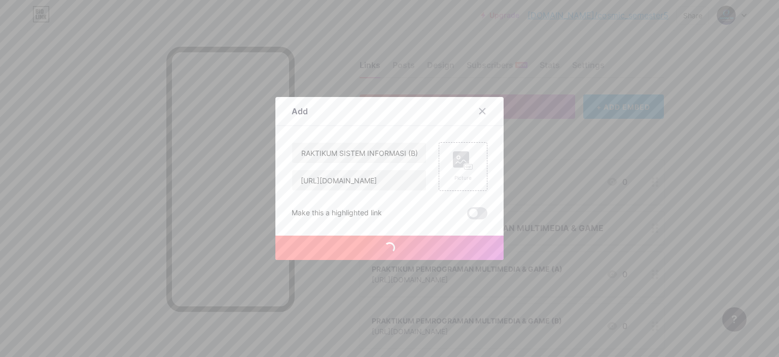
scroll to position [0, 0]
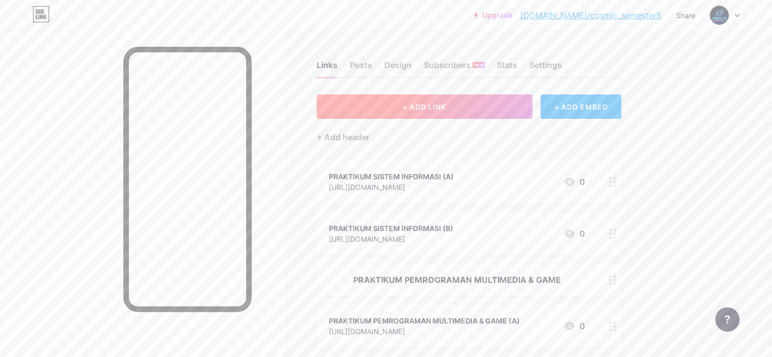
click at [446, 103] on span "+ ADD LINK" at bounding box center [424, 107] width 44 height 9
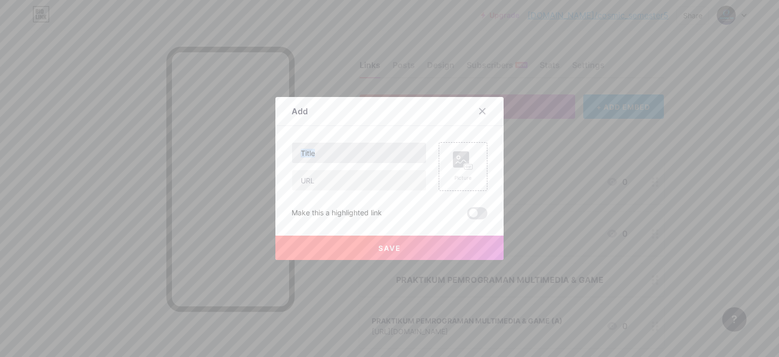
drag, startPoint x: 327, startPoint y: 166, endPoint x: 320, endPoint y: 159, distance: 9.7
click at [320, 159] on div at bounding box center [359, 166] width 135 height 49
click at [320, 159] on input "text" at bounding box center [359, 153] width 134 height 20
paste input "PRAKTIKUM SISTEM INFORMASI"
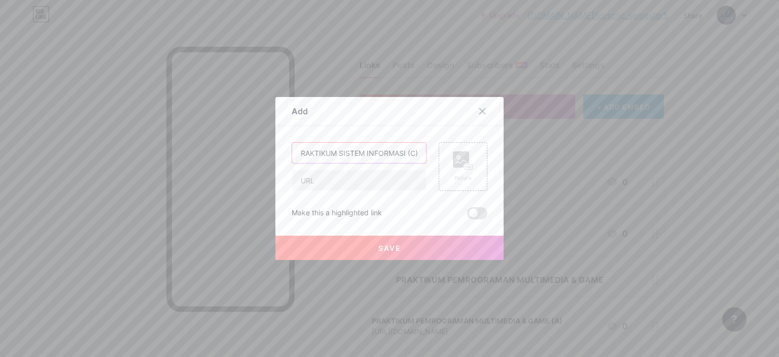
type input "PRAKTIKUM SISTEM INFORMASI (C)"
click at [362, 190] on input "text" at bounding box center [359, 180] width 134 height 20
paste input "[URL][DOMAIN_NAME]"
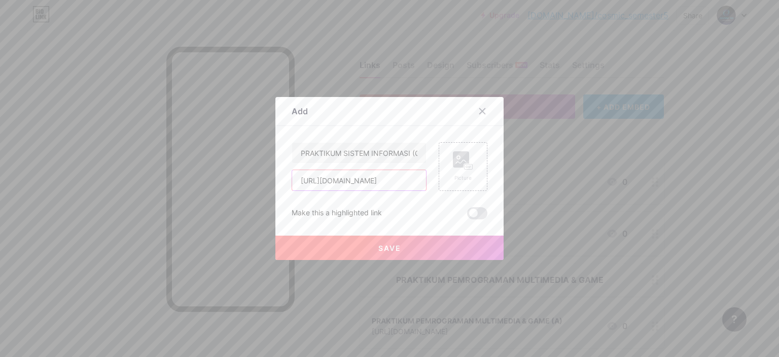
type input "[URL][DOMAIN_NAME]"
click at [368, 243] on button "Save" at bounding box center [390, 247] width 228 height 24
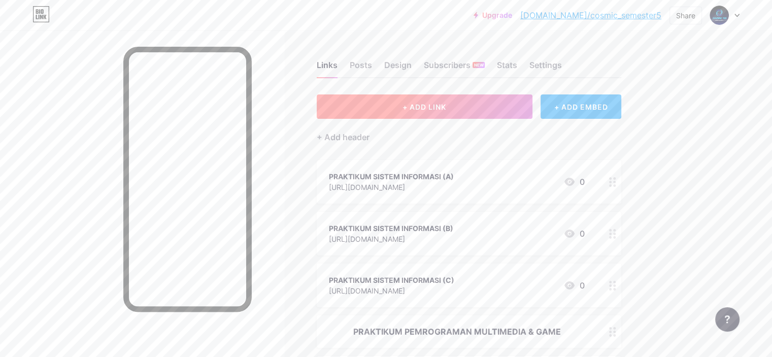
click at [386, 107] on button "+ ADD LINK" at bounding box center [425, 106] width 216 height 24
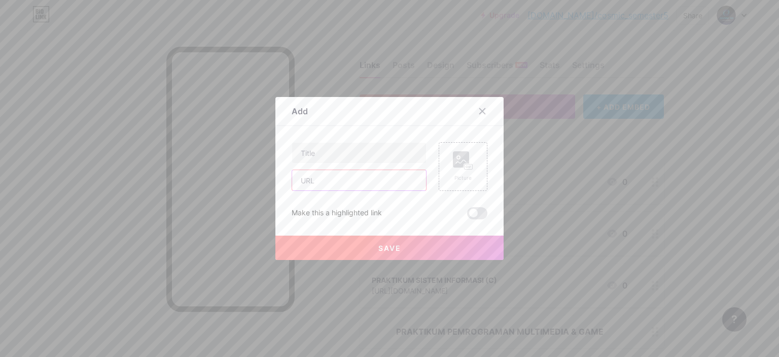
click at [334, 190] on input "text" at bounding box center [359, 180] width 134 height 20
paste input "[URL][DOMAIN_NAME]"
type input "[URL][DOMAIN_NAME]"
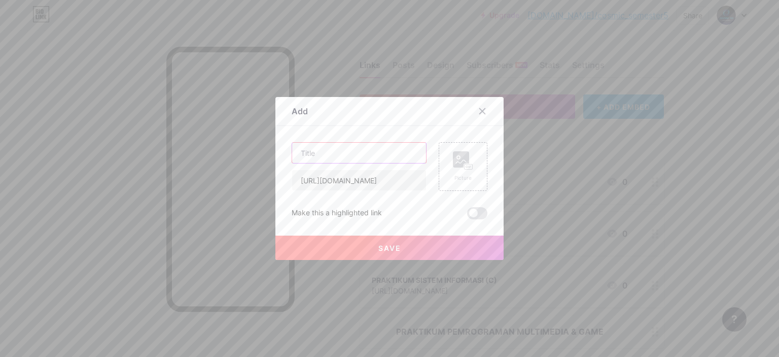
click at [319, 153] on input "text" at bounding box center [359, 153] width 134 height 20
paste input "PRAKTIKUM SISTEM INFORMASI"
type input "PRAKTIKUM SISTEM INFORMASI (D)"
click at [355, 246] on button "Save" at bounding box center [390, 247] width 228 height 24
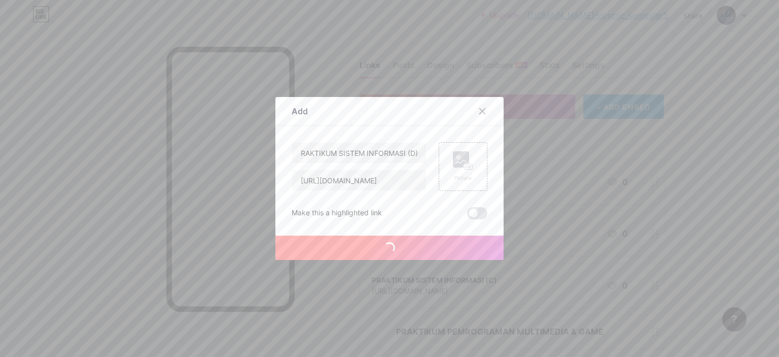
scroll to position [0, 0]
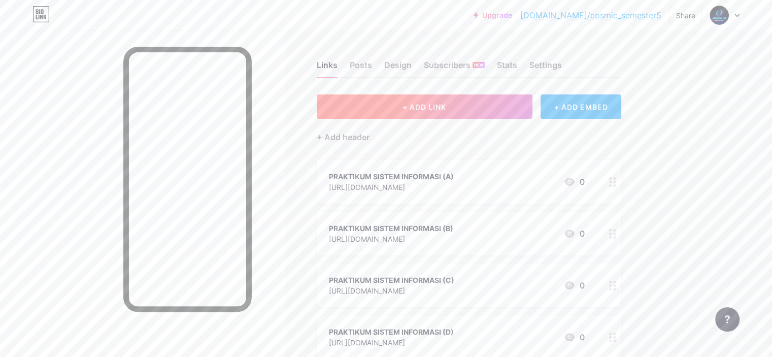
click at [515, 105] on button "+ ADD LINK" at bounding box center [425, 106] width 216 height 24
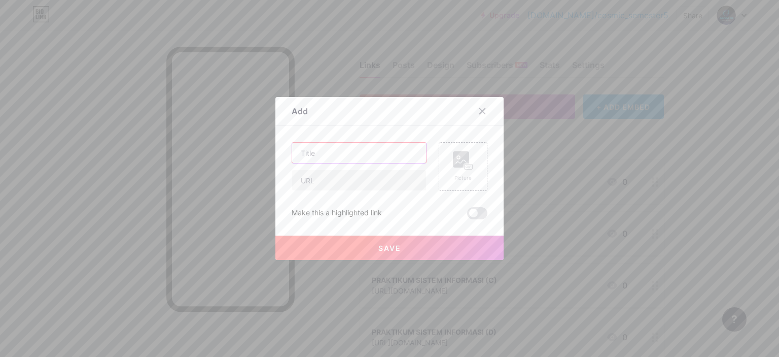
click at [410, 154] on input "text" at bounding box center [359, 153] width 134 height 20
paste input "PRAKTIKUM SISTEM INFORMASI"
type input "PRAKTIKUM SISTEM INFORMASI (E)"
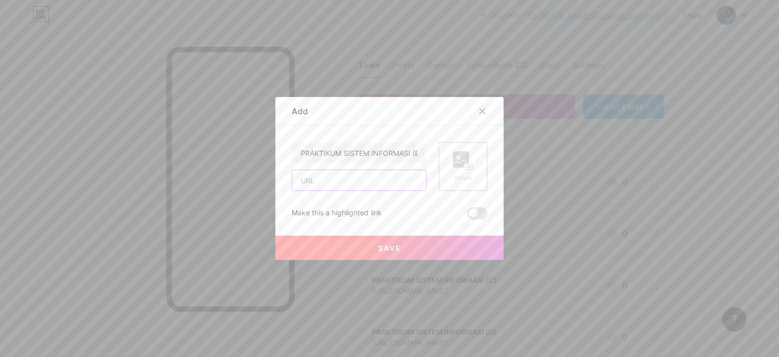
click at [376, 188] on input "text" at bounding box center [359, 180] width 134 height 20
paste input "[URL][DOMAIN_NAME]"
type input "[URL][DOMAIN_NAME]"
click at [389, 249] on span "Save" at bounding box center [390, 248] width 23 height 9
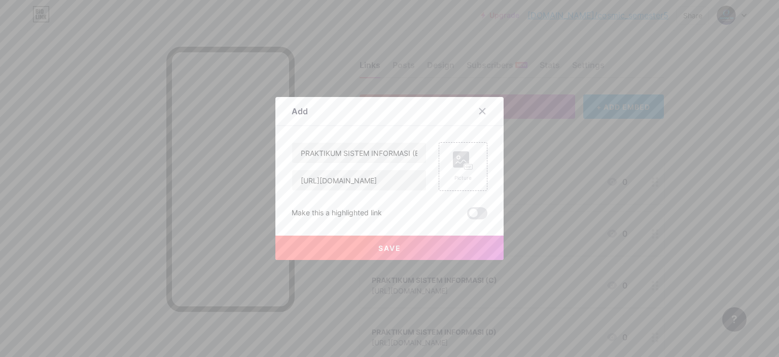
scroll to position [0, 0]
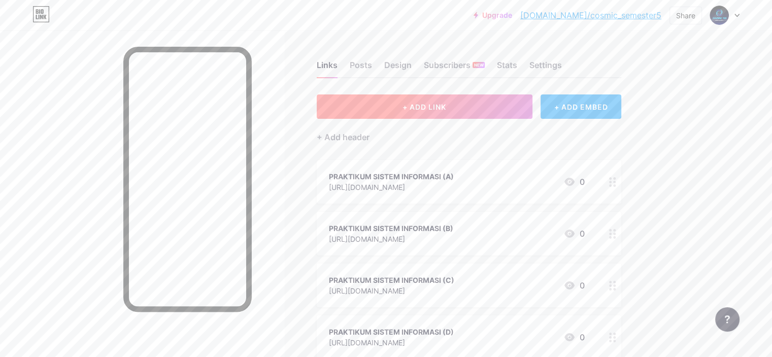
click at [413, 110] on button "+ ADD LINK" at bounding box center [425, 106] width 216 height 24
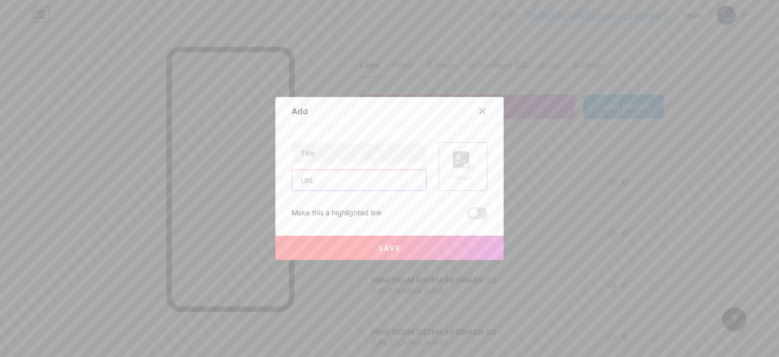
click at [346, 179] on input "text" at bounding box center [359, 180] width 134 height 20
paste input "[URL][DOMAIN_NAME]"
type input "[URL][DOMAIN_NAME]"
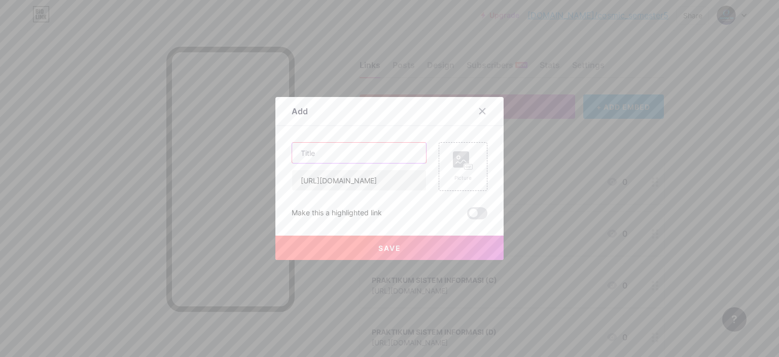
click at [351, 148] on input "text" at bounding box center [359, 153] width 134 height 20
paste input "PRAKTIKUM SISTEM INFORMASI"
type input "PRAKTIKUM SISTEM INFORMASI (F)"
click at [372, 249] on button "Save" at bounding box center [390, 247] width 228 height 24
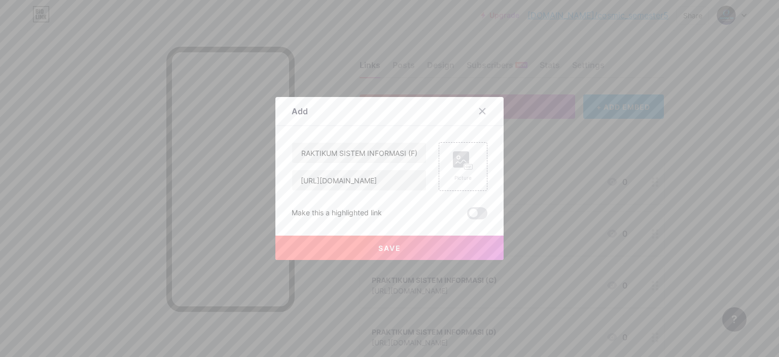
scroll to position [0, 0]
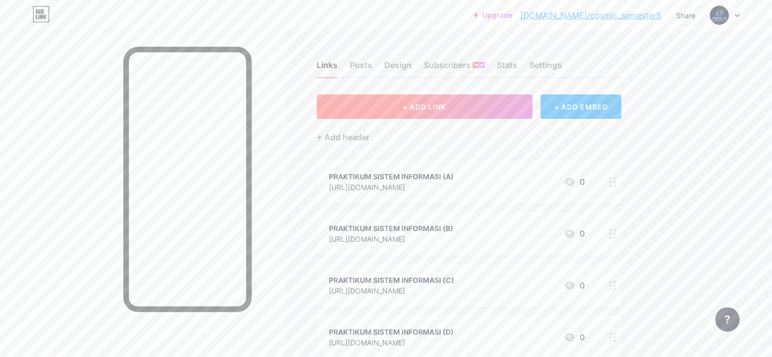
click at [479, 96] on button "+ ADD LINK" at bounding box center [425, 106] width 216 height 24
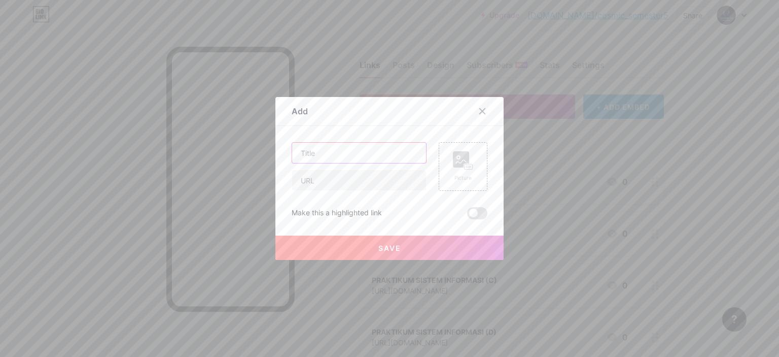
click at [357, 146] on input "text" at bounding box center [359, 153] width 134 height 20
paste input "PRAKTIKUM SISTEM INFORMASI"
type input "PRAKTIKUM SISTEM INFORMASI (G)"
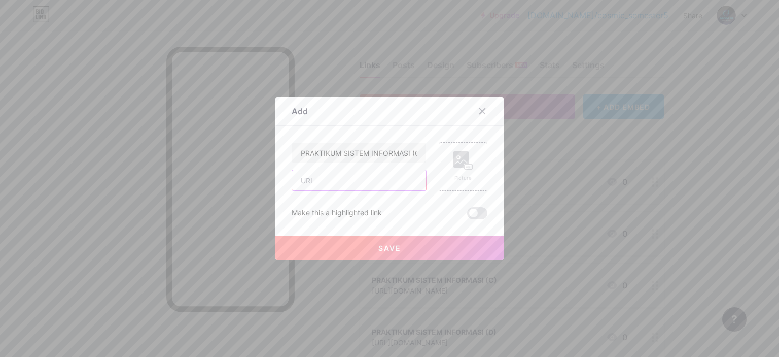
click at [368, 176] on input "text" at bounding box center [359, 180] width 134 height 20
paste input "[URL][DOMAIN_NAME]"
type input "[URL][DOMAIN_NAME]"
click at [390, 160] on input "PRAKTIKUM SISTEM INFORMASI (G)" at bounding box center [359, 153] width 134 height 20
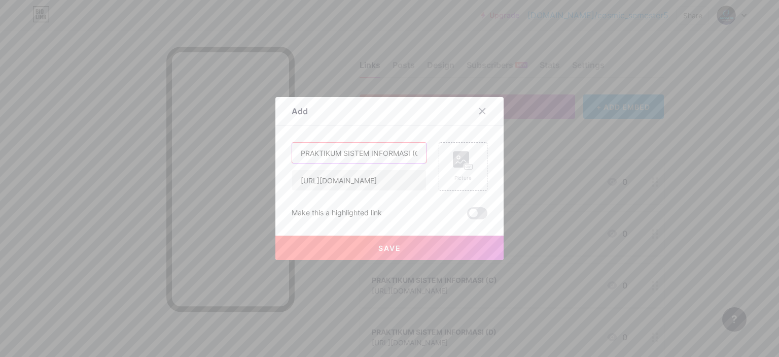
scroll to position [0, 5]
click at [367, 239] on button "Save" at bounding box center [390, 247] width 228 height 24
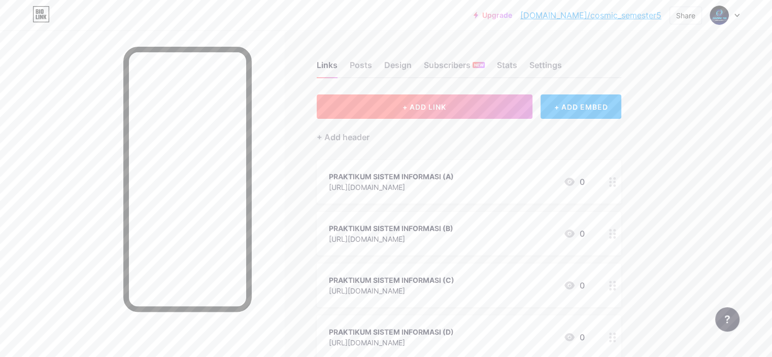
click at [412, 109] on button "+ ADD LINK" at bounding box center [425, 106] width 216 height 24
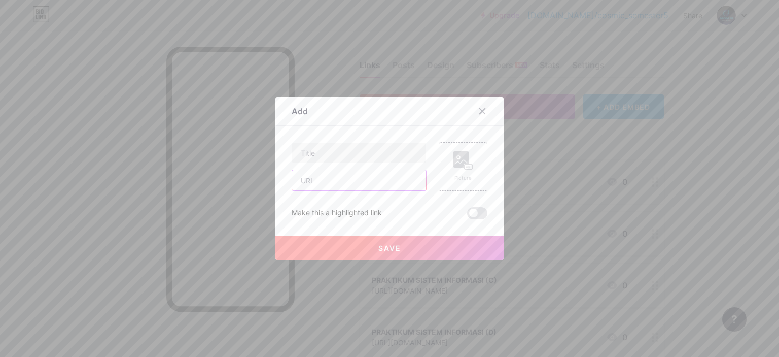
click at [357, 178] on input "text" at bounding box center [359, 180] width 134 height 20
paste input "[URL][DOMAIN_NAME]"
type input "[URL][DOMAIN_NAME]"
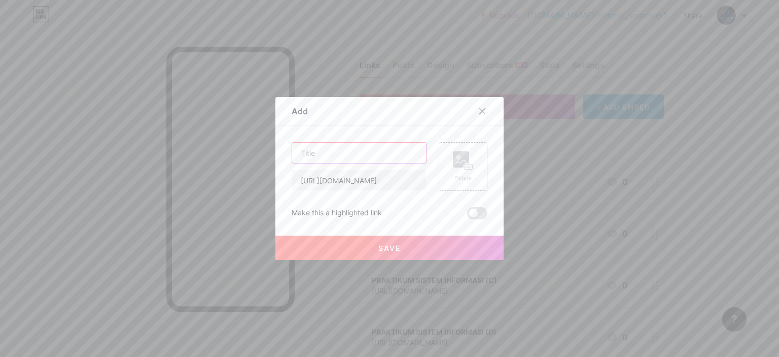
click at [406, 161] on input "text" at bounding box center [359, 153] width 134 height 20
paste input "PRAKTIKUM SISTEM INFORMASI"
type input "PRAKTIKUM SISTEM INFORMASI (H)"
click at [399, 238] on button "Save" at bounding box center [390, 247] width 228 height 24
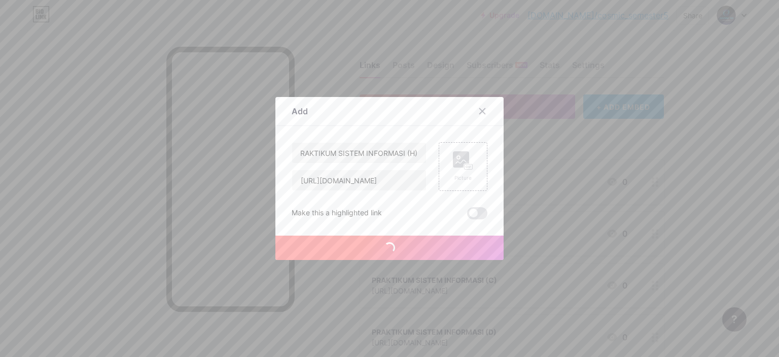
scroll to position [0, 0]
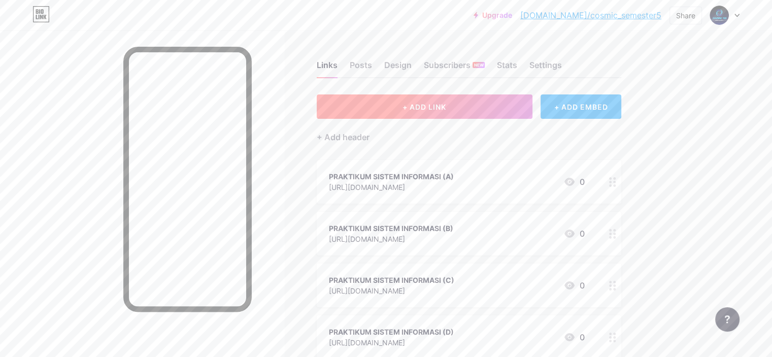
click at [492, 99] on button "+ ADD LINK" at bounding box center [425, 106] width 216 height 24
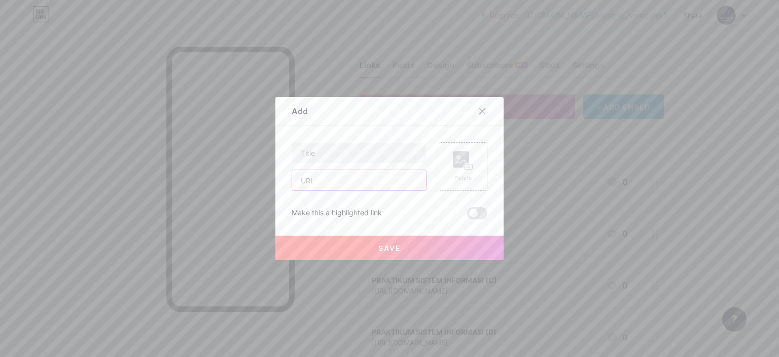
click at [376, 170] on input "text" at bounding box center [359, 180] width 134 height 20
click at [361, 159] on input "text" at bounding box center [359, 153] width 134 height 20
paste input "PRAKTIKUM SISTEM INFORMASI"
type input "PRAKTIKUM SISTEM INFORMASI (I)"
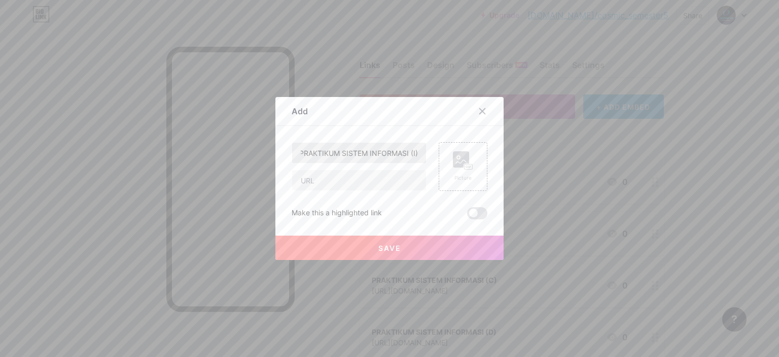
scroll to position [0, 0]
click at [379, 183] on input "text" at bounding box center [359, 180] width 134 height 20
paste input "[URL][DOMAIN_NAME]"
type input "[URL][DOMAIN_NAME]"
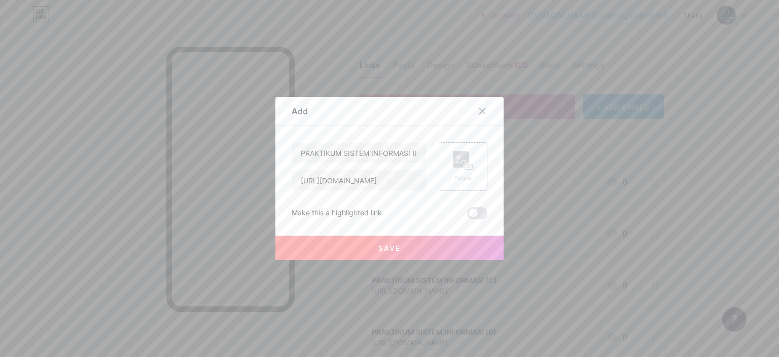
click at [392, 247] on span "Save" at bounding box center [390, 248] width 23 height 9
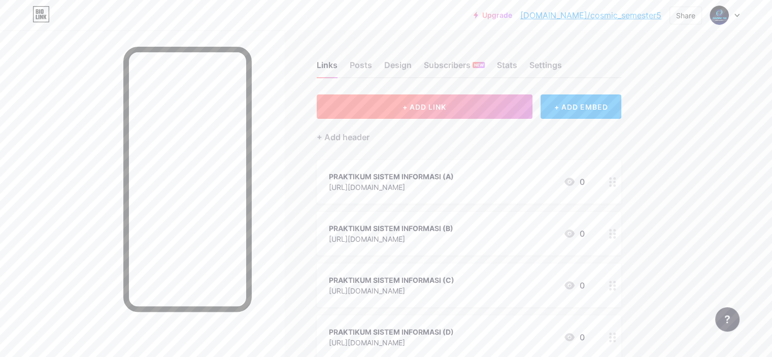
click at [434, 110] on button "+ ADD LINK" at bounding box center [425, 106] width 216 height 24
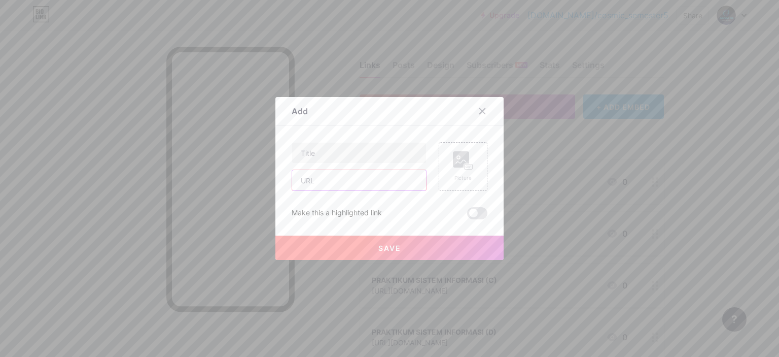
click at [357, 179] on input "text" at bounding box center [359, 180] width 134 height 20
paste input "[URL][DOMAIN_NAME]"
type input "[URL][DOMAIN_NAME]"
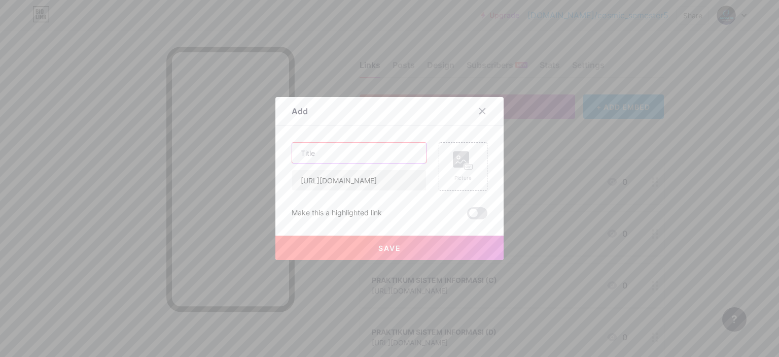
click at [336, 159] on input "text" at bounding box center [359, 153] width 134 height 20
paste input "PRAKTIKUM SISTEM INFORMASI"
type input "PRAKTIKUM SISTEM INFORMASI (J)"
click at [366, 241] on button "Save" at bounding box center [390, 247] width 228 height 24
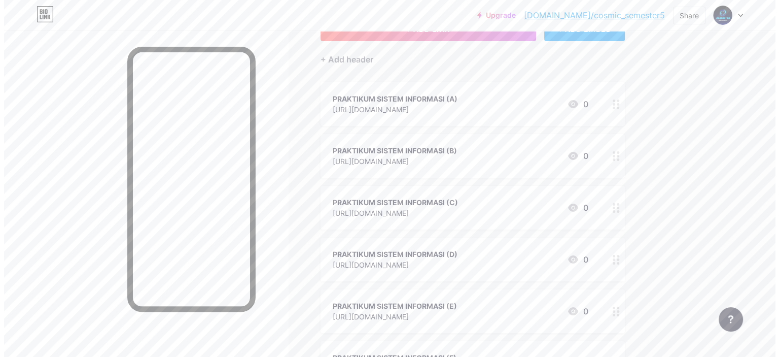
scroll to position [0, 0]
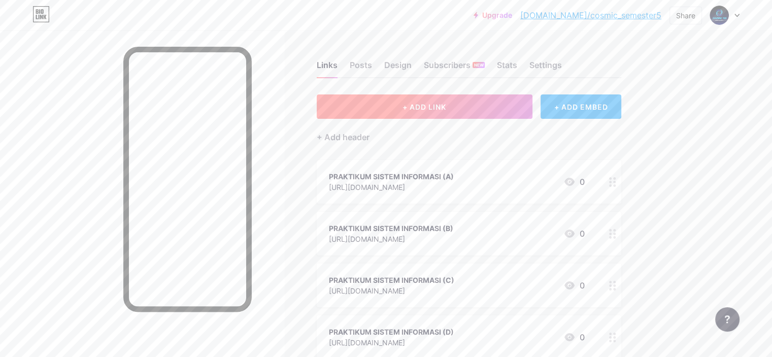
click at [442, 103] on button "+ ADD LINK" at bounding box center [425, 106] width 216 height 24
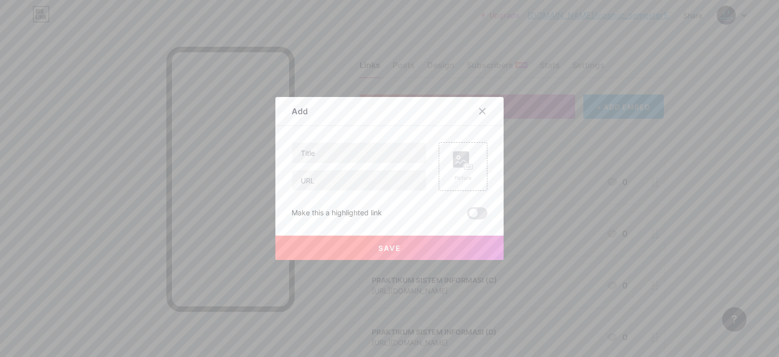
drag, startPoint x: 377, startPoint y: 164, endPoint x: 439, endPoint y: 138, distance: 67.3
click at [439, 138] on div "Content YouTube Play YouTube video without leaving your page. ADD Vimeo Play Vi…" at bounding box center [390, 172] width 196 height 93
click at [474, 118] on div at bounding box center [482, 111] width 18 height 18
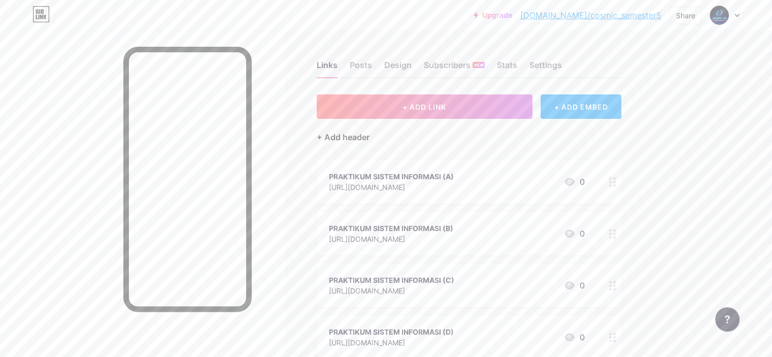
click at [369, 131] on div "+ Add header" at bounding box center [343, 137] width 53 height 12
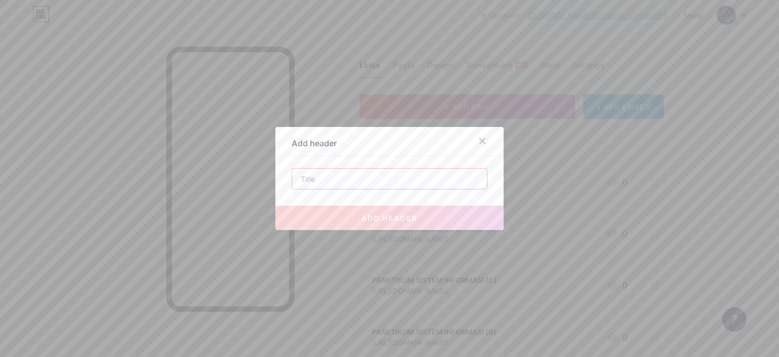
click at [398, 175] on input "text" at bounding box center [389, 178] width 195 height 20
paste input "PRAKTIKUM SISTEM INFORMASI"
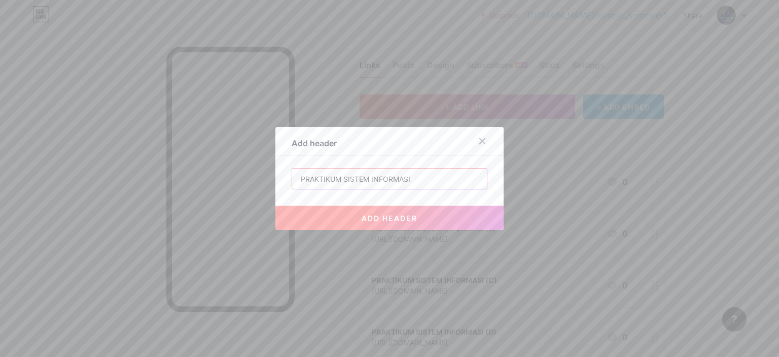
type input "PRAKTIKUM SISTEM INFORMASI"
click at [408, 221] on span "add header" at bounding box center [390, 218] width 56 height 9
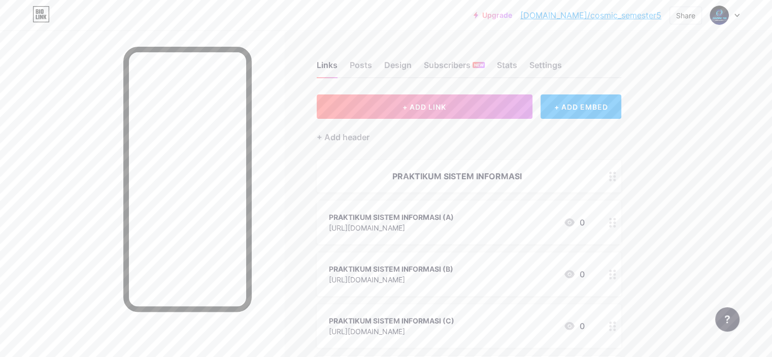
click at [699, 14] on div "Share" at bounding box center [685, 16] width 32 height 18
click at [657, 53] on div "Copy link" at bounding box center [625, 52] width 151 height 24
click at [601, 52] on div "Copy link" at bounding box center [602, 52] width 38 height 12
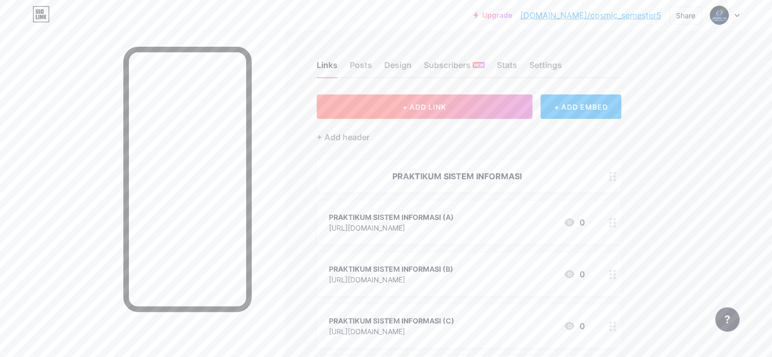
click at [513, 100] on button "+ ADD LINK" at bounding box center [425, 106] width 216 height 24
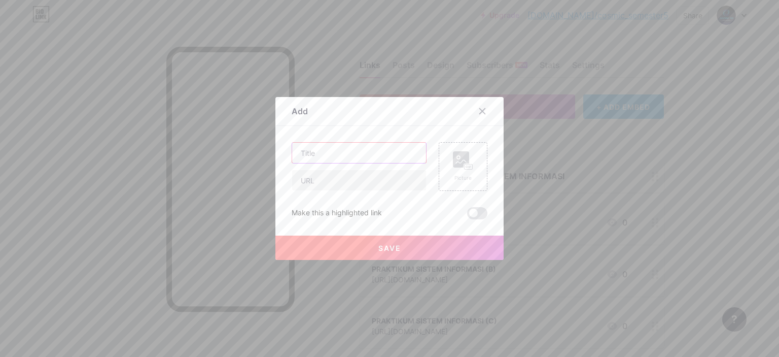
click at [347, 158] on input "text" at bounding box center [359, 153] width 134 height 20
paste
type input "PRAKTIKUM SISTEM TERDISTRIBUSI & KEAMANAN (A)"
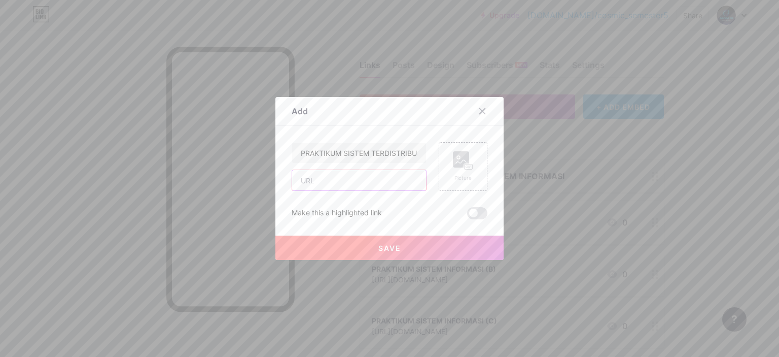
click at [356, 182] on input "text" at bounding box center [359, 180] width 134 height 20
type input "[URL][DOMAIN_NAME]"
click at [364, 253] on button "Save" at bounding box center [390, 247] width 228 height 24
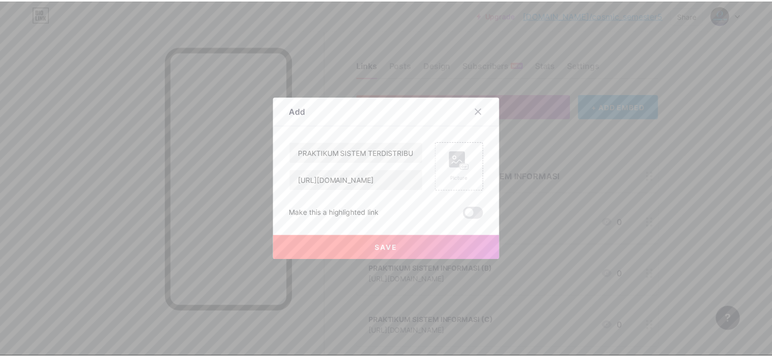
scroll to position [0, 0]
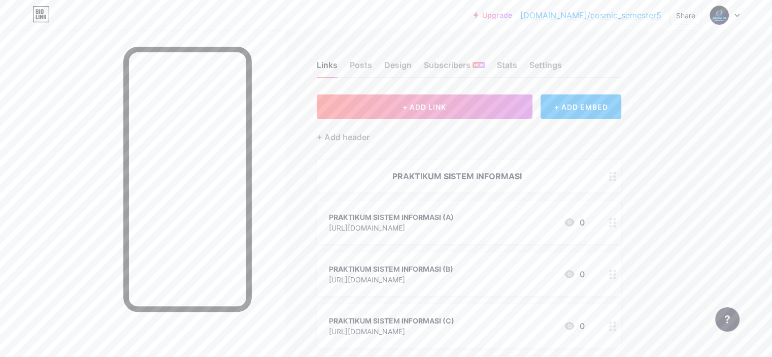
click at [419, 126] on div "+ Add header" at bounding box center [469, 131] width 304 height 25
click at [437, 115] on button "+ ADD LINK" at bounding box center [425, 106] width 216 height 24
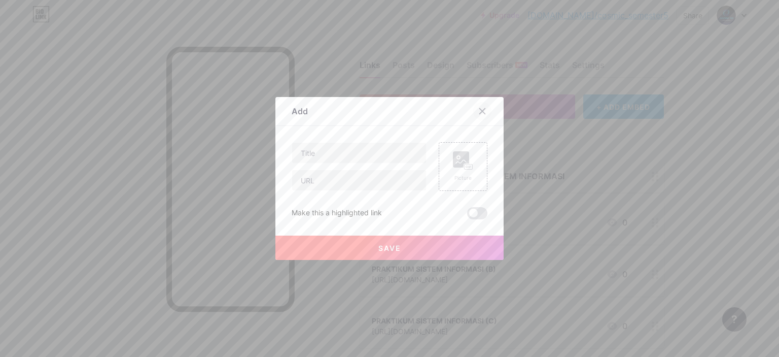
click at [482, 107] on div at bounding box center [482, 111] width 18 height 18
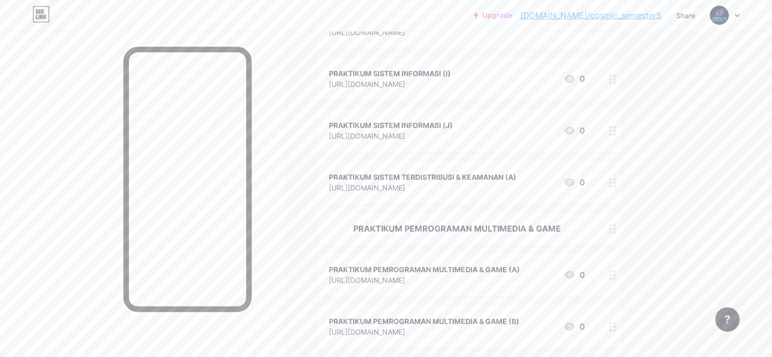
scroll to position [566, 0]
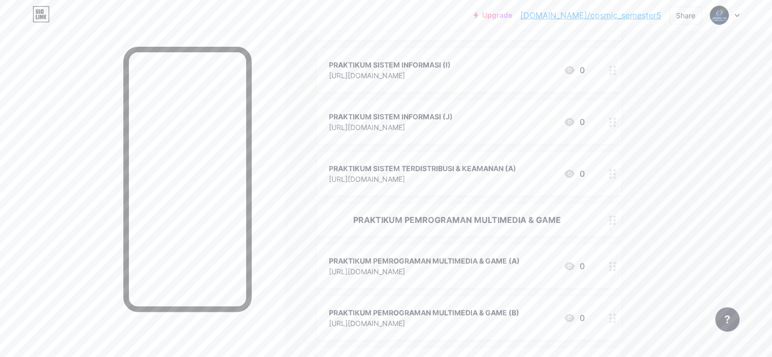
click at [616, 174] on icon at bounding box center [612, 174] width 7 height 10
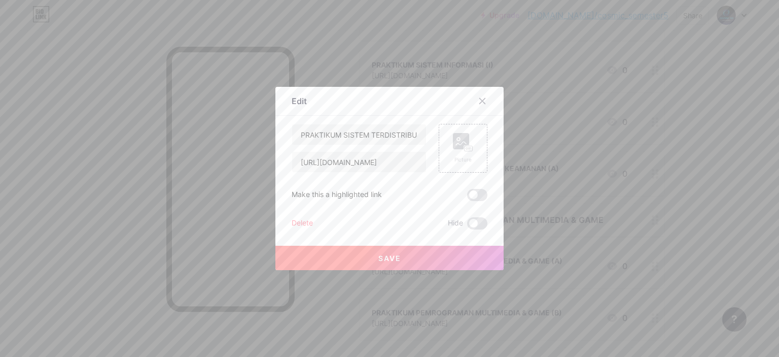
click at [300, 223] on div "Delete" at bounding box center [302, 223] width 21 height 12
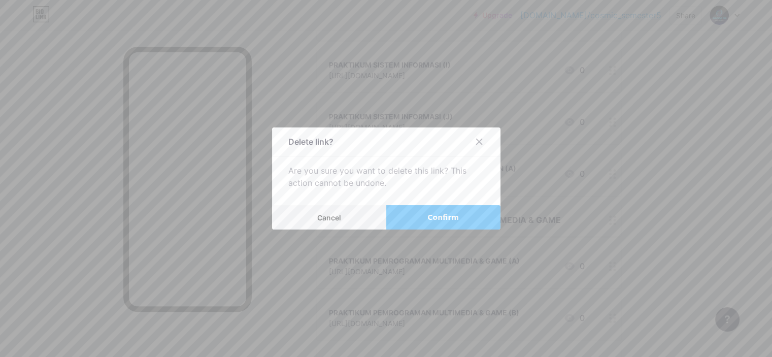
click at [402, 218] on button "Confirm" at bounding box center [443, 217] width 114 height 24
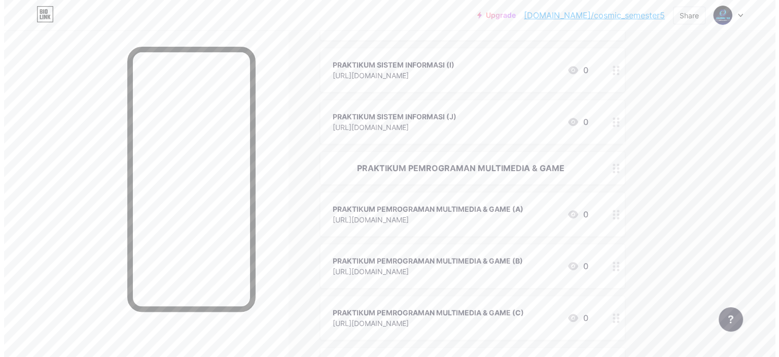
scroll to position [0, 0]
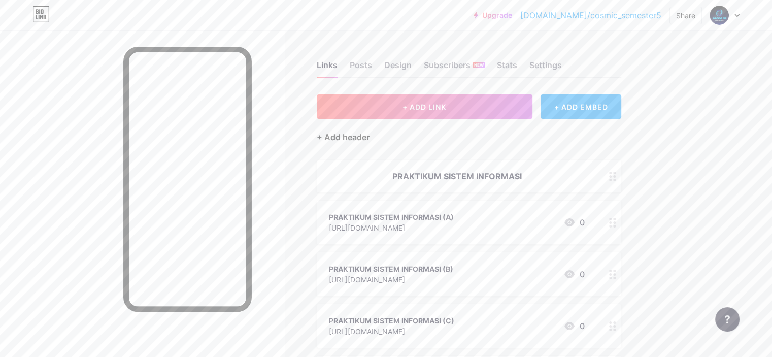
click at [369, 137] on div "+ Add header" at bounding box center [343, 137] width 53 height 12
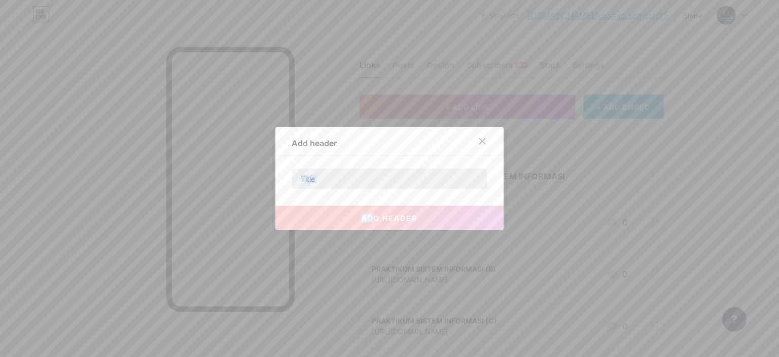
drag, startPoint x: 370, startPoint y: 190, endPoint x: 354, endPoint y: 182, distance: 17.9
click at [354, 182] on div "add header" at bounding box center [390, 178] width 196 height 21
click at [354, 182] on input "text" at bounding box center [389, 178] width 195 height 20
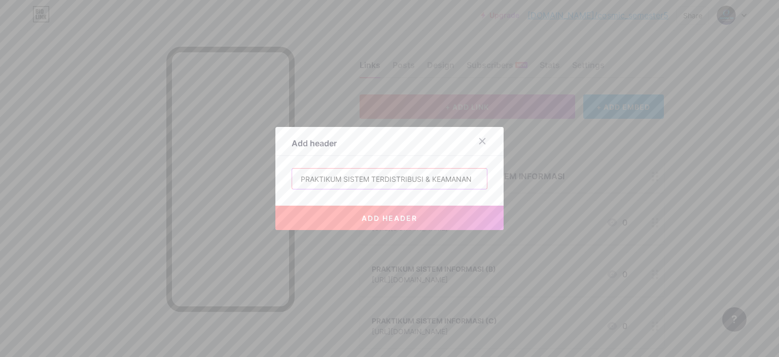
type input "PRAKTIKUM SISTEM TERDISTRIBUSI & KEAMANAN"
click at [373, 215] on span "add header" at bounding box center [390, 218] width 56 height 9
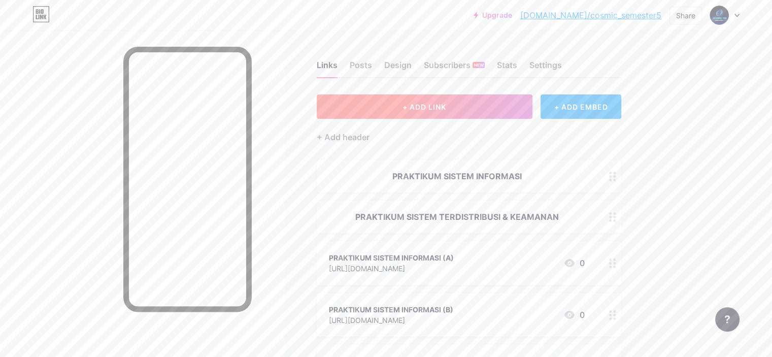
click at [446, 103] on span "+ ADD LINK" at bounding box center [424, 107] width 44 height 9
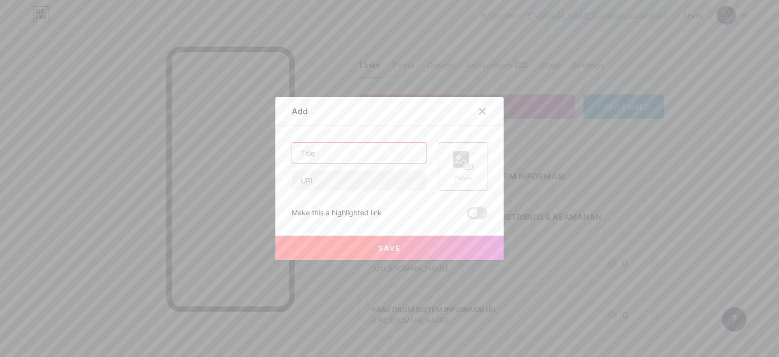
click at [401, 148] on input "text" at bounding box center [359, 153] width 134 height 20
type input "PRAKTIKUM SISTEM TERDISTRIBUSI & KEAMANAN (A)"
click at [367, 191] on div "PRAKTIKUM SISTEM TERDISTRIBUSI & KEAMANAN (A) Picture Make this a highlighted l…" at bounding box center [390, 180] width 196 height 77
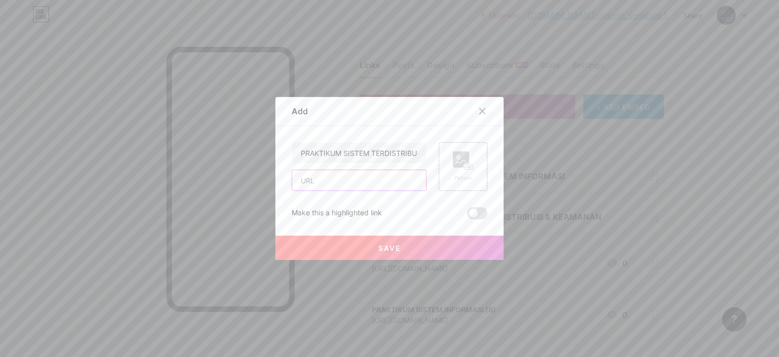
click at [357, 182] on input "text" at bounding box center [359, 180] width 134 height 20
type input "[URL][DOMAIN_NAME]"
drag, startPoint x: 352, startPoint y: 231, endPoint x: 353, endPoint y: 244, distance: 13.2
click at [353, 244] on div "Save" at bounding box center [390, 239] width 228 height 41
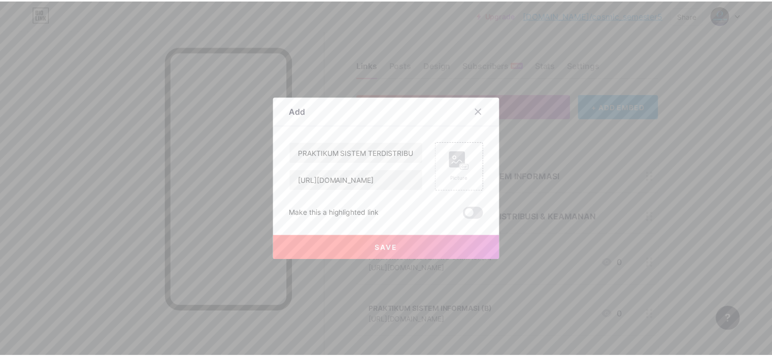
scroll to position [0, 0]
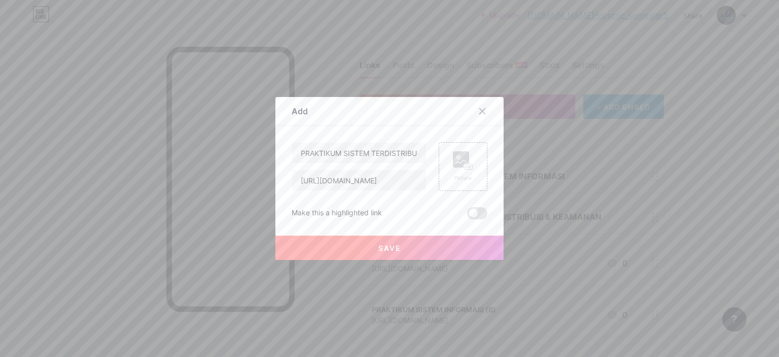
click at [353, 244] on button "Save" at bounding box center [390, 247] width 228 height 24
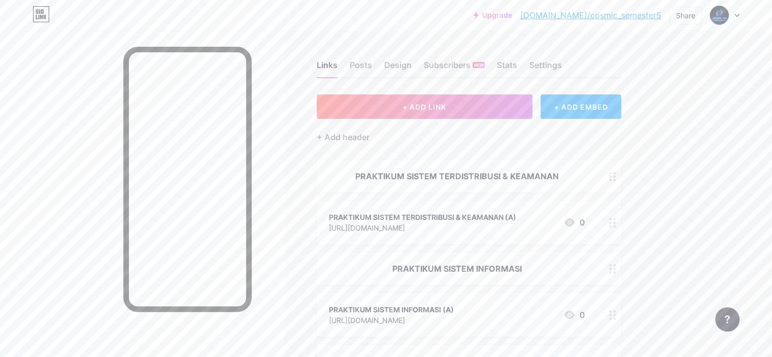
click at [423, 120] on div "+ Add header" at bounding box center [469, 131] width 304 height 25
click at [436, 114] on button "+ ADD LINK" at bounding box center [425, 106] width 216 height 24
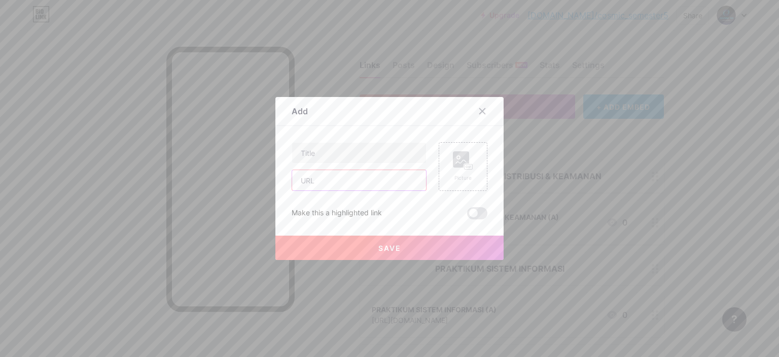
click at [366, 188] on input "text" at bounding box center [359, 180] width 134 height 20
type input "[URL][DOMAIN_NAME]"
click at [359, 154] on input "text" at bounding box center [359, 153] width 134 height 20
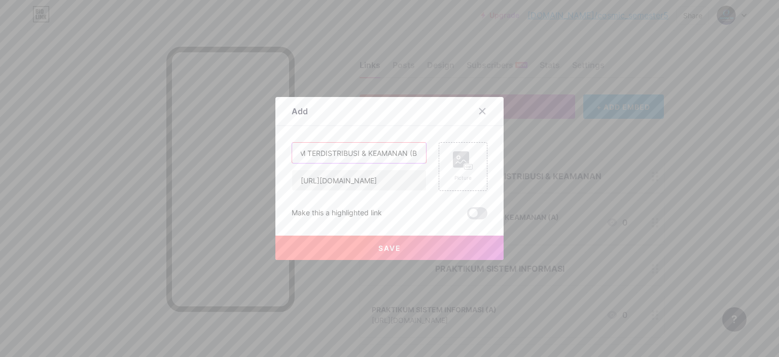
scroll to position [0, 66]
type input "PRAKTIKUM SISTEM TERDISTRIBUSI & KEAMANAN (B)"
click at [379, 244] on span "Save" at bounding box center [390, 248] width 23 height 9
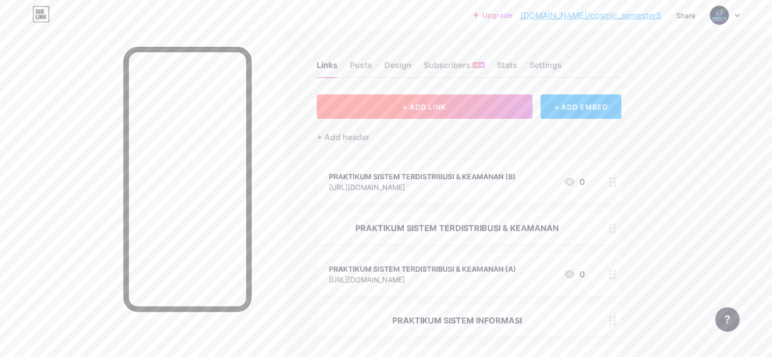
click at [414, 117] on button "+ ADD LINK" at bounding box center [425, 106] width 216 height 24
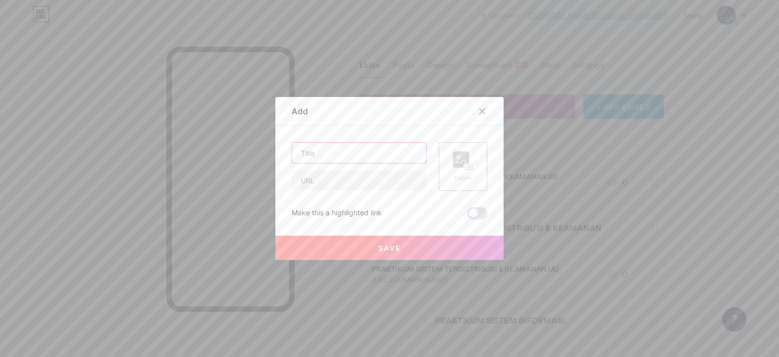
click at [386, 152] on input "text" at bounding box center [359, 153] width 134 height 20
type input "PRAKTIKUM SISTEM TERDISTRIBUSI & KEAMANAN (C)"
click at [357, 178] on input "text" at bounding box center [359, 180] width 134 height 20
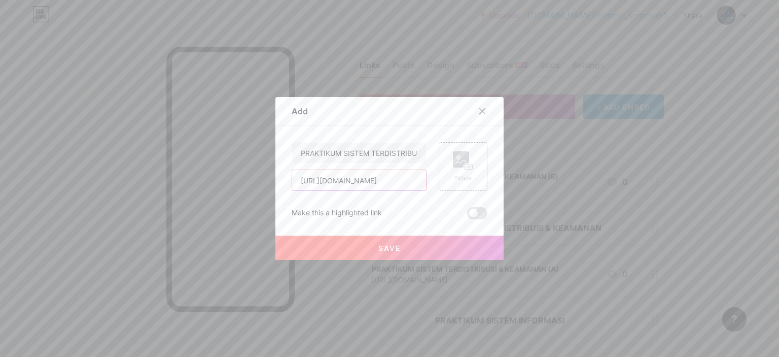
scroll to position [0, 72]
type input "[URL][DOMAIN_NAME]"
click at [355, 241] on button "Save" at bounding box center [390, 247] width 228 height 24
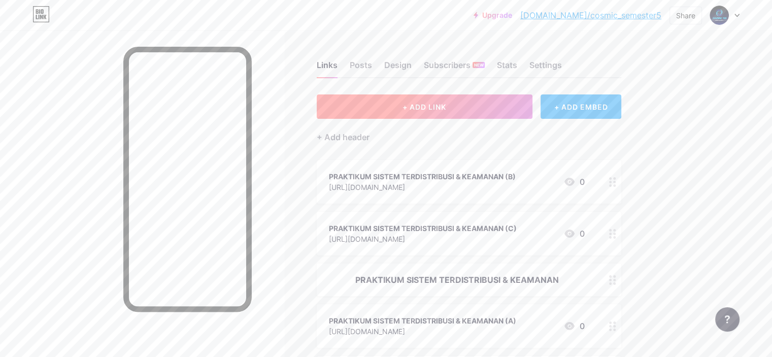
click at [424, 111] on button "+ ADD LINK" at bounding box center [425, 106] width 216 height 24
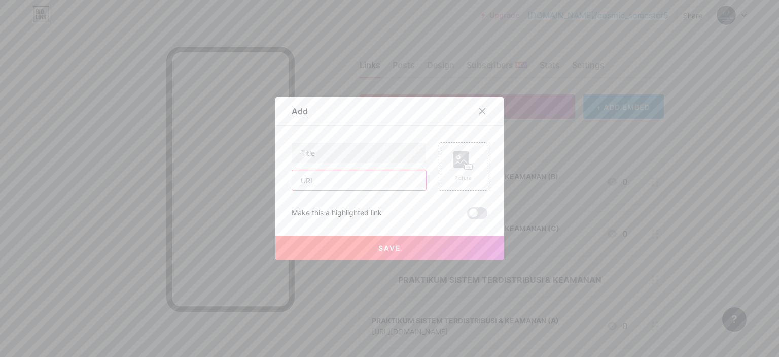
click at [344, 187] on input "text" at bounding box center [359, 180] width 134 height 20
type input "[URL][DOMAIN_NAME]"
click at [376, 156] on input "text" at bounding box center [359, 153] width 134 height 20
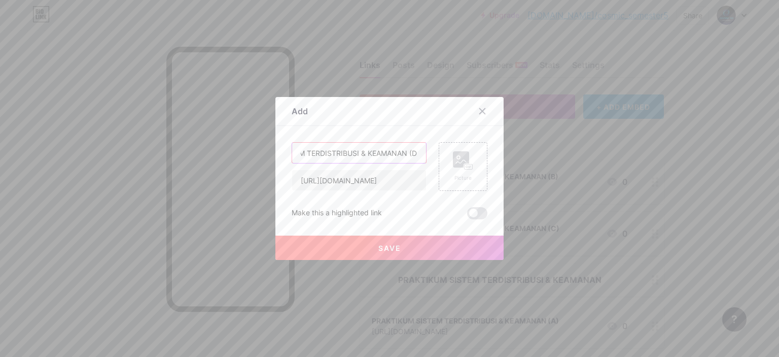
scroll to position [0, 67]
type input "PRAKTIKUM SISTEM TERDISTRIBUSI & KEAMANAN (D)"
click at [394, 247] on span "Save" at bounding box center [390, 248] width 23 height 9
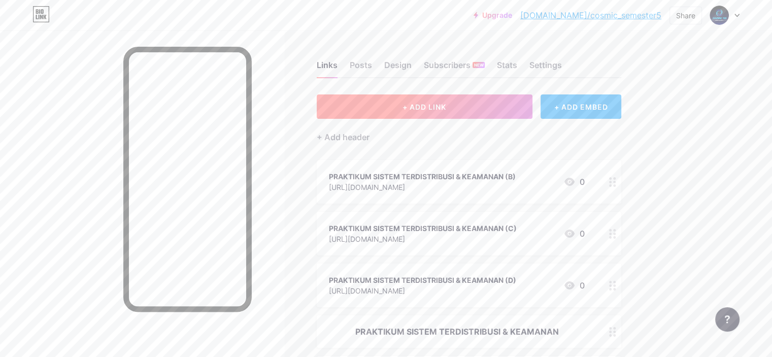
click at [481, 94] on button "+ ADD LINK" at bounding box center [425, 106] width 216 height 24
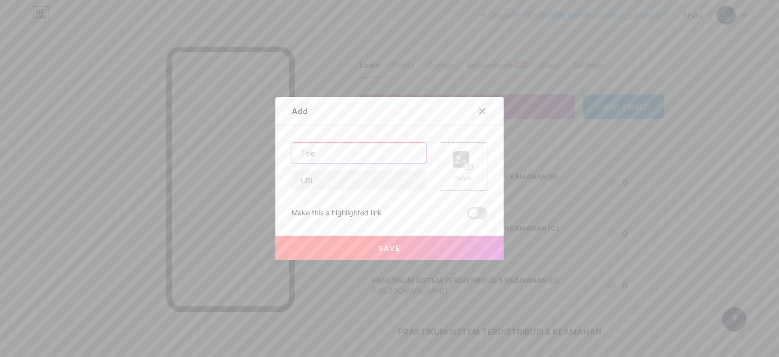
click at [365, 143] on input "text" at bounding box center [359, 153] width 134 height 20
type input "PRAKTIKUM SISTEM TERDISTRIBUSI & KEAMANAN (E)"
click at [378, 182] on input "text" at bounding box center [359, 180] width 134 height 20
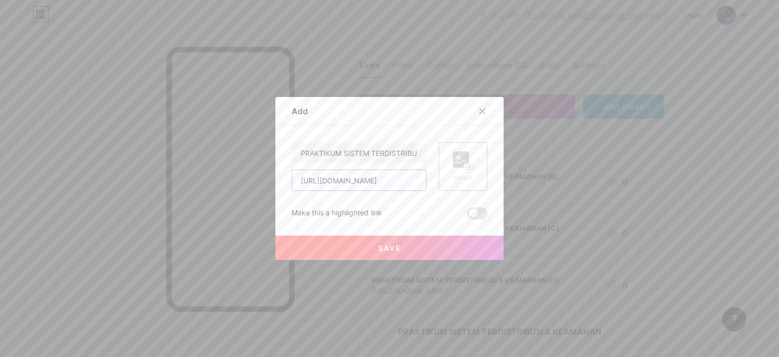
scroll to position [0, 69]
type input "[URL][DOMAIN_NAME]"
click at [382, 244] on span "Save" at bounding box center [390, 248] width 23 height 9
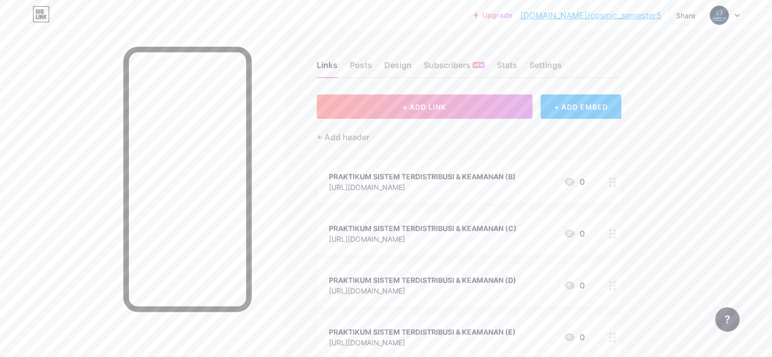
click at [457, 121] on div "+ Add header" at bounding box center [469, 131] width 304 height 25
click at [453, 113] on button "+ ADD LINK" at bounding box center [425, 106] width 216 height 24
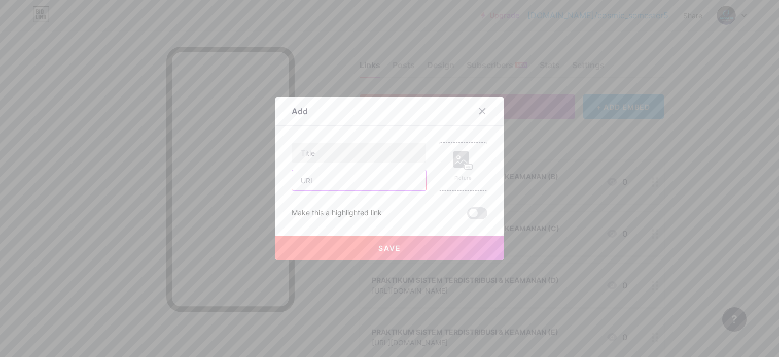
click at [386, 178] on input "text" at bounding box center [359, 180] width 134 height 20
type input "[URL][DOMAIN_NAME]"
click at [396, 159] on input "text" at bounding box center [359, 153] width 134 height 20
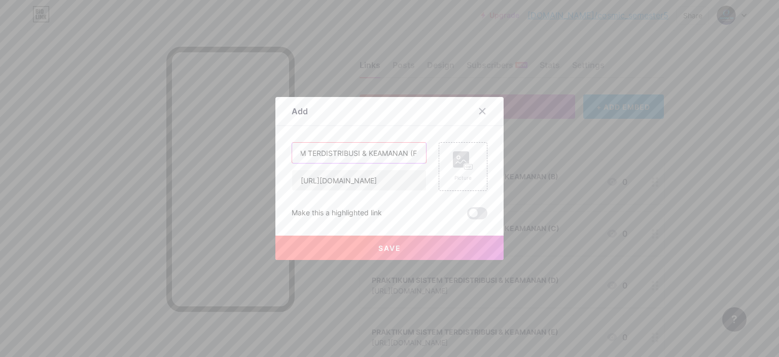
scroll to position [0, 66]
type input "PRAKTIKUM SISTEM TERDISTRIBUSI & KEAMANAN (F)"
click at [437, 241] on button "Save" at bounding box center [390, 247] width 228 height 24
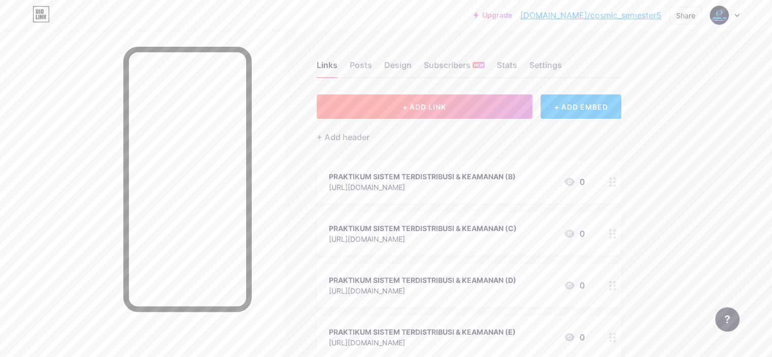
click at [446, 109] on span "+ ADD LINK" at bounding box center [424, 107] width 44 height 9
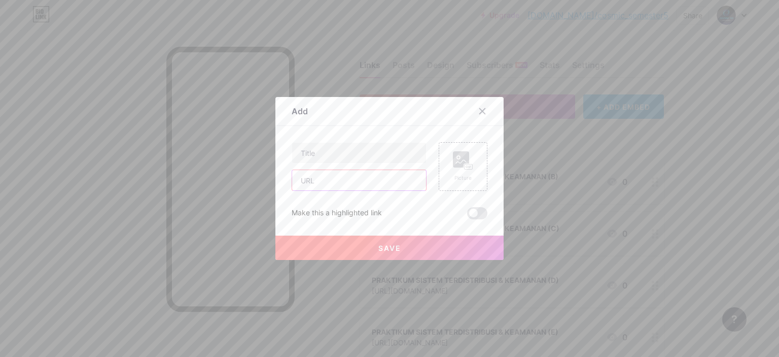
click at [337, 177] on input "text" at bounding box center [359, 180] width 134 height 20
click at [327, 154] on input "text" at bounding box center [359, 153] width 134 height 20
type input "PRAKTIKUM SISTEM TERDISTRIBUSI & KEAMANAN (G)"
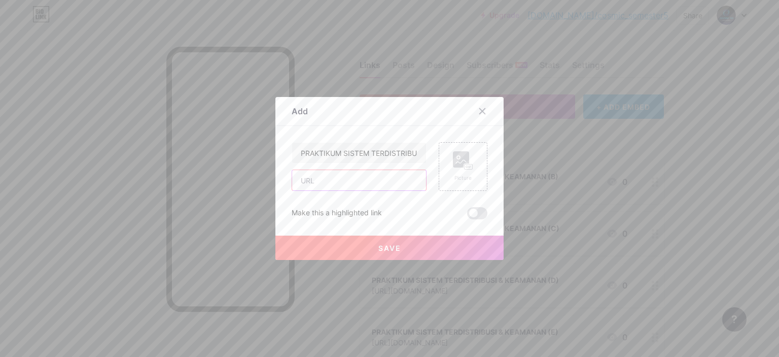
click at [333, 186] on input "text" at bounding box center [359, 180] width 134 height 20
type input "[URL][DOMAIN_NAME]"
click at [355, 235] on button "Save" at bounding box center [390, 247] width 228 height 24
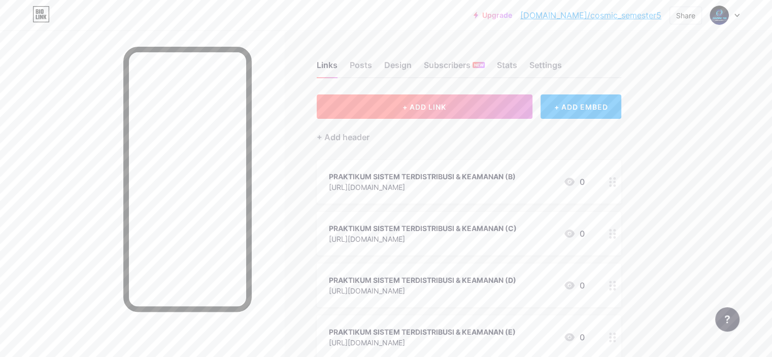
click at [402, 118] on button "+ ADD LINK" at bounding box center [425, 106] width 216 height 24
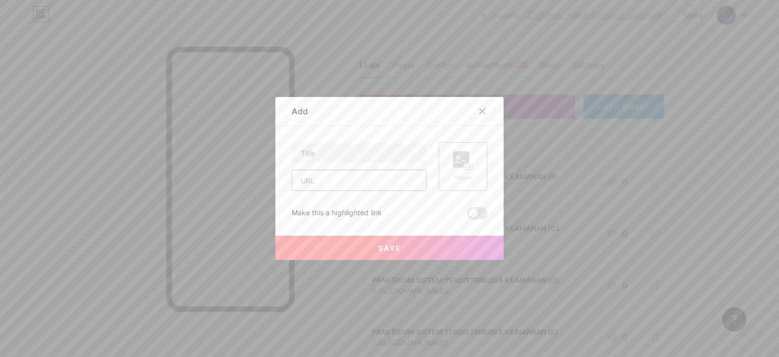
click at [366, 187] on input "text" at bounding box center [359, 180] width 134 height 20
type input "[URL][DOMAIN_NAME]"
click at [337, 155] on input "text" at bounding box center [359, 153] width 134 height 20
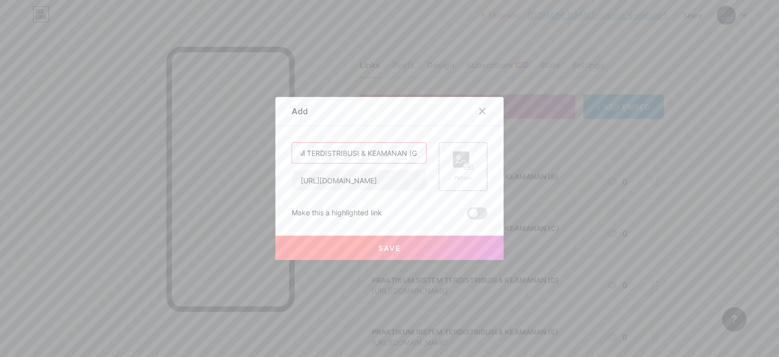
scroll to position [0, 67]
type input "PRAKTIKUM SISTEM TERDISTRIBUSI & KEAMANAN (G)"
click at [371, 254] on button "Save" at bounding box center [390, 247] width 228 height 24
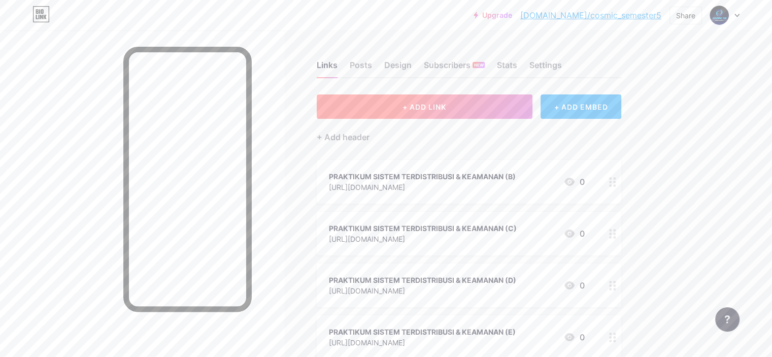
click at [465, 113] on button "+ ADD LINK" at bounding box center [425, 106] width 216 height 24
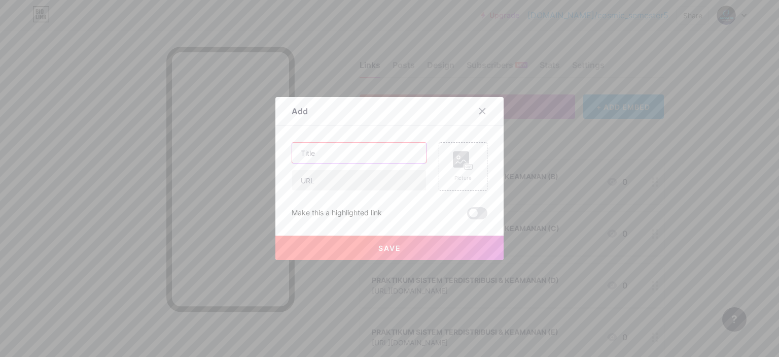
click at [370, 160] on input "text" at bounding box center [359, 153] width 134 height 20
type input "PRAKTIKUM SISTEM TERDISTRIBUSI & KEAMANAN (H)"
click at [398, 173] on input "text" at bounding box center [359, 180] width 134 height 20
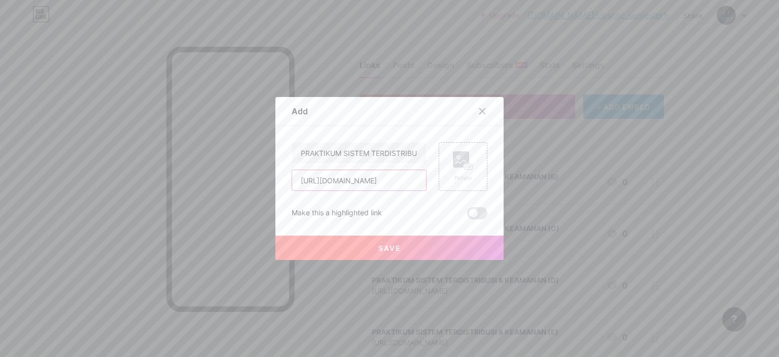
scroll to position [0, 65]
type input "[URL][DOMAIN_NAME]"
click at [413, 157] on input "PRAKTIKUM SISTEM TERDISTRIBUSI & KEAMANAN (H)" at bounding box center [359, 153] width 134 height 20
click at [412, 157] on input "PRAKTIKUM SISTEM TERDISTRIBUSI & KEAMANAN (H)" at bounding box center [359, 153] width 134 height 20
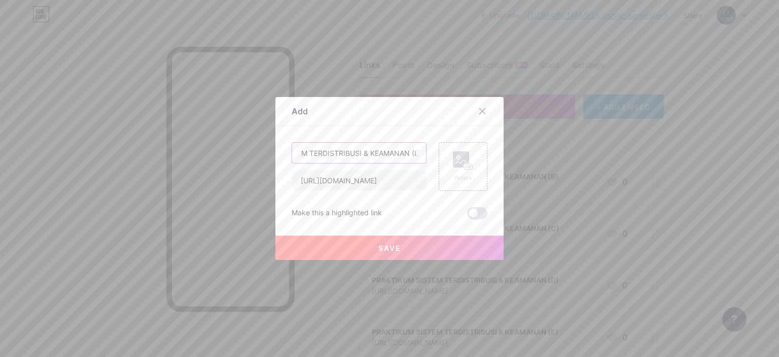
scroll to position [0, 63]
type input "PRAKTIKUM SISTEM TERDISTRIBUSI & KEAMANAN (I)"
click at [420, 247] on button "Save" at bounding box center [390, 247] width 228 height 24
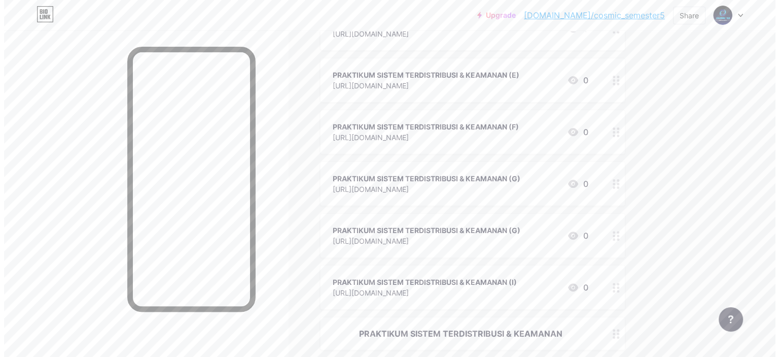
scroll to position [262, 0]
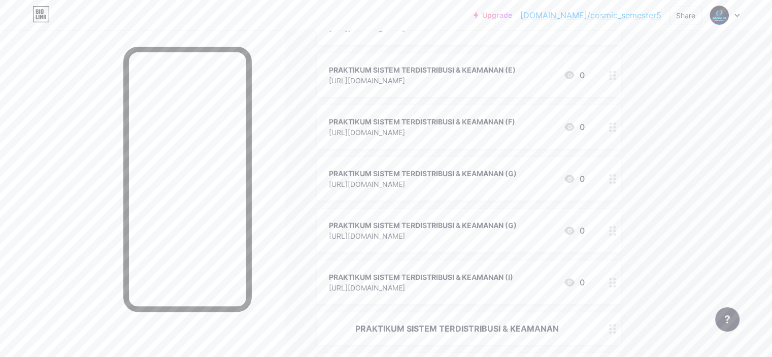
click at [517, 233] on div "[URL][DOMAIN_NAME]" at bounding box center [423, 235] width 188 height 11
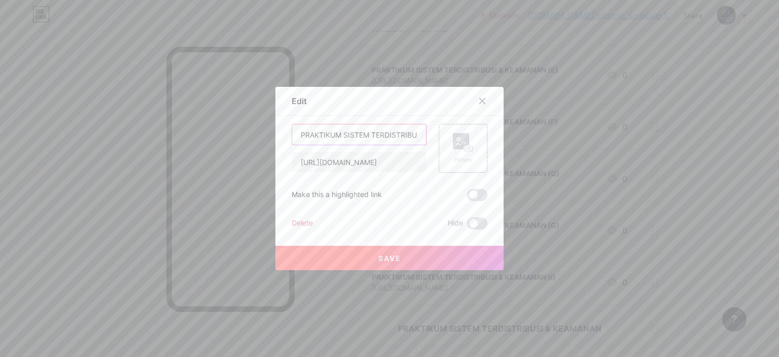
click at [371, 135] on input "PRAKTIKUM SISTEM TERDISTRIBUSI & KEAMANAN (G)" at bounding box center [359, 134] width 134 height 20
type input "PRAKTIKUM SISTEM TERDISTRIBUSI & KEAMANAN (H)"
click at [368, 243] on div "Save" at bounding box center [390, 249] width 228 height 41
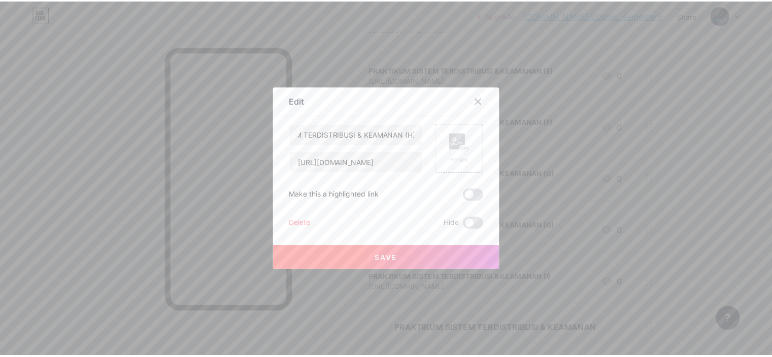
scroll to position [0, 0]
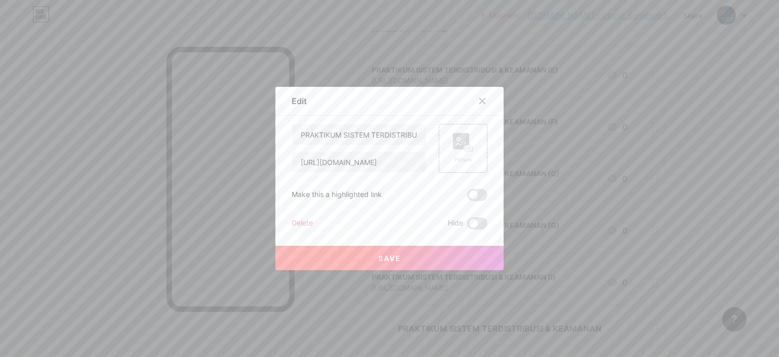
click at [368, 252] on button "Save" at bounding box center [390, 258] width 228 height 24
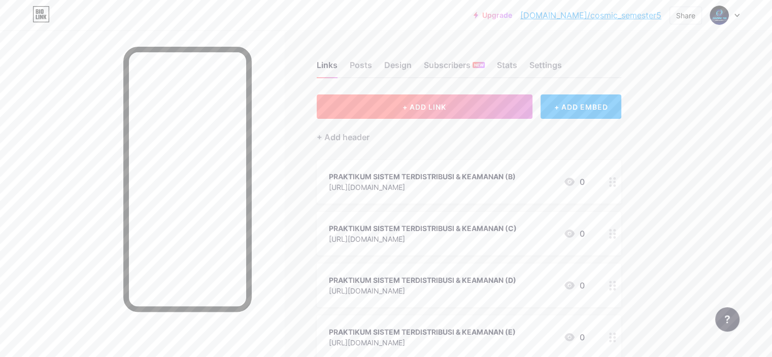
click at [481, 118] on button "+ ADD LINK" at bounding box center [425, 106] width 216 height 24
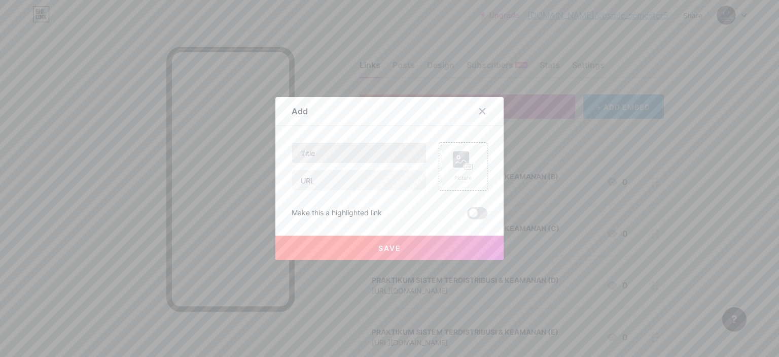
click at [390, 144] on input "text" at bounding box center [359, 153] width 134 height 20
type input "[URL][DOMAIN_NAME]"
click at [369, 177] on input "text" at bounding box center [359, 180] width 134 height 20
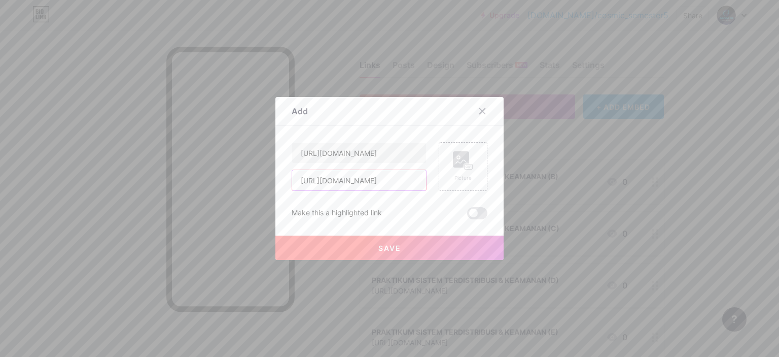
scroll to position [0, 74]
type input "[URL][DOMAIN_NAME]"
click at [359, 151] on input "[URL][DOMAIN_NAME]" at bounding box center [359, 153] width 134 height 20
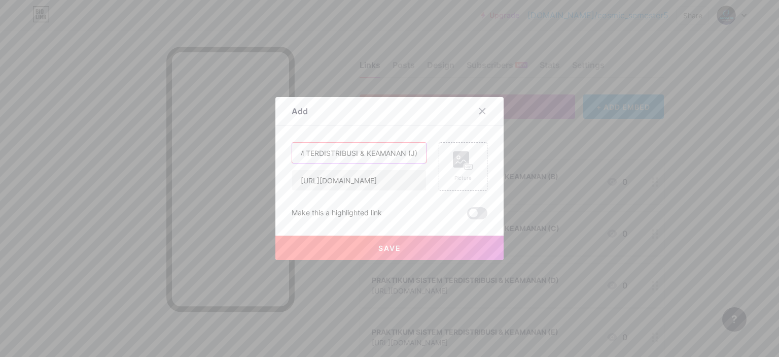
type input "PRAKTIKUM SISTEM TERDISTRIBUSI & KEAMANAN (J)"
click at [385, 249] on span "Save" at bounding box center [390, 248] width 23 height 9
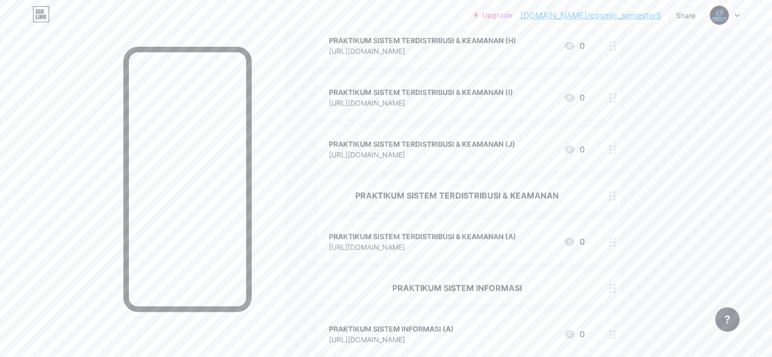
scroll to position [448, 0]
click at [531, 196] on div "PRAKTIKUM SISTEM TERDISTRIBUSI & KEAMANAN" at bounding box center [457, 194] width 256 height 12
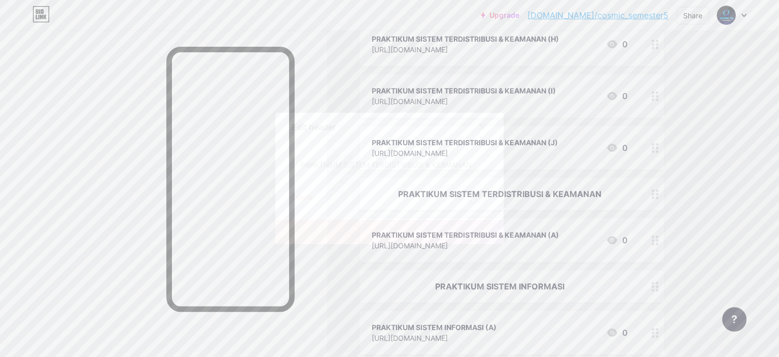
click at [480, 126] on icon at bounding box center [483, 127] width 6 height 6
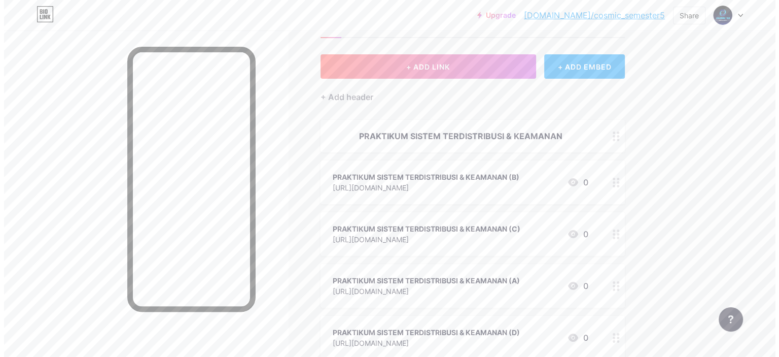
scroll to position [0, 0]
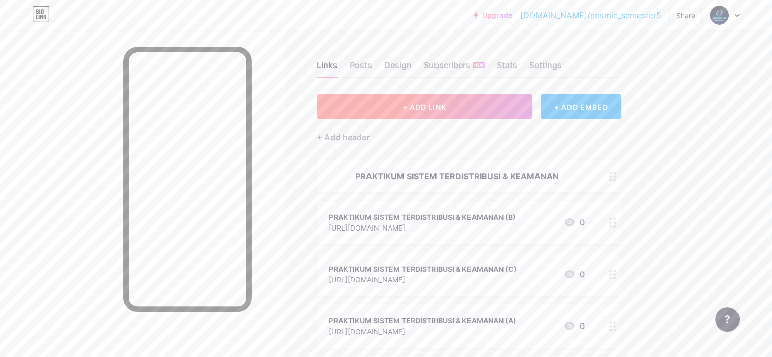
click at [446, 103] on span "+ ADD LINK" at bounding box center [424, 107] width 44 height 9
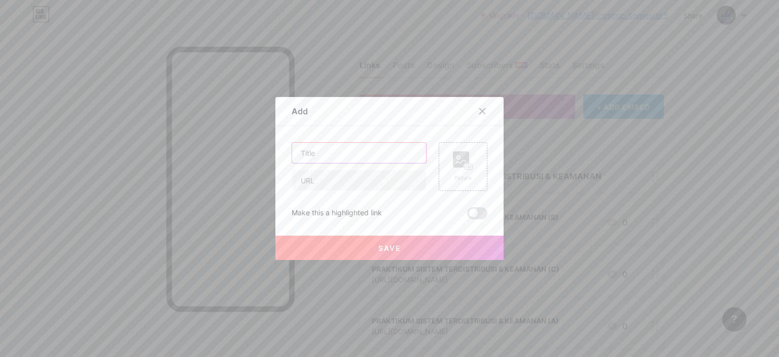
click at [365, 157] on input "text" at bounding box center [359, 153] width 134 height 20
type input "RESEARCH METHODOLOGY (A)"
click at [398, 179] on input "text" at bounding box center [359, 180] width 134 height 20
type input "[URL][DOMAIN_NAME]"
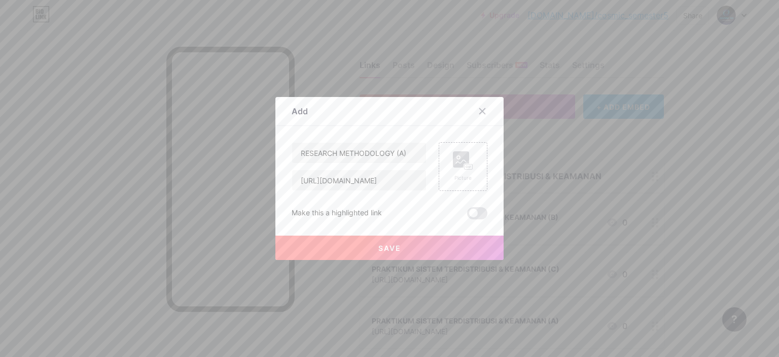
click at [355, 250] on button "Save" at bounding box center [390, 247] width 228 height 24
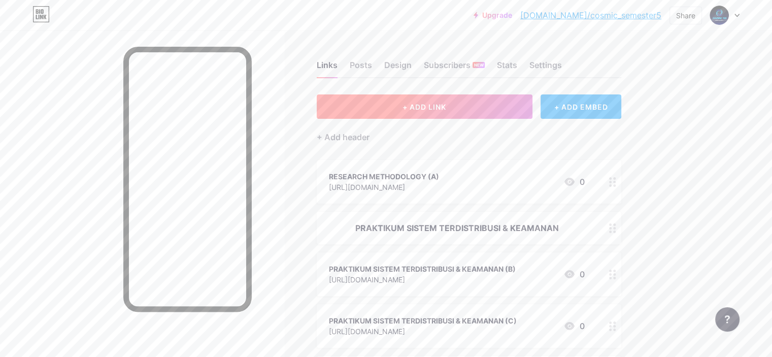
click at [438, 114] on button "+ ADD LINK" at bounding box center [425, 106] width 216 height 24
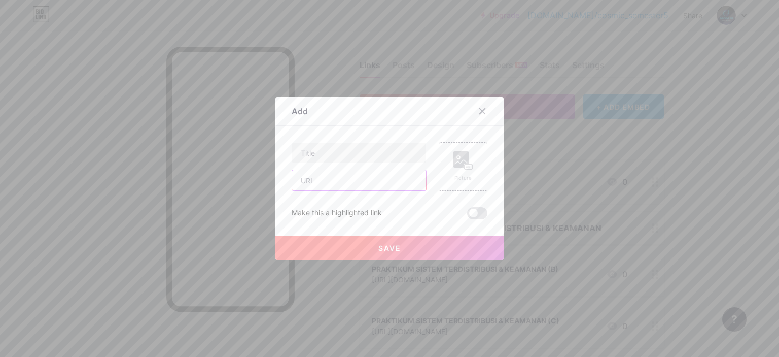
click at [367, 182] on input "text" at bounding box center [359, 180] width 134 height 20
type input "[URL][DOMAIN_NAME]"
click at [389, 151] on input "text" at bounding box center [359, 153] width 134 height 20
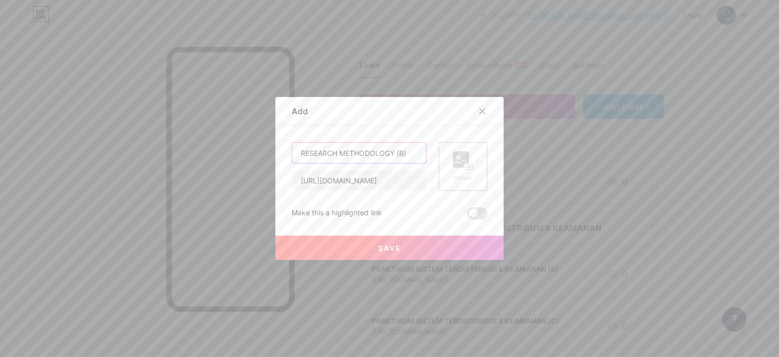
type input "RESEARCH METHODOLOGY (B)"
click at [385, 235] on div "Save" at bounding box center [390, 239] width 228 height 41
click at [387, 242] on button "Save" at bounding box center [390, 247] width 228 height 24
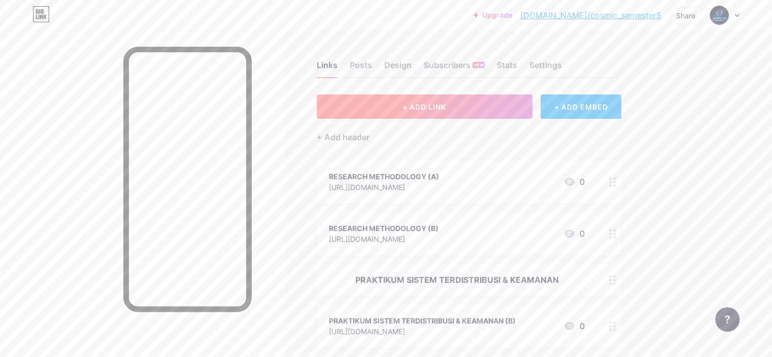
click at [469, 97] on button "+ ADD LINK" at bounding box center [425, 106] width 216 height 24
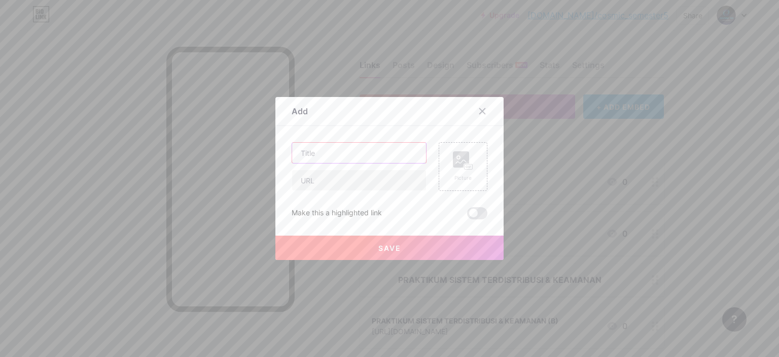
click at [377, 157] on input "text" at bounding box center [359, 153] width 134 height 20
type input "RESEARCH METHODOLOGY (C)"
click at [362, 185] on input "text" at bounding box center [359, 180] width 134 height 20
type input "[URL][DOMAIN_NAME]"
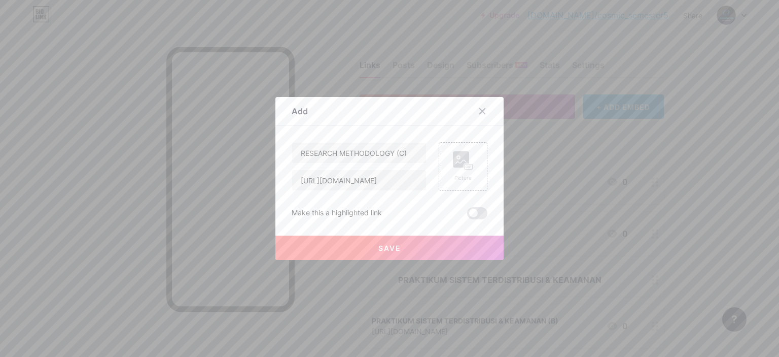
click at [357, 240] on button "Save" at bounding box center [390, 247] width 228 height 24
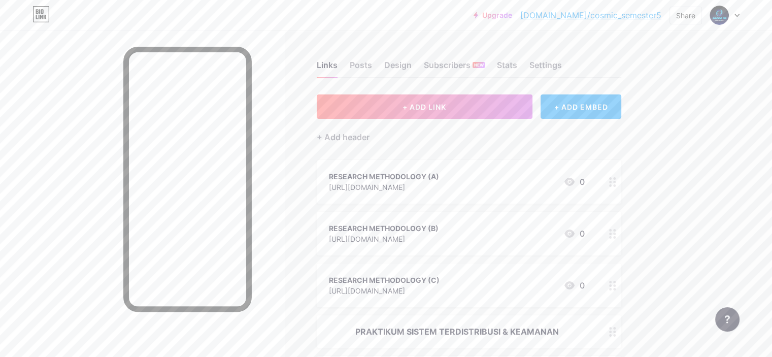
click at [446, 104] on span "+ ADD LINK" at bounding box center [424, 107] width 44 height 9
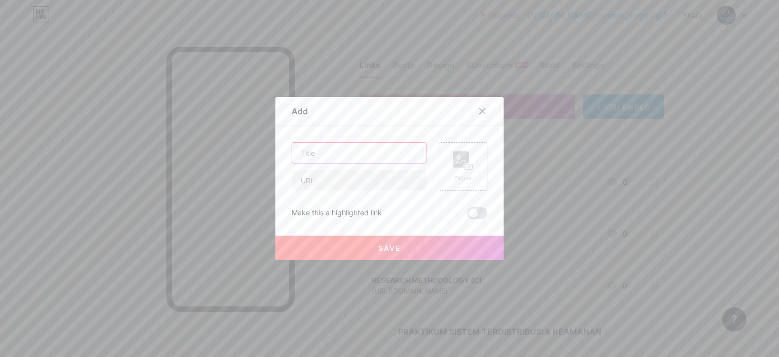
click at [397, 153] on input "text" at bounding box center [359, 153] width 134 height 20
type input "[URL][DOMAIN_NAME]"
click at [346, 185] on input "text" at bounding box center [359, 180] width 134 height 20
type input "[URL][DOMAIN_NAME]"
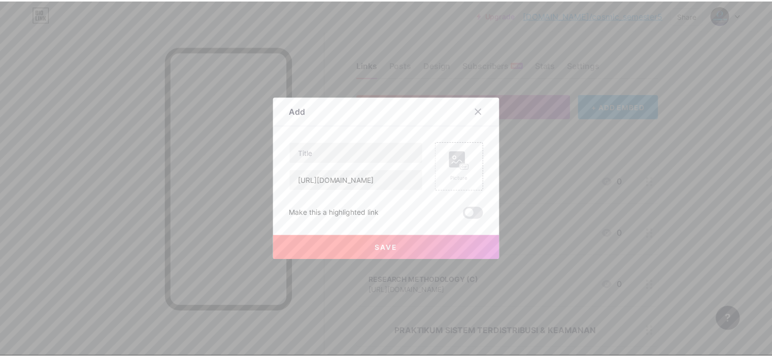
scroll to position [0, 0]
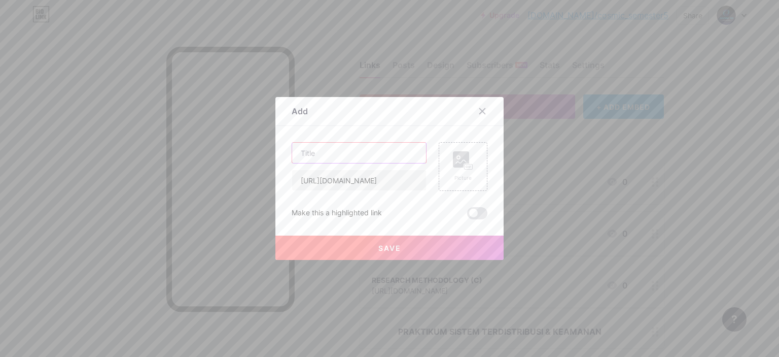
click at [351, 153] on input "text" at bounding box center [359, 153] width 134 height 20
type input "RESEARCH METHODOLOGY (D)"
click at [380, 243] on button "Save" at bounding box center [390, 247] width 228 height 24
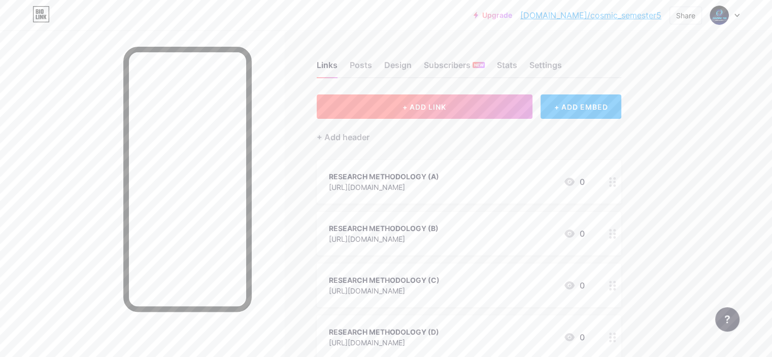
click at [445, 103] on span "+ ADD LINK" at bounding box center [424, 107] width 44 height 9
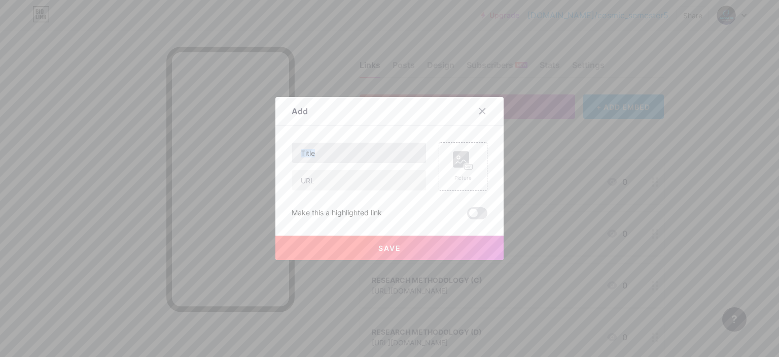
drag, startPoint x: 383, startPoint y: 167, endPoint x: 378, endPoint y: 150, distance: 18.1
click at [378, 150] on div at bounding box center [359, 166] width 135 height 49
click at [378, 150] on input "text" at bounding box center [359, 153] width 134 height 20
type input "RESEARCH METHODOLOGY (E)"
click at [374, 179] on input "text" at bounding box center [359, 180] width 134 height 20
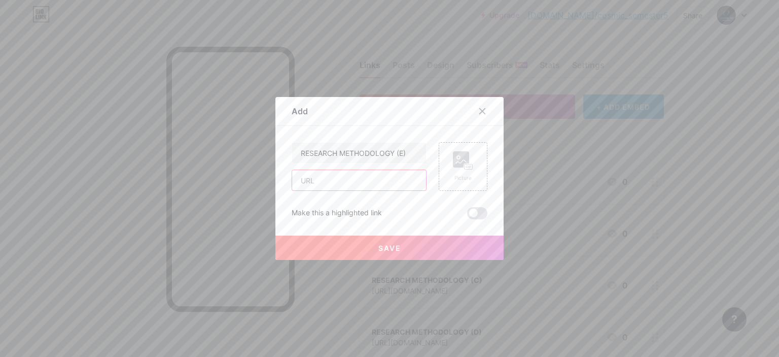
type input "[URL][DOMAIN_NAME]"
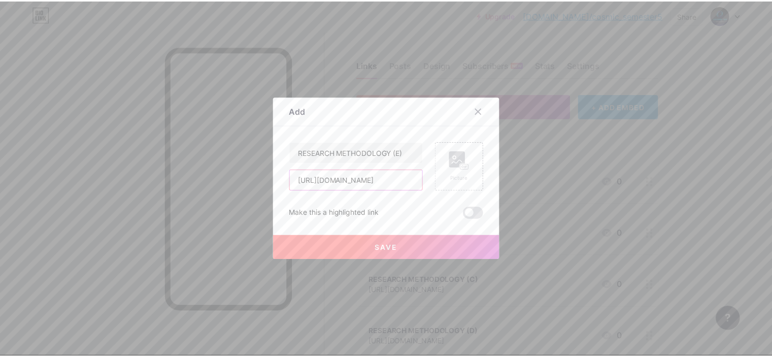
scroll to position [0, 79]
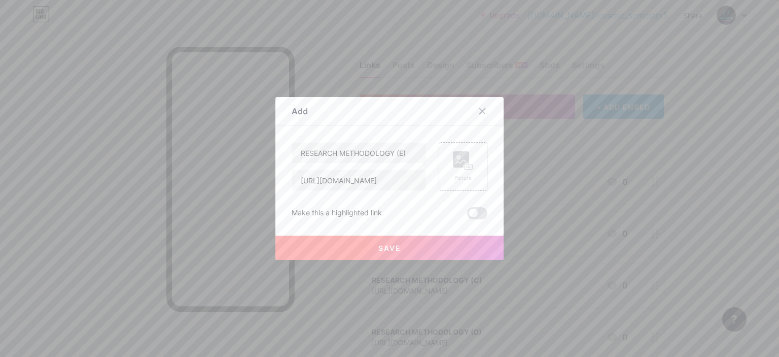
click at [402, 261] on div at bounding box center [389, 178] width 779 height 357
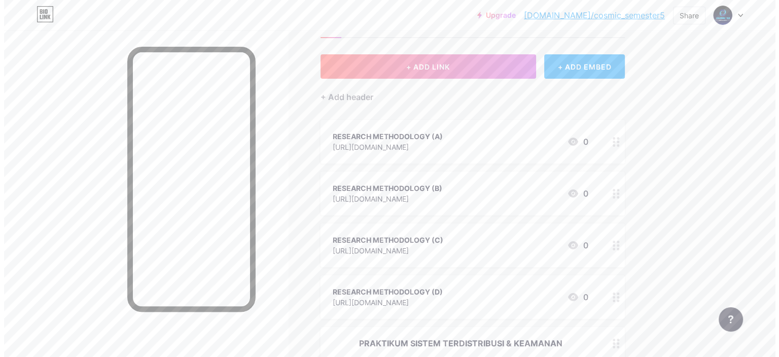
scroll to position [8, 0]
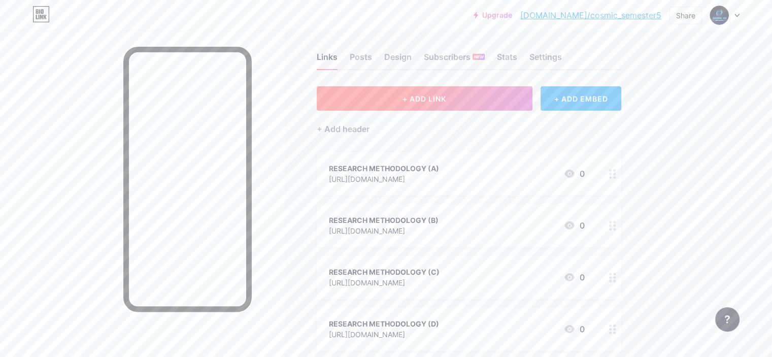
click at [469, 93] on button "+ ADD LINK" at bounding box center [425, 98] width 216 height 24
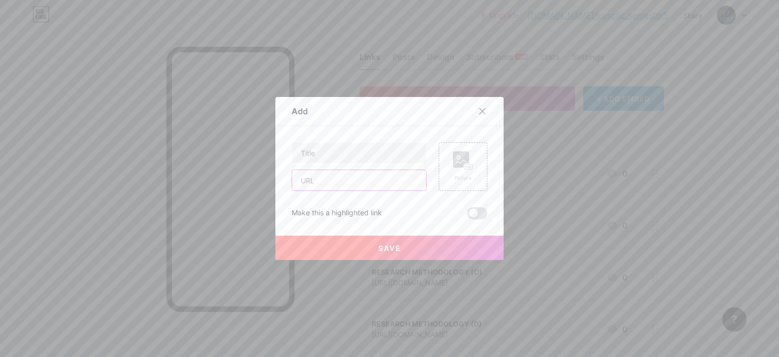
click at [386, 173] on input "text" at bounding box center [359, 180] width 134 height 20
type input "[URL][DOMAIN_NAME]"
click at [373, 148] on input "text" at bounding box center [359, 153] width 134 height 20
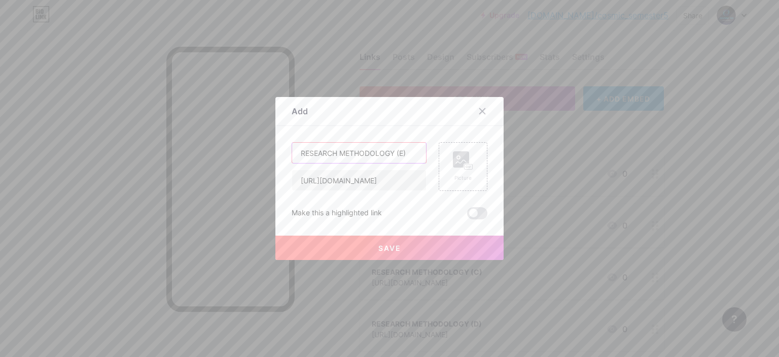
type input "RESEARCH METHODOLOGY (E)"
click at [368, 246] on button "Save" at bounding box center [390, 247] width 228 height 24
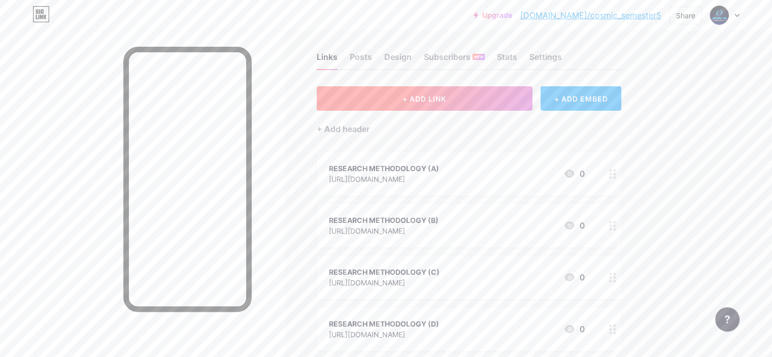
click at [411, 99] on button "+ ADD LINK" at bounding box center [425, 98] width 216 height 24
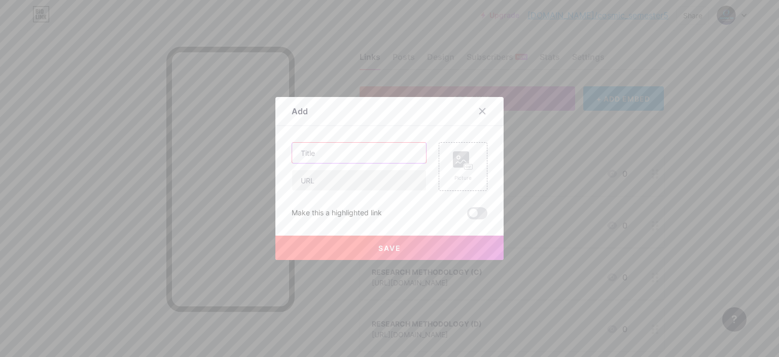
click at [384, 161] on input "text" at bounding box center [359, 153] width 134 height 20
type input "RESEARCH METHODOLOGY (F)"
click at [392, 180] on input "text" at bounding box center [359, 180] width 134 height 20
type input "[URL][DOMAIN_NAME]"
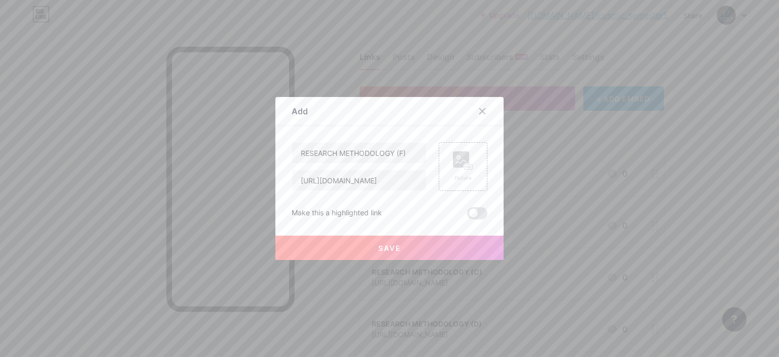
click at [404, 253] on button "Save" at bounding box center [390, 247] width 228 height 24
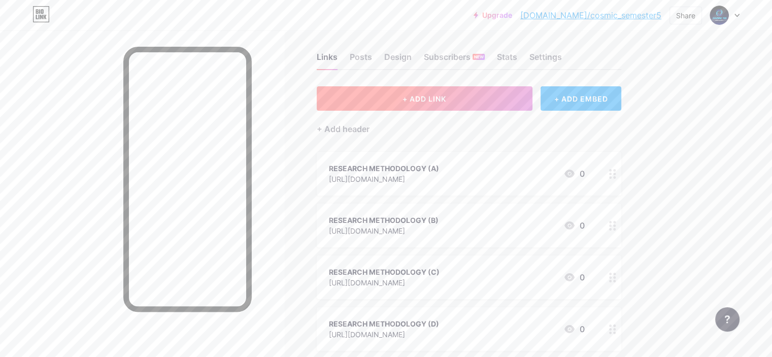
click at [477, 103] on button "+ ADD LINK" at bounding box center [425, 98] width 216 height 24
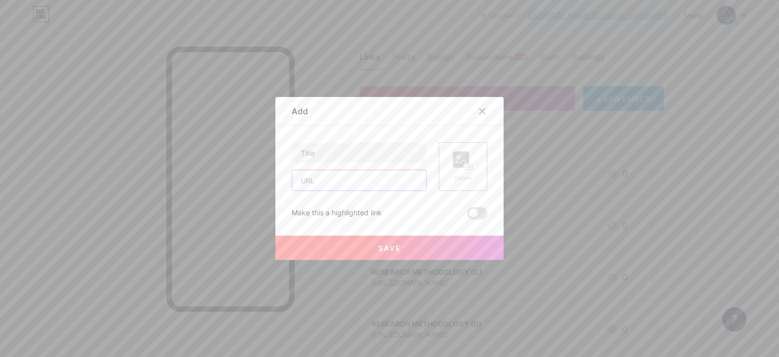
click at [363, 172] on input "text" at bounding box center [359, 180] width 134 height 20
type input "[URL][DOMAIN_NAME]"
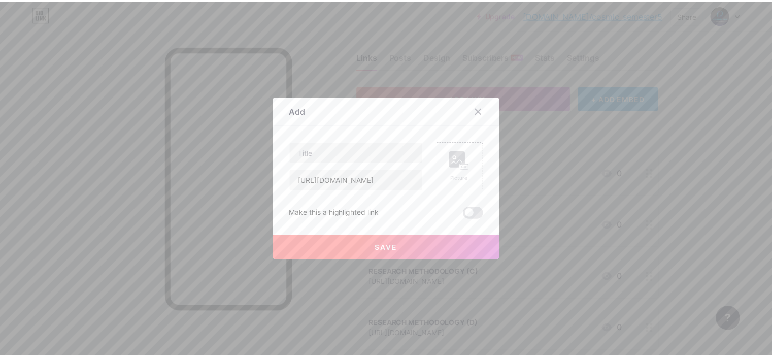
scroll to position [0, 0]
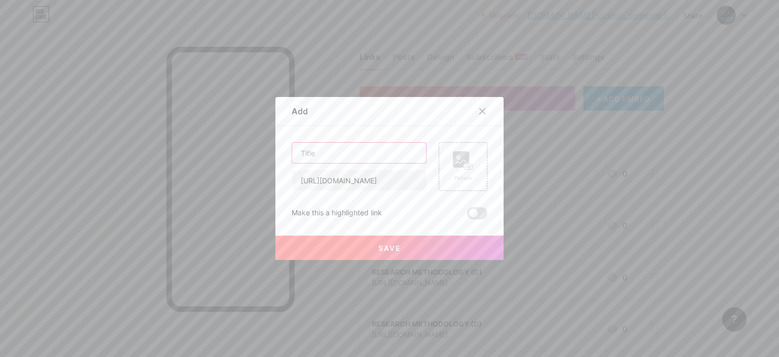
click at [326, 154] on input "text" at bounding box center [359, 153] width 134 height 20
type input "RESEARCH METHODOLOGY (G)"
click at [353, 257] on button "Save" at bounding box center [390, 247] width 228 height 24
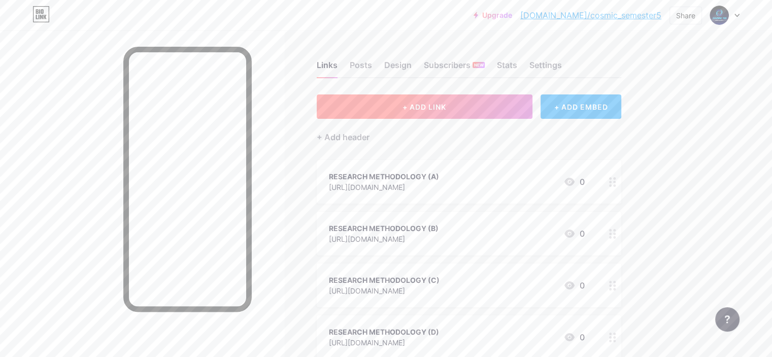
click at [489, 112] on button "+ ADD LINK" at bounding box center [425, 106] width 216 height 24
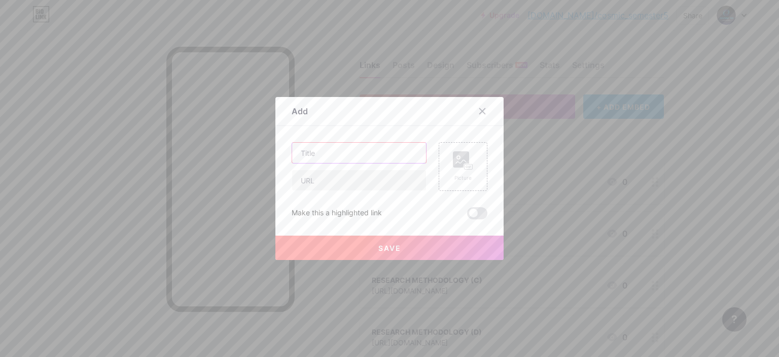
drag, startPoint x: 399, startPoint y: 157, endPoint x: 470, endPoint y: 133, distance: 75.1
click at [470, 133] on div "Content YouTube Play YouTube video without leaving your page. ADD Vimeo Play Vi…" at bounding box center [390, 172] width 196 height 93
click at [473, 114] on div at bounding box center [482, 111] width 18 height 18
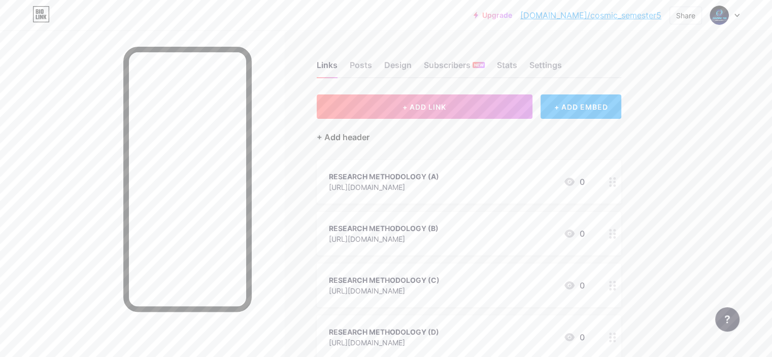
click at [369, 134] on div "+ Add header" at bounding box center [343, 137] width 53 height 12
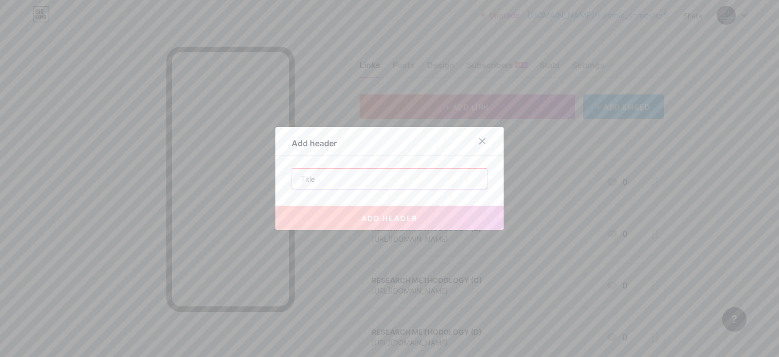
click at [405, 187] on input "text" at bounding box center [389, 178] width 195 height 20
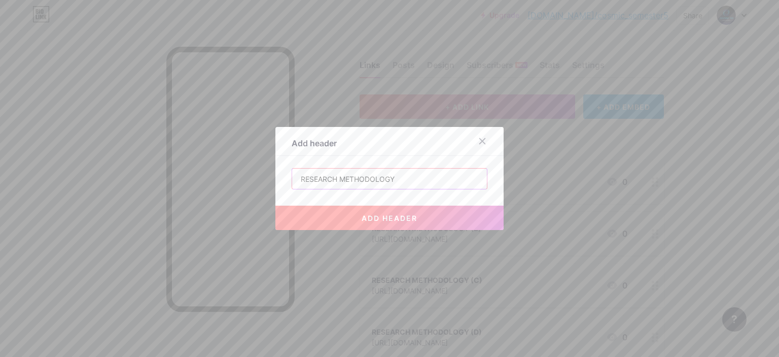
type input "RESEARCH METHODOLOGY"
click at [314, 227] on button "add header" at bounding box center [390, 218] width 228 height 24
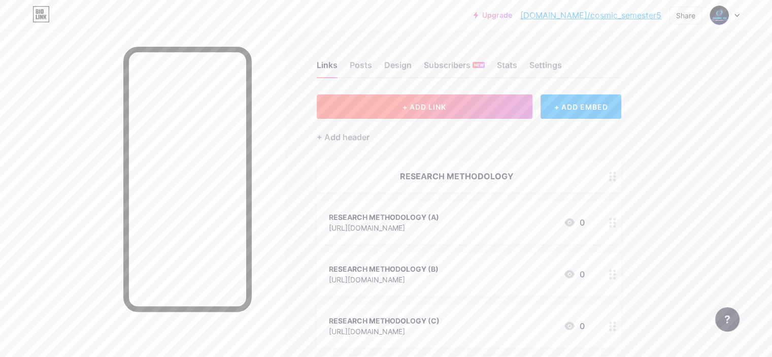
click at [446, 103] on span "+ ADD LINK" at bounding box center [424, 107] width 44 height 9
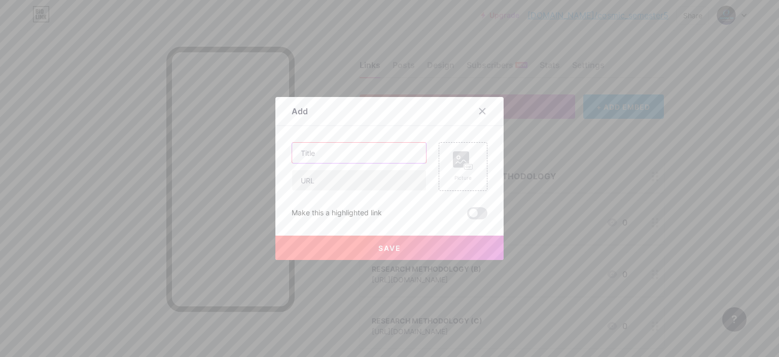
click at [407, 143] on input "text" at bounding box center [359, 153] width 134 height 20
type input "SISTEM INFORMASI (A)"
click at [370, 172] on input "text" at bounding box center [359, 180] width 134 height 20
type input "[URL][DOMAIN_NAME]"
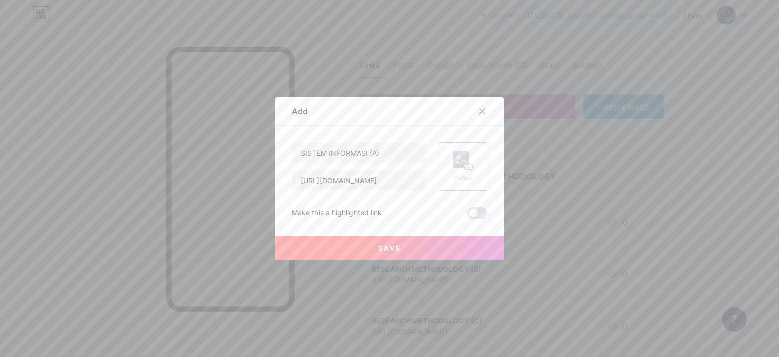
click at [351, 240] on button "Save" at bounding box center [390, 247] width 228 height 24
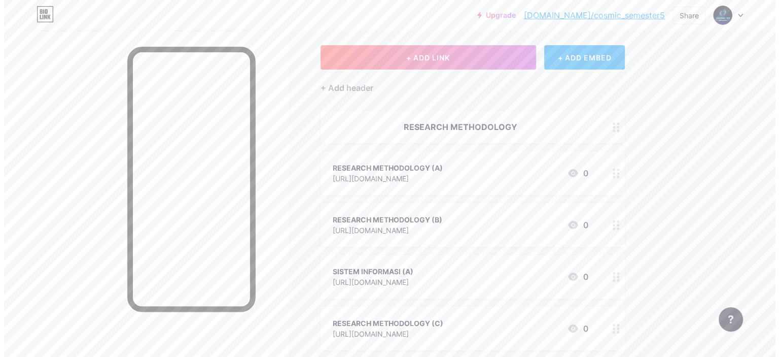
scroll to position [0, 0]
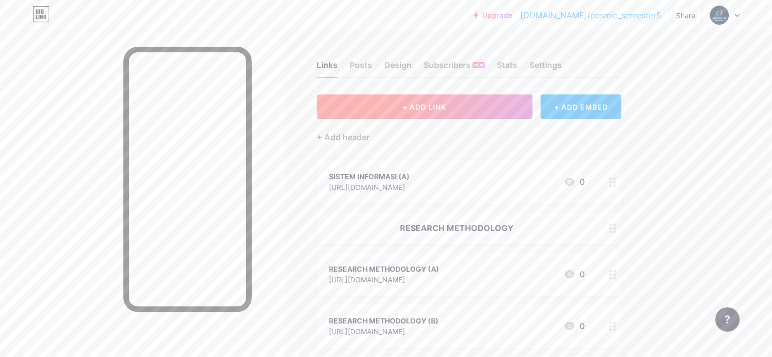
click at [507, 101] on button "+ ADD LINK" at bounding box center [425, 106] width 216 height 24
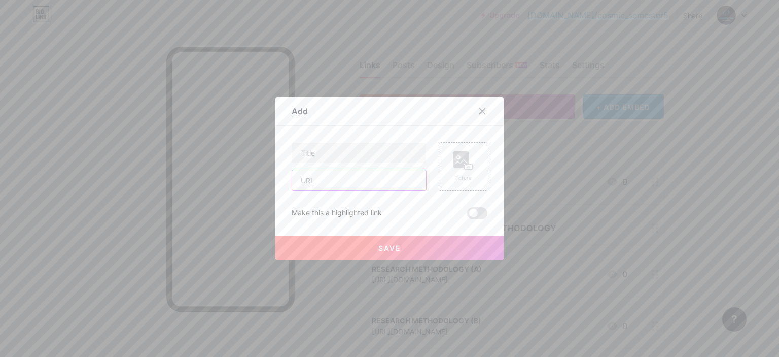
click at [403, 172] on input "text" at bounding box center [359, 180] width 134 height 20
type input "[URL][DOMAIN_NAME]"
click at [365, 137] on div "Content YouTube Play YouTube video without leaving your page. ADD Vimeo Play Vi…" at bounding box center [390, 172] width 196 height 93
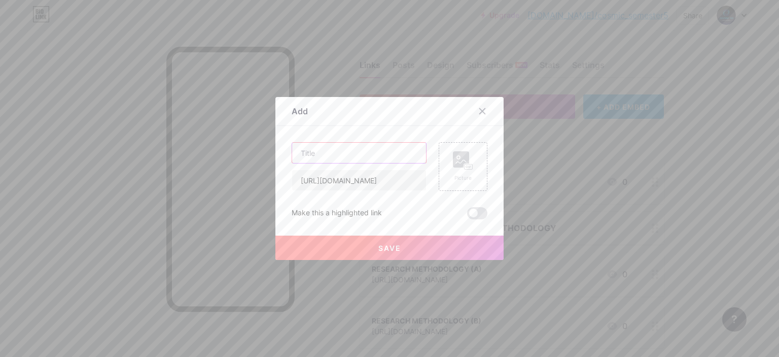
click at [360, 151] on input "text" at bounding box center [359, 153] width 134 height 20
type input "SISTEM INFORMASI (B)"
click at [359, 255] on button "Save" at bounding box center [390, 247] width 228 height 24
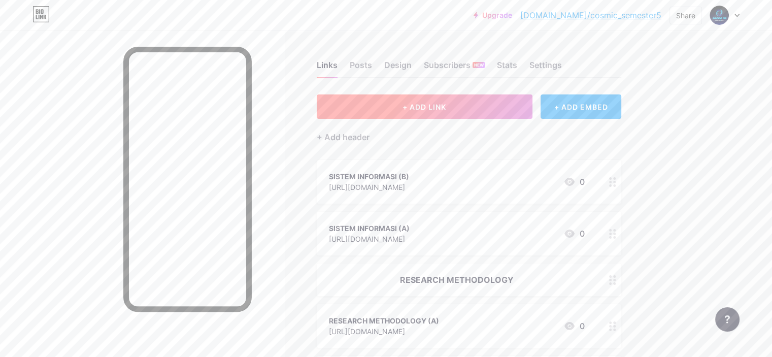
click at [466, 112] on button "+ ADD LINK" at bounding box center [425, 106] width 216 height 24
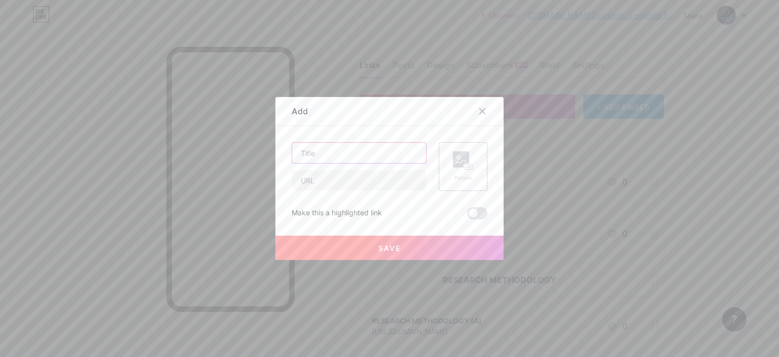
click at [365, 160] on input "text" at bounding box center [359, 153] width 134 height 20
type input "SISTEM INFORMASI (C)"
drag, startPoint x: 366, startPoint y: 194, endPoint x: 372, endPoint y: 182, distance: 13.2
click at [372, 182] on div "SISTEM INFORMASI (C) Picture Make this a highlighted link Save" at bounding box center [390, 180] width 196 height 77
click at [372, 182] on input "text" at bounding box center [359, 180] width 134 height 20
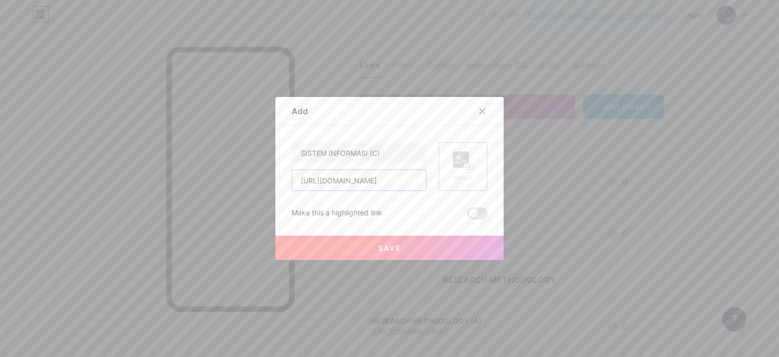
scroll to position [0, 78]
type input "[URL][DOMAIN_NAME]"
click at [364, 242] on button "Save" at bounding box center [390, 247] width 228 height 24
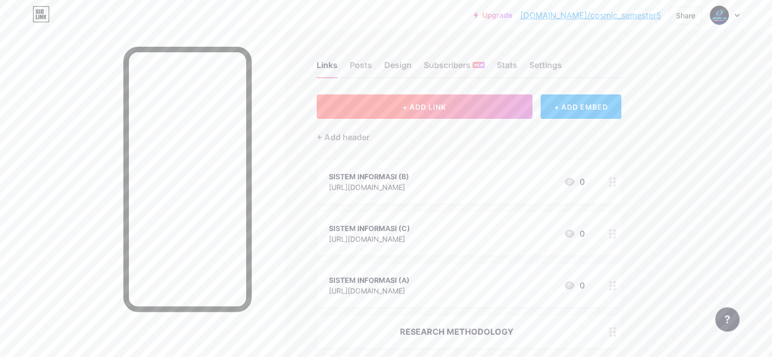
click at [416, 109] on button "+ ADD LINK" at bounding box center [425, 106] width 216 height 24
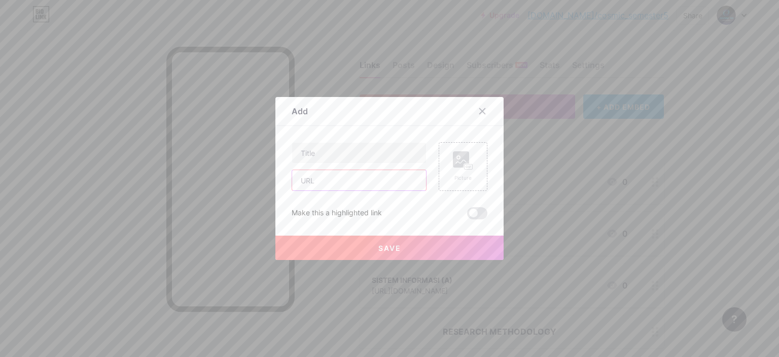
click at [360, 183] on input "text" at bounding box center [359, 180] width 134 height 20
type input "[URL][DOMAIN_NAME]"
click at [368, 152] on input "text" at bounding box center [359, 153] width 134 height 20
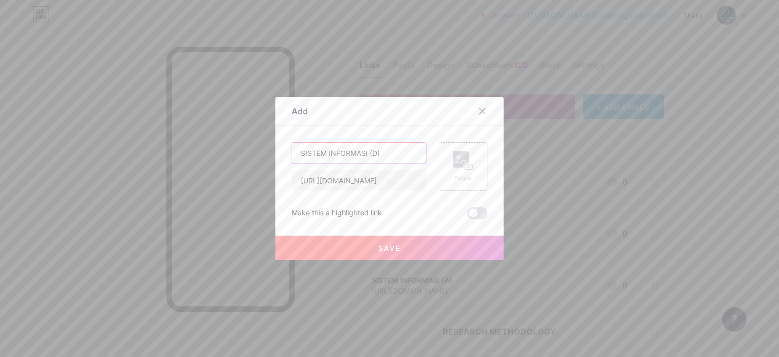
type input "SISTEM INFORMASI (D)"
click at [382, 241] on button "Save" at bounding box center [390, 247] width 228 height 24
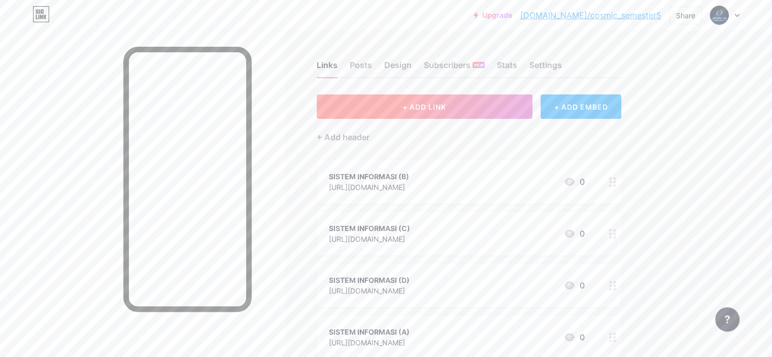
click at [508, 103] on button "+ ADD LINK" at bounding box center [425, 106] width 216 height 24
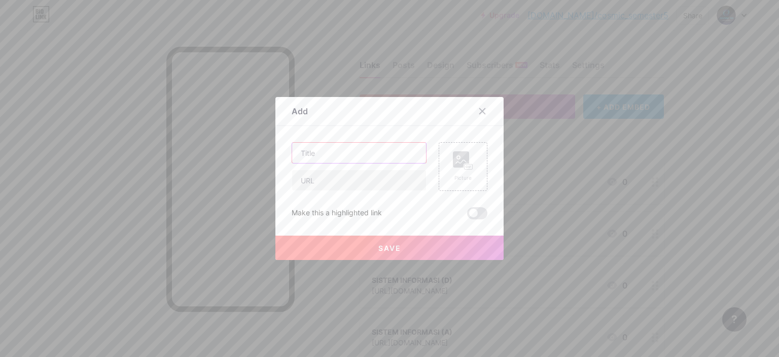
click at [380, 156] on input "text" at bounding box center [359, 153] width 134 height 20
type input "SISTEM INFORMASI (E)"
click at [369, 170] on input "text" at bounding box center [359, 180] width 134 height 20
type input "[URL][DOMAIN_NAME]"
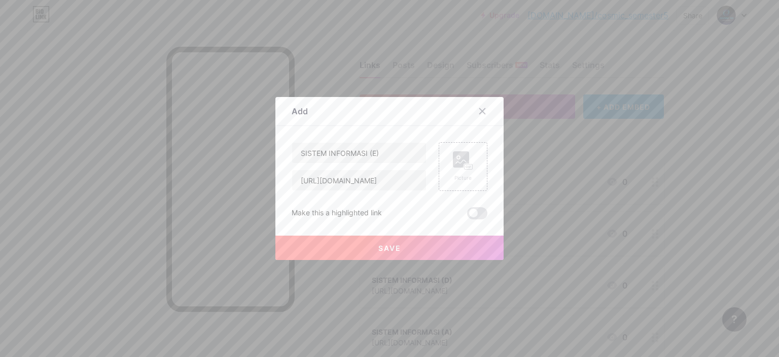
click at [378, 258] on button "Save" at bounding box center [390, 247] width 228 height 24
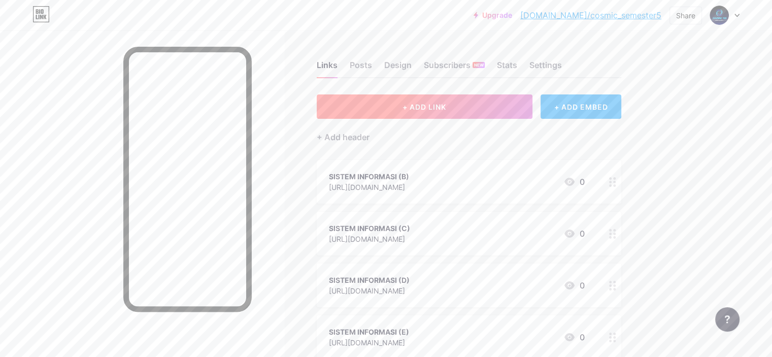
click at [416, 110] on button "+ ADD LINK" at bounding box center [425, 106] width 216 height 24
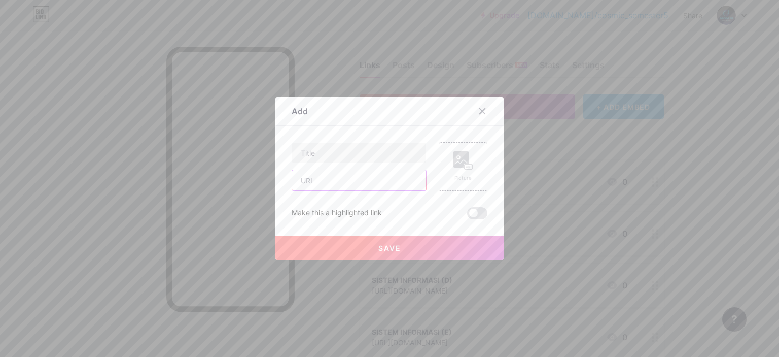
click at [368, 178] on input "text" at bounding box center [359, 180] width 134 height 20
type input "[URL][DOMAIN_NAME]"
click at [365, 152] on input "text" at bounding box center [359, 153] width 134 height 20
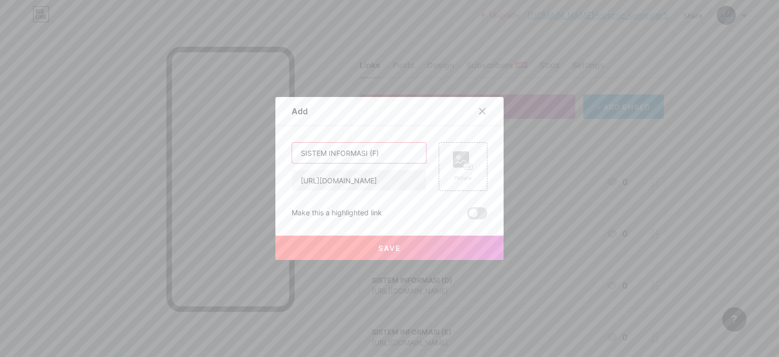
type input "SISTEM INFORMASI (F)"
click at [379, 244] on span "Save" at bounding box center [390, 248] width 23 height 9
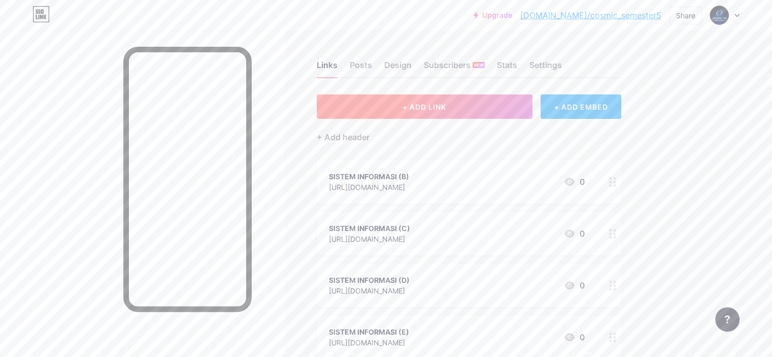
click at [511, 109] on button "+ ADD LINK" at bounding box center [425, 106] width 216 height 24
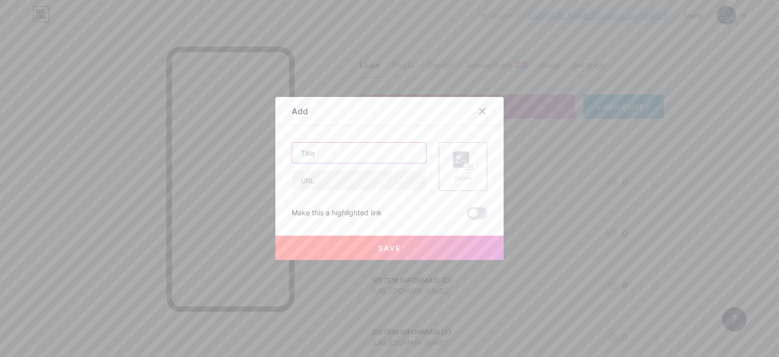
click at [353, 158] on input "text" at bounding box center [359, 153] width 134 height 20
type input "SISTEM INFORMASI (G)"
click at [364, 177] on input "text" at bounding box center [359, 180] width 134 height 20
type input "[URL][DOMAIN_NAME]"
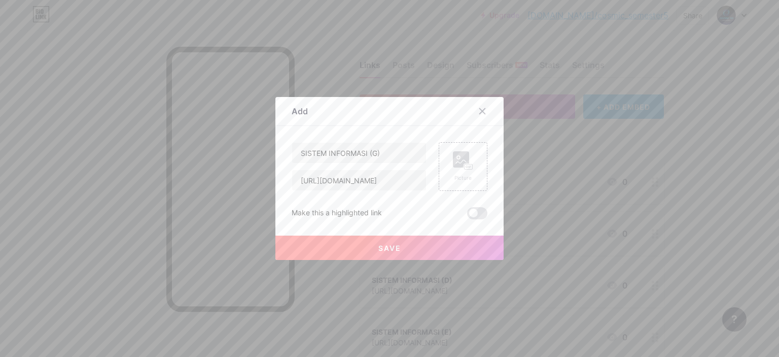
click at [355, 245] on button "Save" at bounding box center [390, 247] width 228 height 24
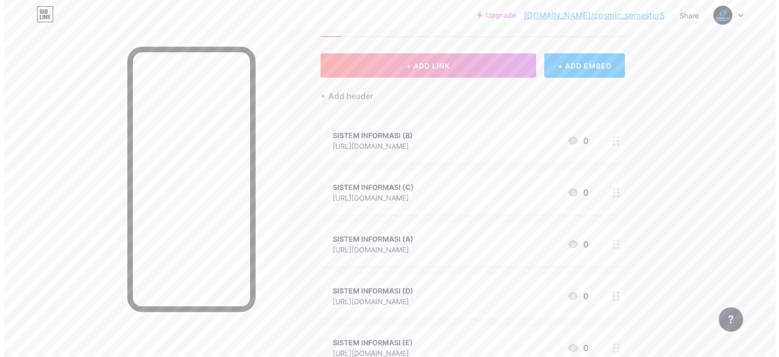
scroll to position [0, 0]
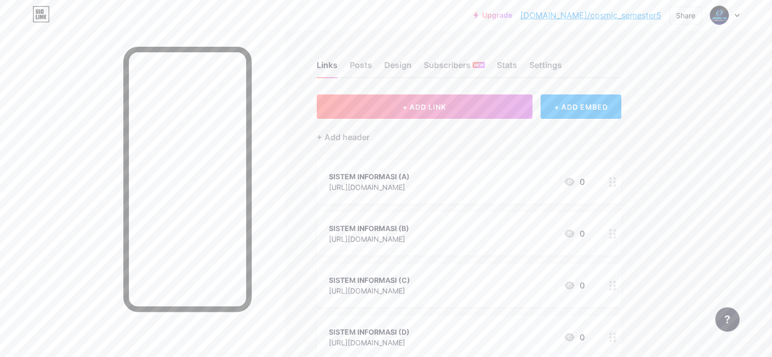
click at [392, 129] on div "+ Add header" at bounding box center [469, 131] width 304 height 25
click at [369, 133] on div "+ Add header" at bounding box center [343, 137] width 53 height 12
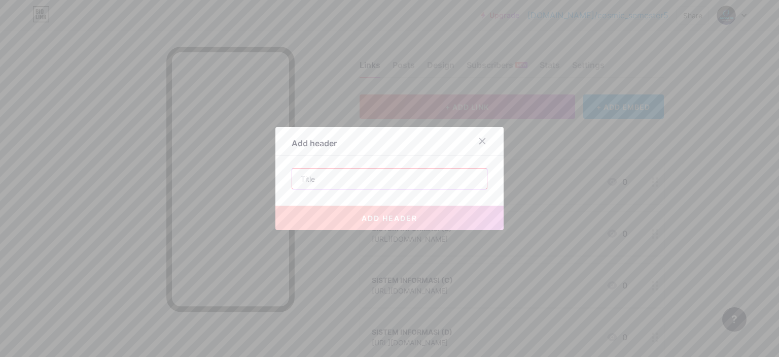
click at [379, 174] on input "text" at bounding box center [389, 178] width 195 height 20
type input "[URL][DOMAIN_NAME]"
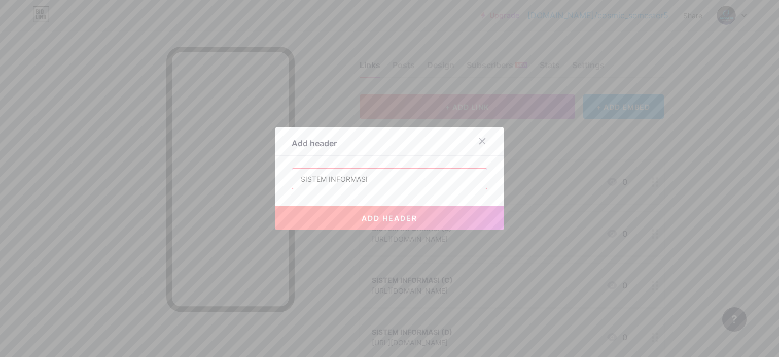
type input "SISTEM INFORMASI"
click at [332, 219] on button "add header" at bounding box center [390, 218] width 228 height 24
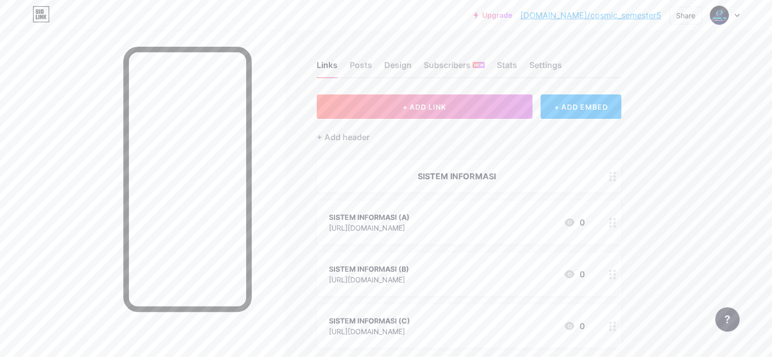
click at [454, 116] on button "+ ADD LINK" at bounding box center [425, 106] width 216 height 24
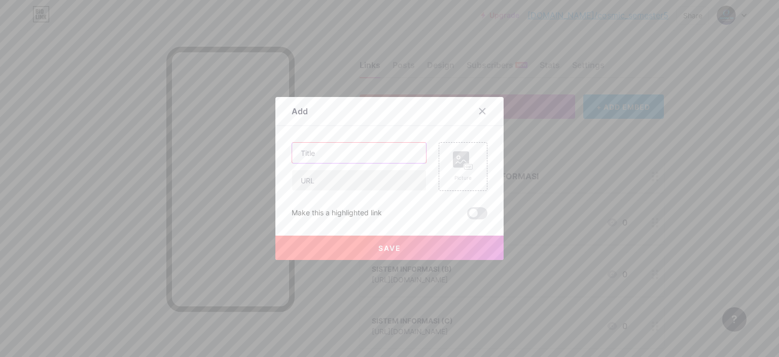
click at [381, 154] on input "text" at bounding box center [359, 153] width 134 height 20
type input "SISTEM OPERASI (A)"
click at [341, 176] on input "text" at bounding box center [359, 180] width 134 height 20
type input "[URL][DOMAIN_NAME]"
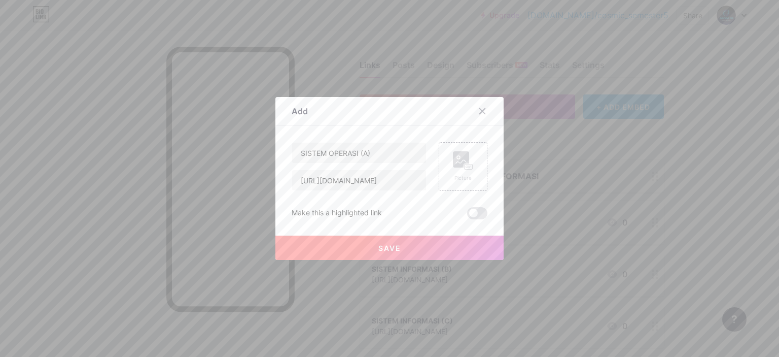
click at [328, 247] on button "Save" at bounding box center [390, 247] width 228 height 24
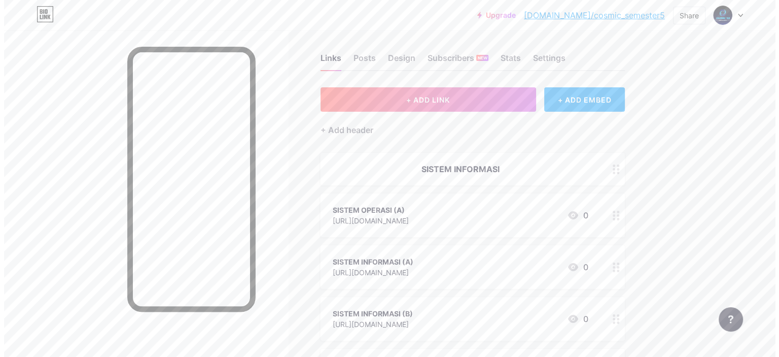
scroll to position [0, 0]
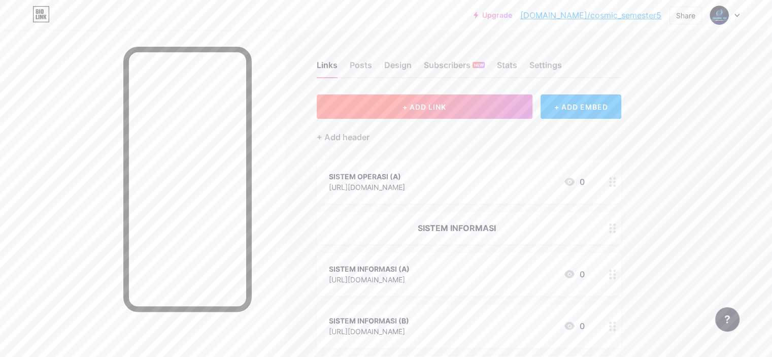
click at [427, 111] on button "+ ADD LINK" at bounding box center [425, 106] width 216 height 24
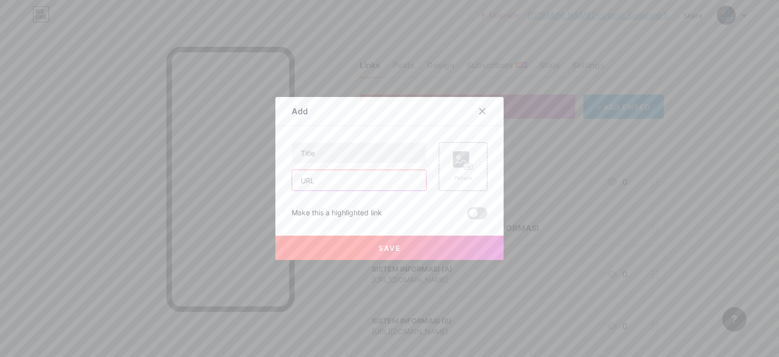
click at [347, 174] on input "text" at bounding box center [359, 180] width 134 height 20
type input "[URL][DOMAIN_NAME]"
click at [356, 150] on input "text" at bounding box center [359, 153] width 134 height 20
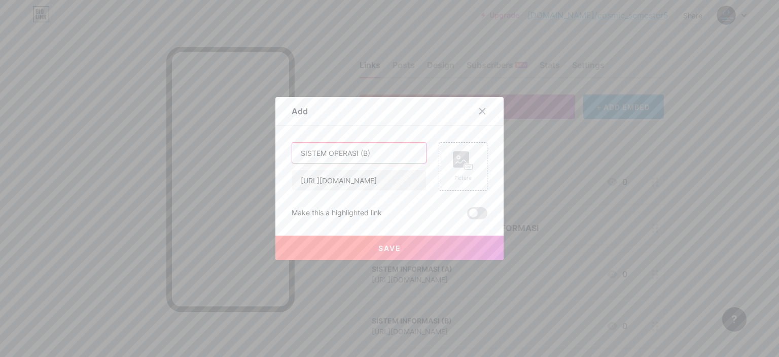
type input "SISTEM OPERASI (B)"
click at [379, 252] on button "Save" at bounding box center [390, 247] width 228 height 24
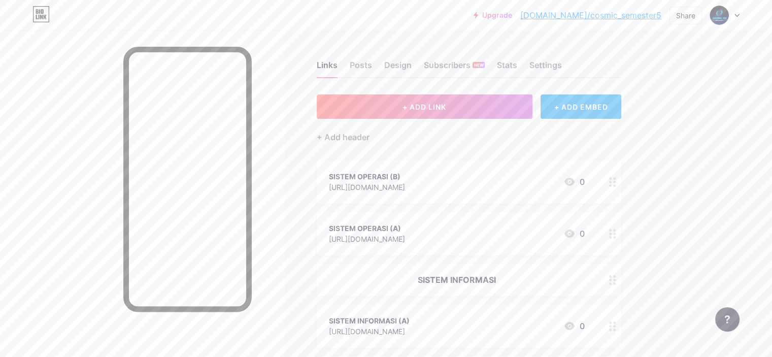
click at [524, 105] on button "+ ADD LINK" at bounding box center [425, 106] width 216 height 24
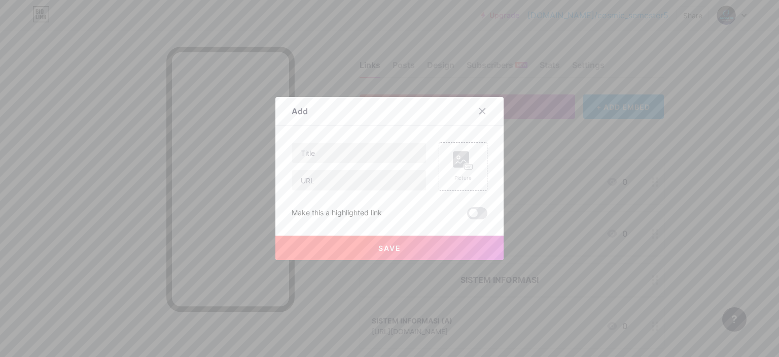
click at [383, 164] on div at bounding box center [359, 166] width 135 height 49
click at [373, 158] on input "text" at bounding box center [359, 153] width 134 height 20
type input "SISTEM OPERASI (C)"
click at [353, 186] on input "text" at bounding box center [359, 180] width 134 height 20
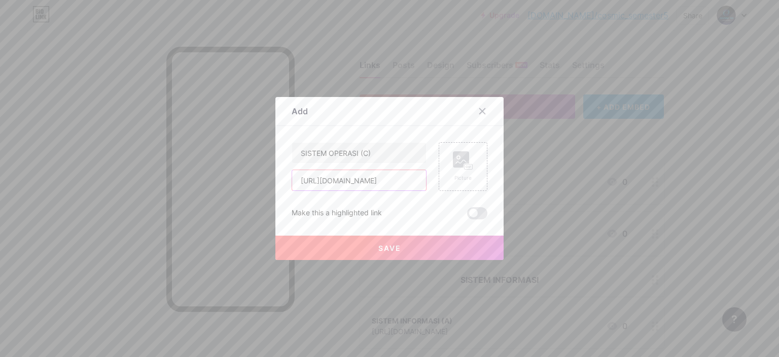
type input "[URL][DOMAIN_NAME]"
click at [351, 238] on button "Save" at bounding box center [390, 247] width 228 height 24
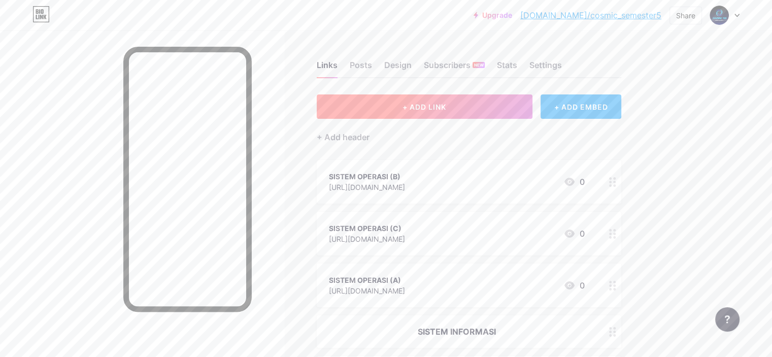
click at [434, 115] on button "+ ADD LINK" at bounding box center [425, 106] width 216 height 24
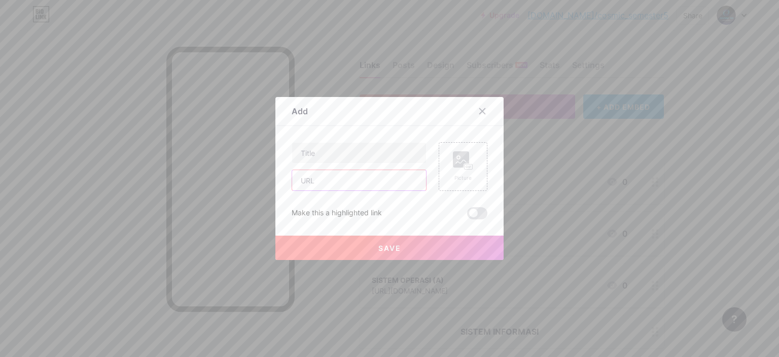
click at [372, 179] on input "text" at bounding box center [359, 180] width 134 height 20
type input "[URL][DOMAIN_NAME]"
click at [369, 150] on input "text" at bounding box center [359, 153] width 134 height 20
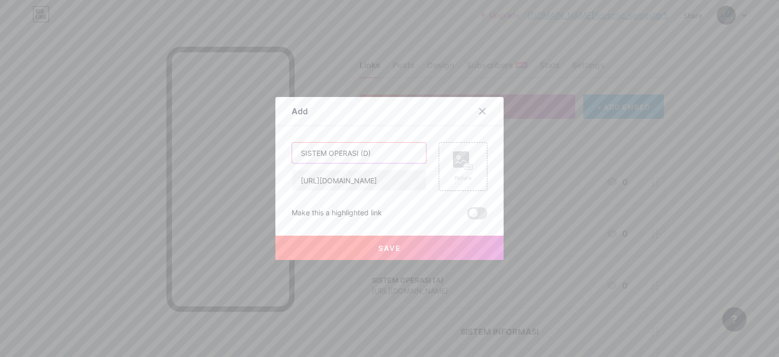
type input "SISTEM OPERASI (D)"
click at [347, 233] on div "Save" at bounding box center [390, 239] width 228 height 41
click at [345, 247] on button "Save" at bounding box center [390, 247] width 228 height 24
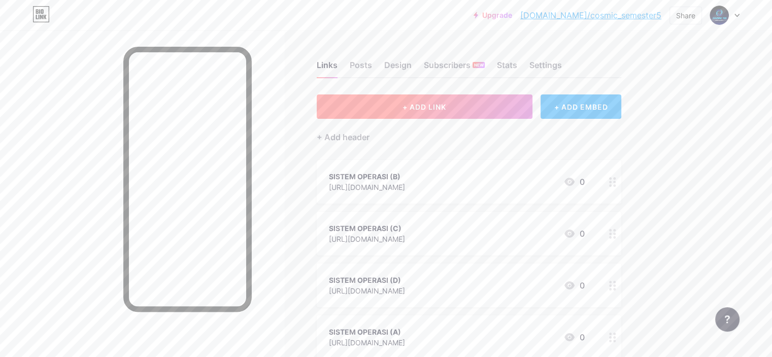
click at [463, 112] on button "+ ADD LINK" at bounding box center [425, 106] width 216 height 24
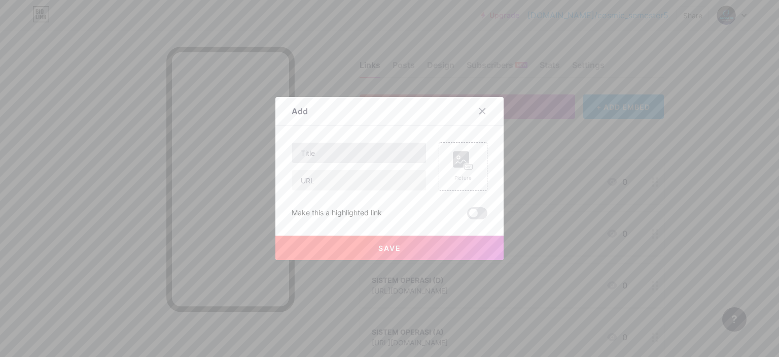
drag, startPoint x: 341, startPoint y: 164, endPoint x: 347, endPoint y: 159, distance: 8.3
click at [347, 159] on div at bounding box center [359, 166] width 135 height 49
click at [347, 159] on input "text" at bounding box center [359, 153] width 134 height 20
type input "SISTEM OPERASI (E)"
click at [345, 190] on input "text" at bounding box center [359, 180] width 134 height 20
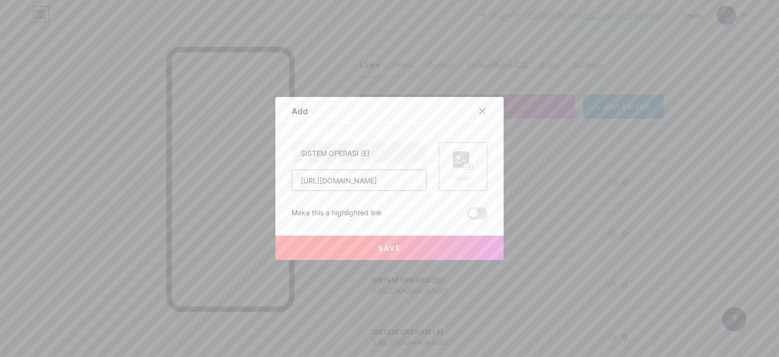
scroll to position [0, 67]
type input "[URL][DOMAIN_NAME]"
click at [347, 233] on div "Save" at bounding box center [390, 239] width 228 height 41
click at [348, 240] on button "Save" at bounding box center [390, 247] width 228 height 24
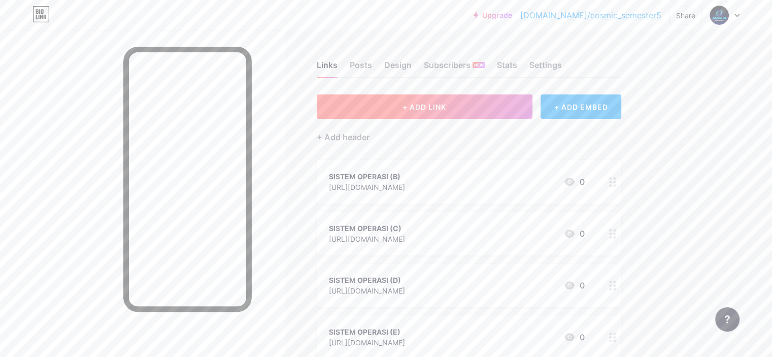
click at [443, 111] on button "+ ADD LINK" at bounding box center [425, 106] width 216 height 24
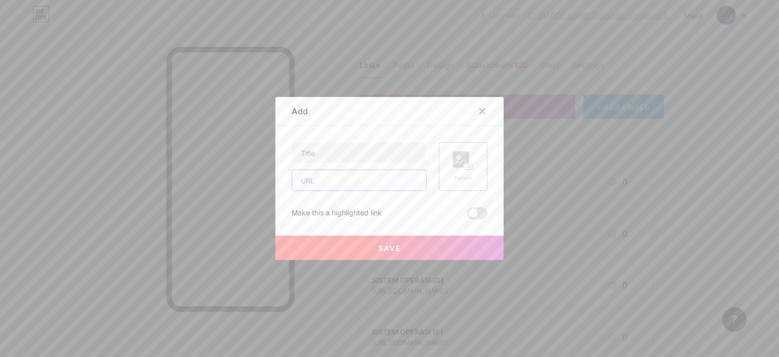
click at [367, 188] on input "text" at bounding box center [359, 180] width 134 height 20
type input "[URL][DOMAIN_NAME]"
click at [343, 162] on input "text" at bounding box center [359, 153] width 134 height 20
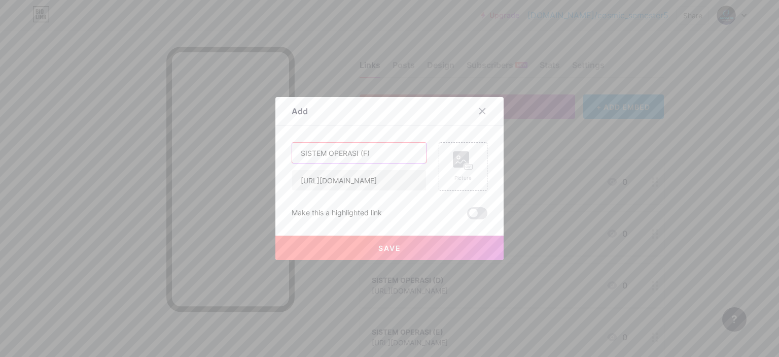
type input "SISTEM OPERASI (F)"
click at [351, 242] on button "Save" at bounding box center [390, 247] width 228 height 24
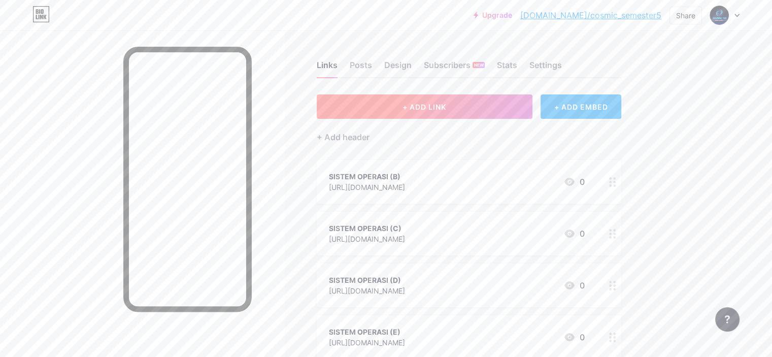
click at [441, 101] on button "+ ADD LINK" at bounding box center [425, 106] width 216 height 24
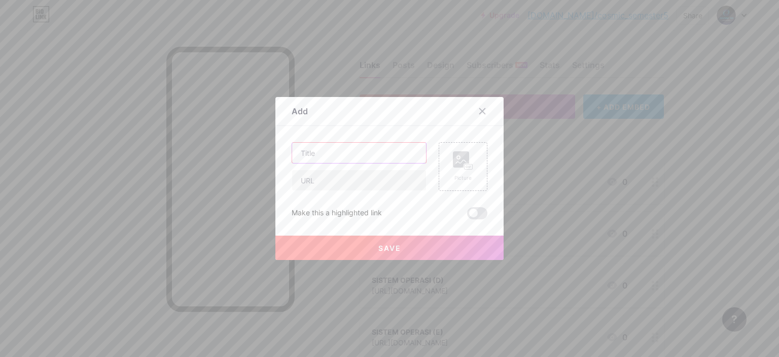
click at [373, 153] on input "text" at bounding box center [359, 153] width 134 height 20
type input "SISTEM OPERASI (G)"
click at [363, 189] on input "text" at bounding box center [359, 180] width 134 height 20
click at [349, 240] on button "Save" at bounding box center [390, 247] width 228 height 24
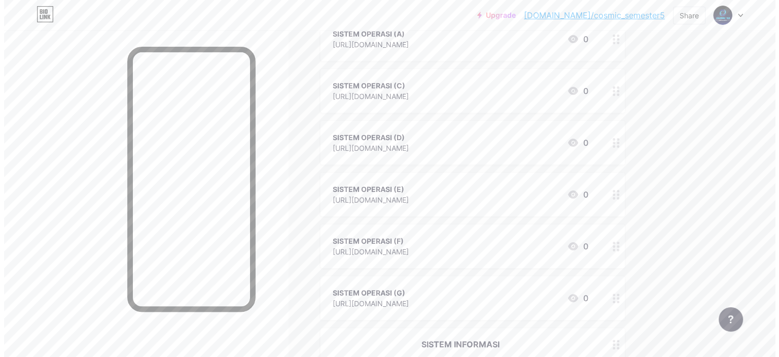
scroll to position [0, 0]
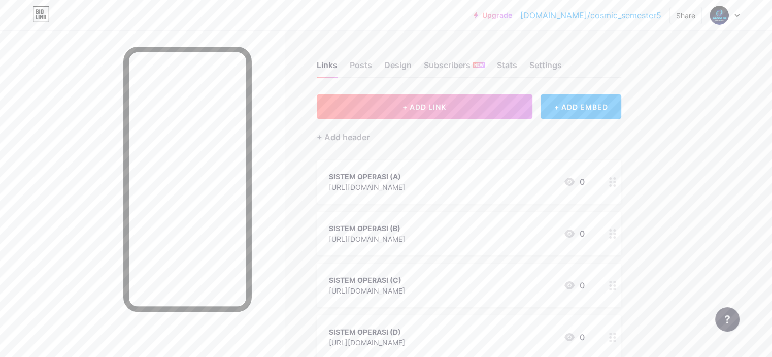
click at [394, 129] on div "+ Add header" at bounding box center [469, 131] width 304 height 25
click at [369, 138] on div "+ Add header" at bounding box center [343, 137] width 53 height 12
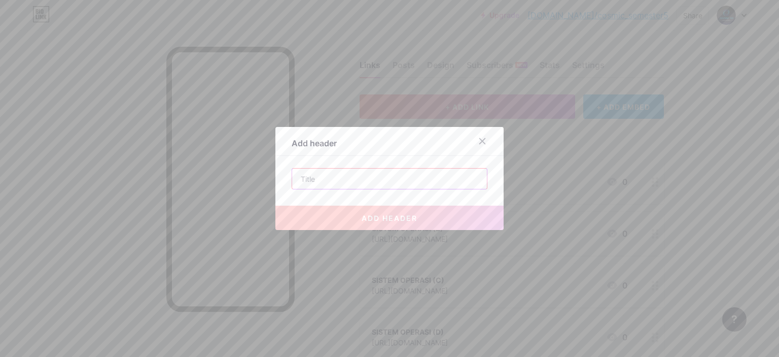
click at [377, 178] on input "text" at bounding box center [389, 178] width 195 height 20
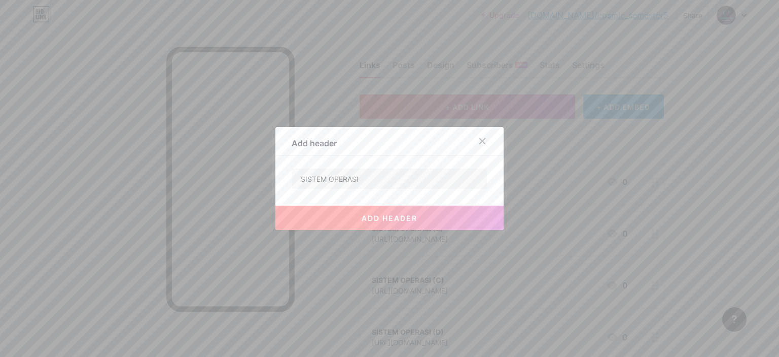
click at [352, 206] on button "add header" at bounding box center [390, 218] width 228 height 24
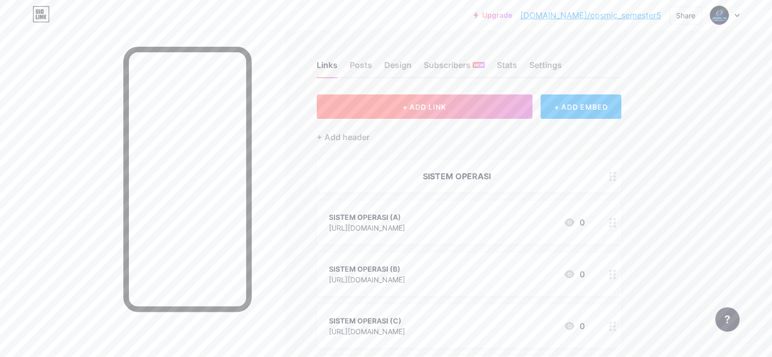
click at [446, 105] on span "+ ADD LINK" at bounding box center [424, 107] width 44 height 9
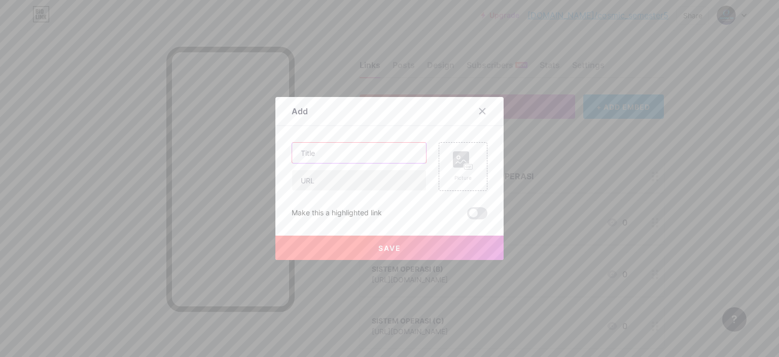
click at [384, 158] on input "text" at bounding box center [359, 153] width 134 height 20
click at [378, 180] on input "text" at bounding box center [359, 180] width 134 height 20
click at [403, 156] on input "SISTEM TERDISTRIBUSI & KEAMANAN (A)" at bounding box center [359, 153] width 134 height 20
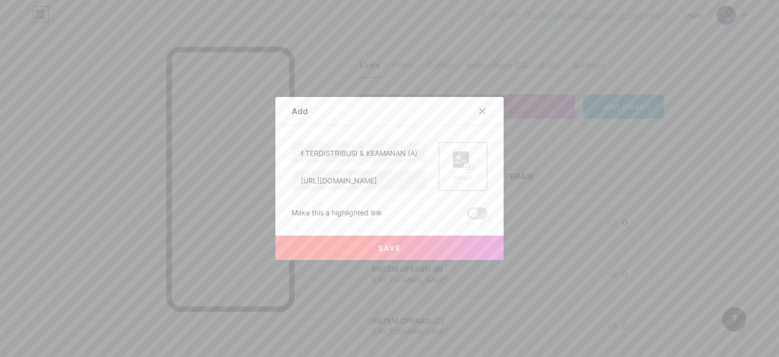
click at [386, 236] on button "Save" at bounding box center [390, 247] width 228 height 24
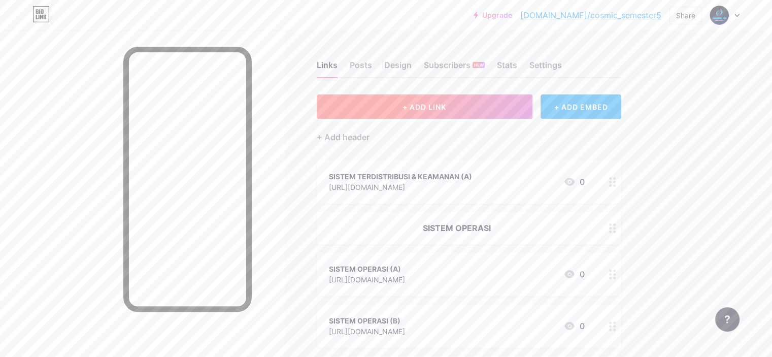
click at [410, 103] on button "+ ADD LINK" at bounding box center [425, 106] width 216 height 24
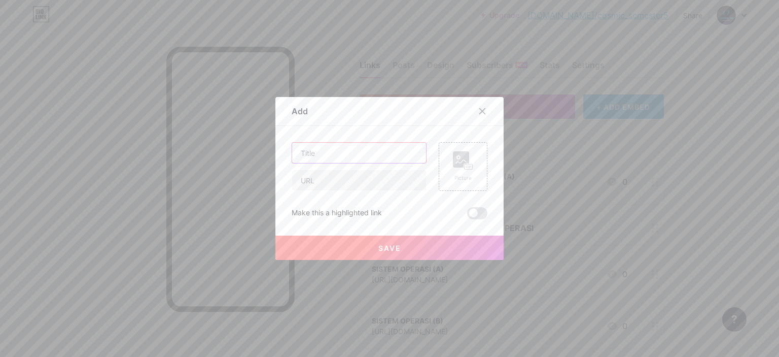
click at [365, 143] on input "text" at bounding box center [359, 153] width 134 height 20
click at [370, 182] on input "text" at bounding box center [359, 180] width 134 height 20
click at [313, 142] on div at bounding box center [359, 152] width 135 height 21
click at [320, 147] on input "text" at bounding box center [359, 153] width 134 height 20
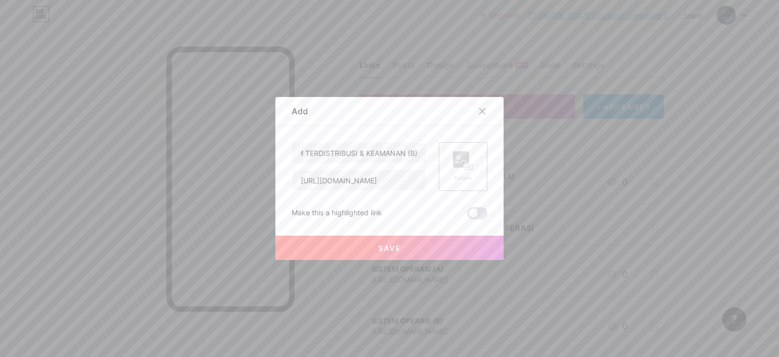
click at [351, 251] on button "Save" at bounding box center [390, 247] width 228 height 24
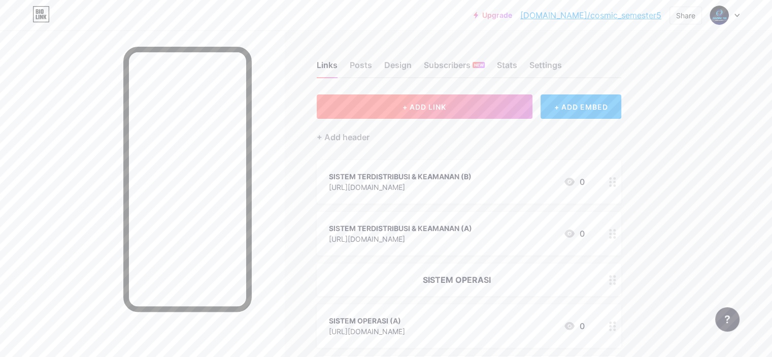
click at [453, 99] on button "+ ADD LINK" at bounding box center [425, 106] width 216 height 24
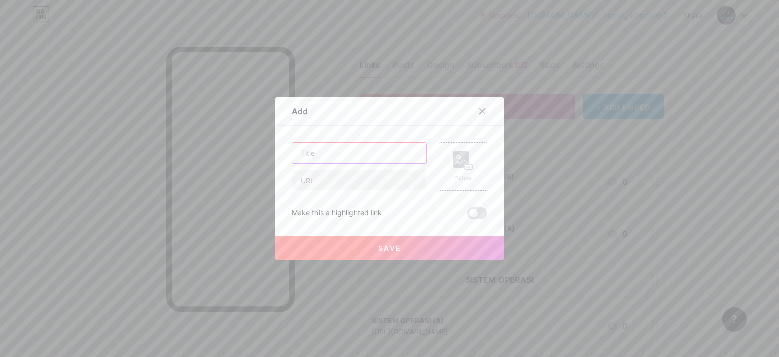
click at [335, 150] on input "text" at bounding box center [359, 153] width 134 height 20
click at [360, 185] on input "text" at bounding box center [359, 180] width 134 height 20
click at [364, 231] on div "Save" at bounding box center [390, 239] width 228 height 41
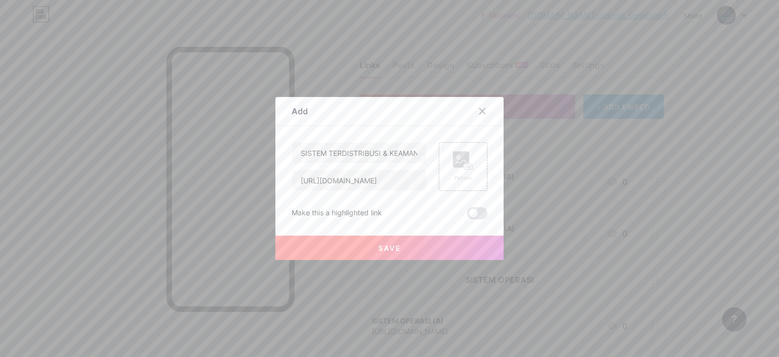
click at [366, 242] on button "Save" at bounding box center [390, 247] width 228 height 24
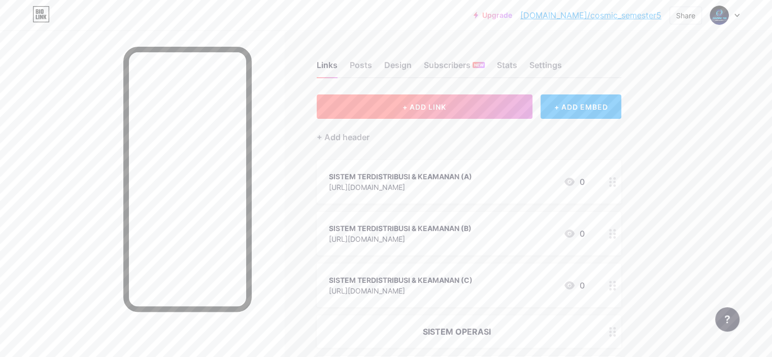
drag, startPoint x: 431, startPoint y: 123, endPoint x: 438, endPoint y: 116, distance: 9.7
click at [438, 116] on button "+ ADD LINK" at bounding box center [425, 106] width 216 height 24
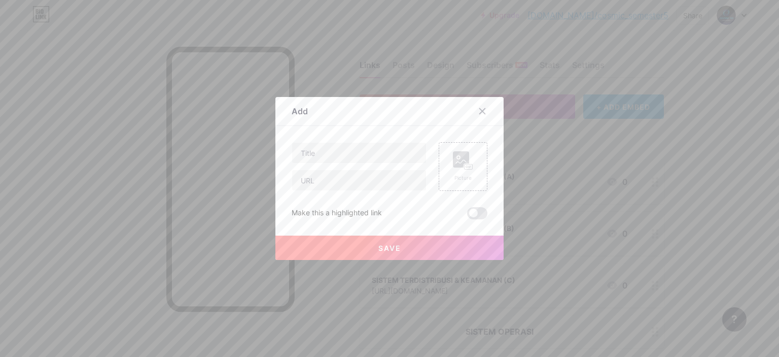
click at [337, 194] on div "Picture Make this a highlighted link Save" at bounding box center [390, 180] width 196 height 77
click at [341, 186] on input "text" at bounding box center [359, 180] width 134 height 20
click at [369, 154] on input "text" at bounding box center [359, 153] width 134 height 20
click at [382, 239] on button "Save" at bounding box center [390, 247] width 228 height 24
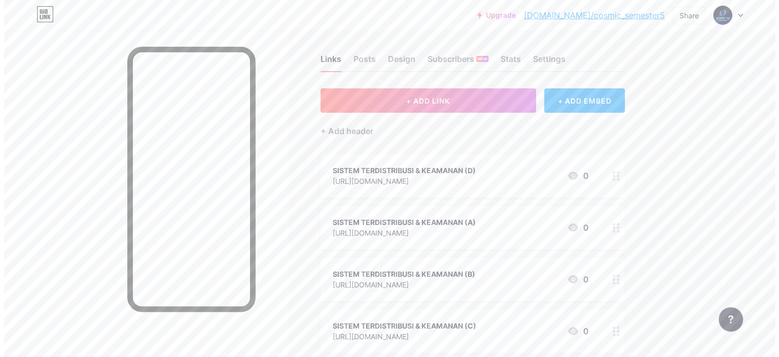
scroll to position [0, 0]
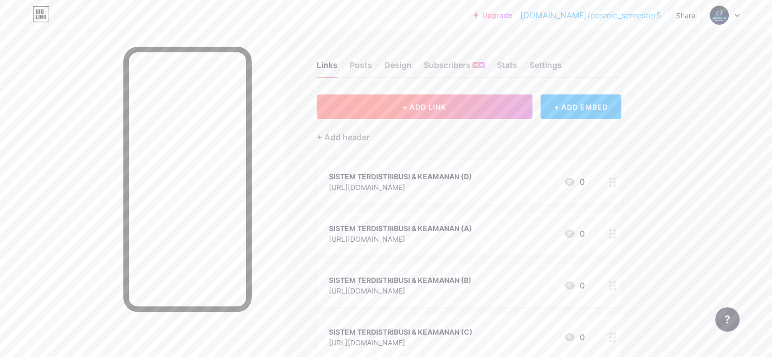
click at [442, 106] on button "+ ADD LINK" at bounding box center [425, 106] width 216 height 24
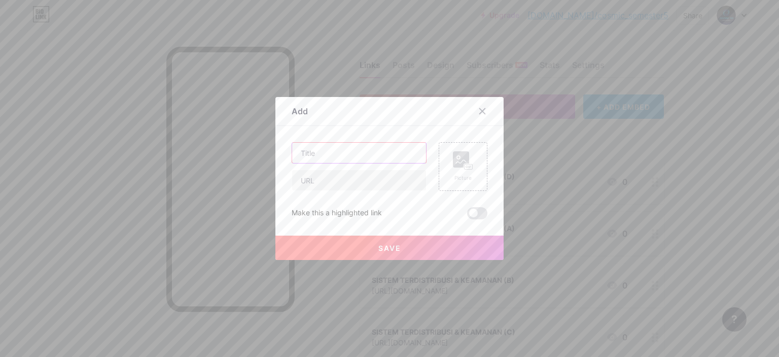
click at [386, 157] on input "text" at bounding box center [359, 153] width 134 height 20
click at [358, 190] on input "text" at bounding box center [359, 180] width 134 height 20
click at [353, 243] on button "Save" at bounding box center [390, 247] width 228 height 24
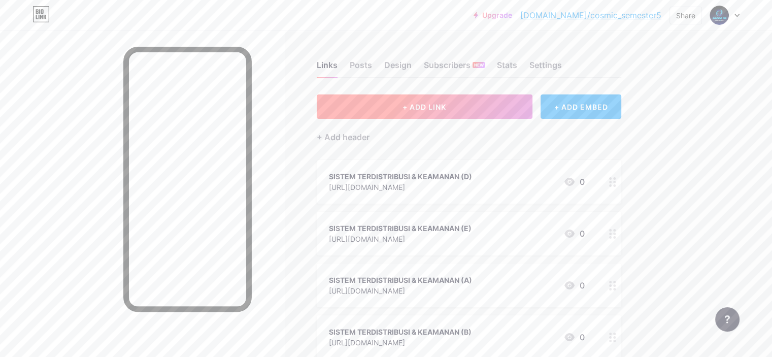
click at [432, 111] on button "+ ADD LINK" at bounding box center [425, 106] width 216 height 24
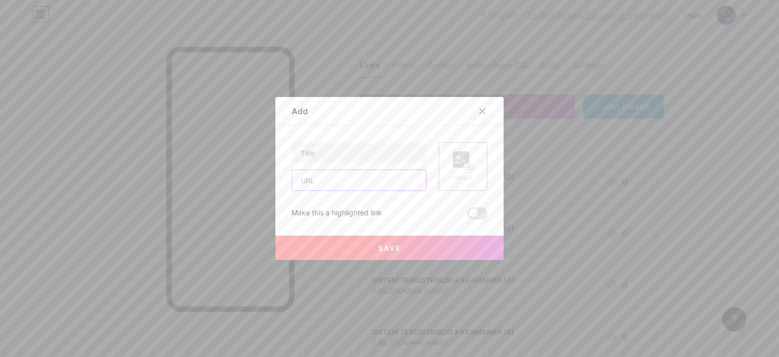
click at [338, 185] on input "text" at bounding box center [359, 180] width 134 height 20
click at [368, 143] on input "text" at bounding box center [359, 153] width 134 height 20
click at [368, 248] on button "Save" at bounding box center [390, 247] width 228 height 24
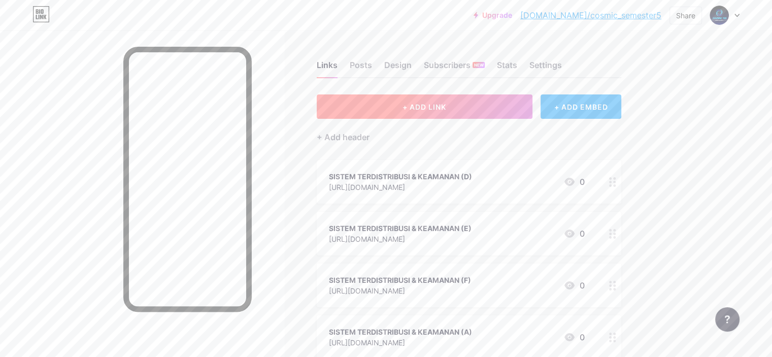
click at [446, 106] on span "+ ADD LINK" at bounding box center [424, 107] width 44 height 9
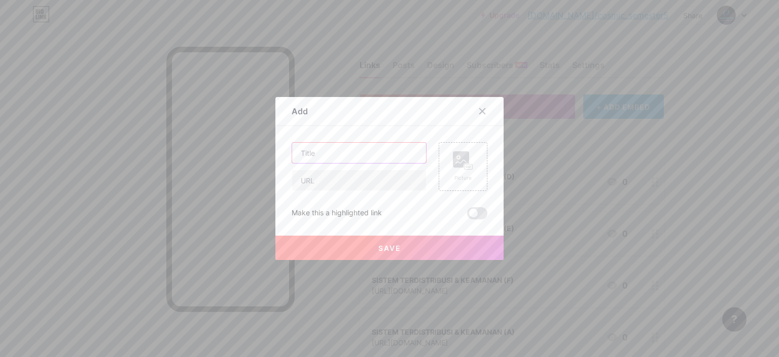
click at [390, 148] on input "text" at bounding box center [359, 153] width 134 height 20
click at [398, 188] on input "text" at bounding box center [359, 180] width 134 height 20
click at [397, 241] on button "Save" at bounding box center [390, 247] width 228 height 24
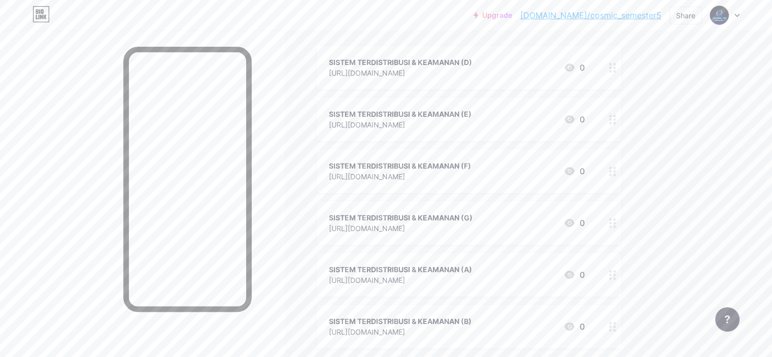
scroll to position [0, 0]
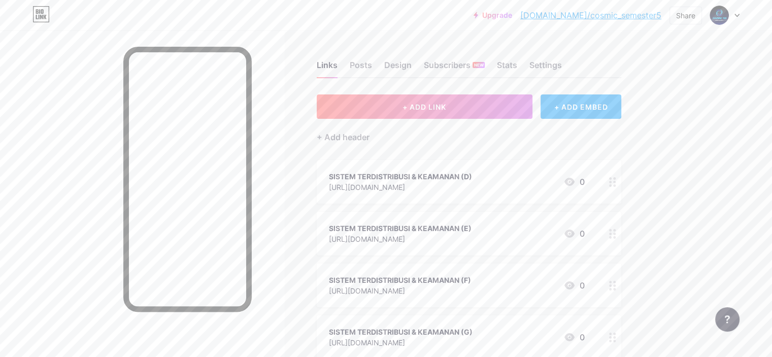
click at [449, 171] on div "SISTEM TERDISTRIBUSI & KEAMANAN (D)" at bounding box center [400, 176] width 143 height 11
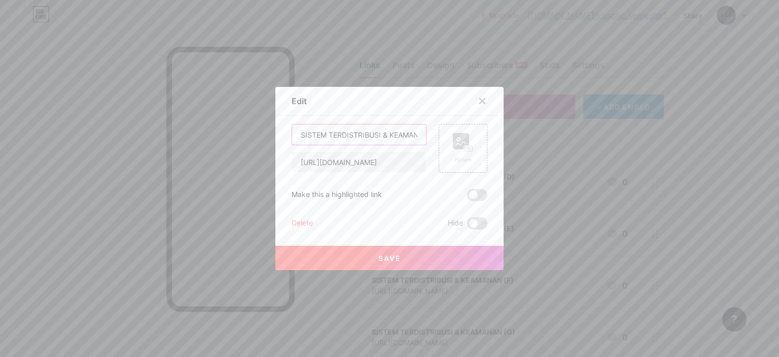
click at [386, 130] on input "SISTEM TERDISTRIBUSI & KEAMANAN (D)" at bounding box center [359, 134] width 134 height 20
click at [481, 96] on div at bounding box center [482, 101] width 18 height 18
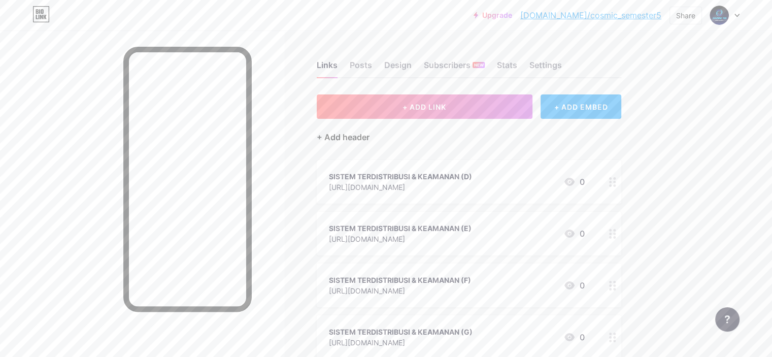
click at [369, 138] on div "+ Add header" at bounding box center [343, 137] width 53 height 12
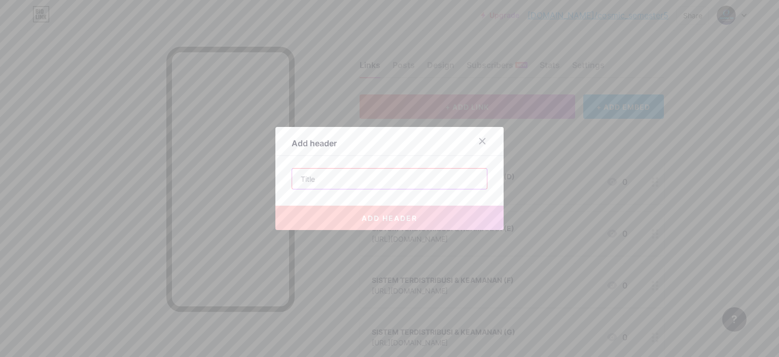
click at [369, 177] on input "text" at bounding box center [389, 178] width 195 height 20
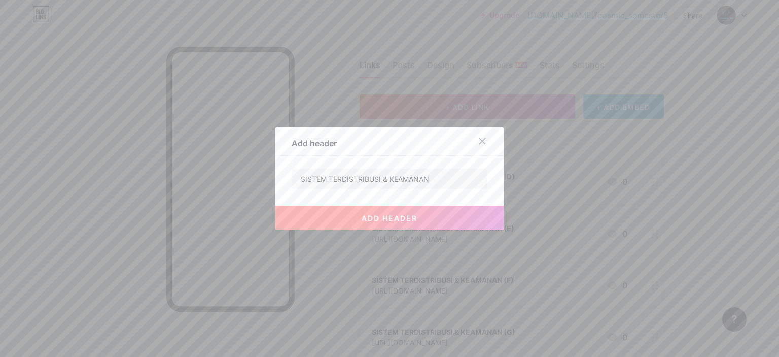
click at [368, 209] on button "add header" at bounding box center [390, 218] width 228 height 24
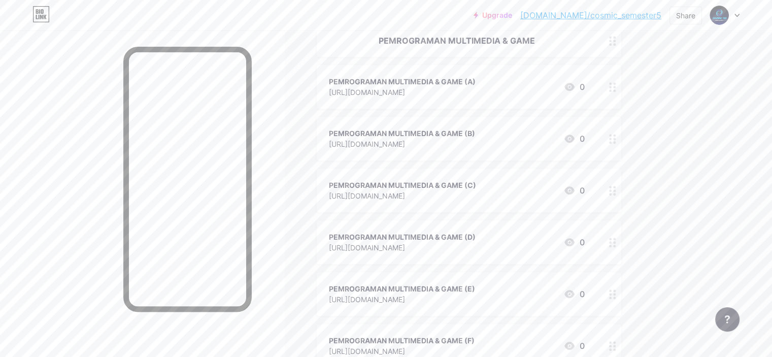
scroll to position [4562, 0]
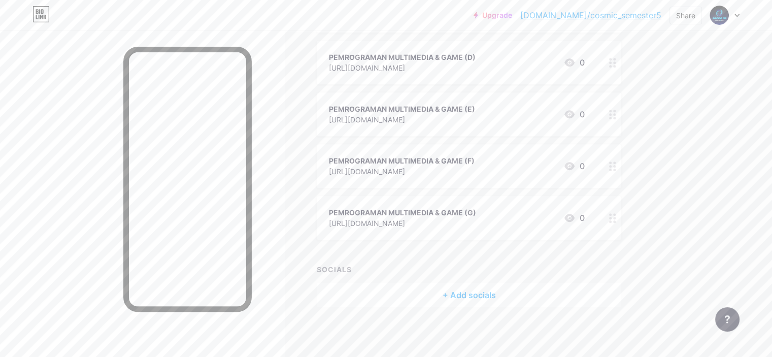
click at [740, 14] on div "Upgrade [DOMAIN_NAME]/cosmic... [DOMAIN_NAME]/cosmic_semester5 Share Switch acc…" at bounding box center [386, 15] width 772 height 18
click at [737, 15] on icon at bounding box center [736, 16] width 5 height 4
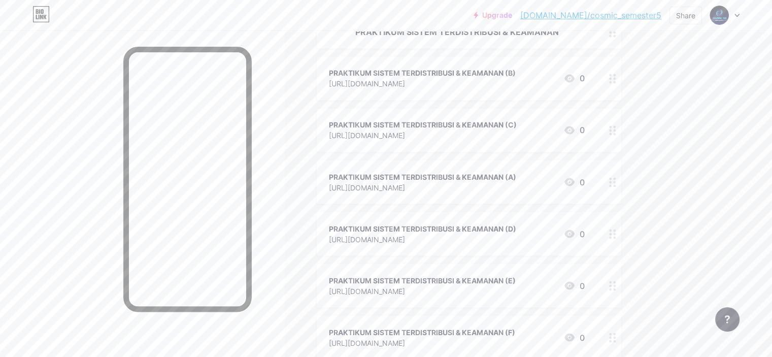
scroll to position [1729, 0]
